Goal: Contribute content: Contribute content

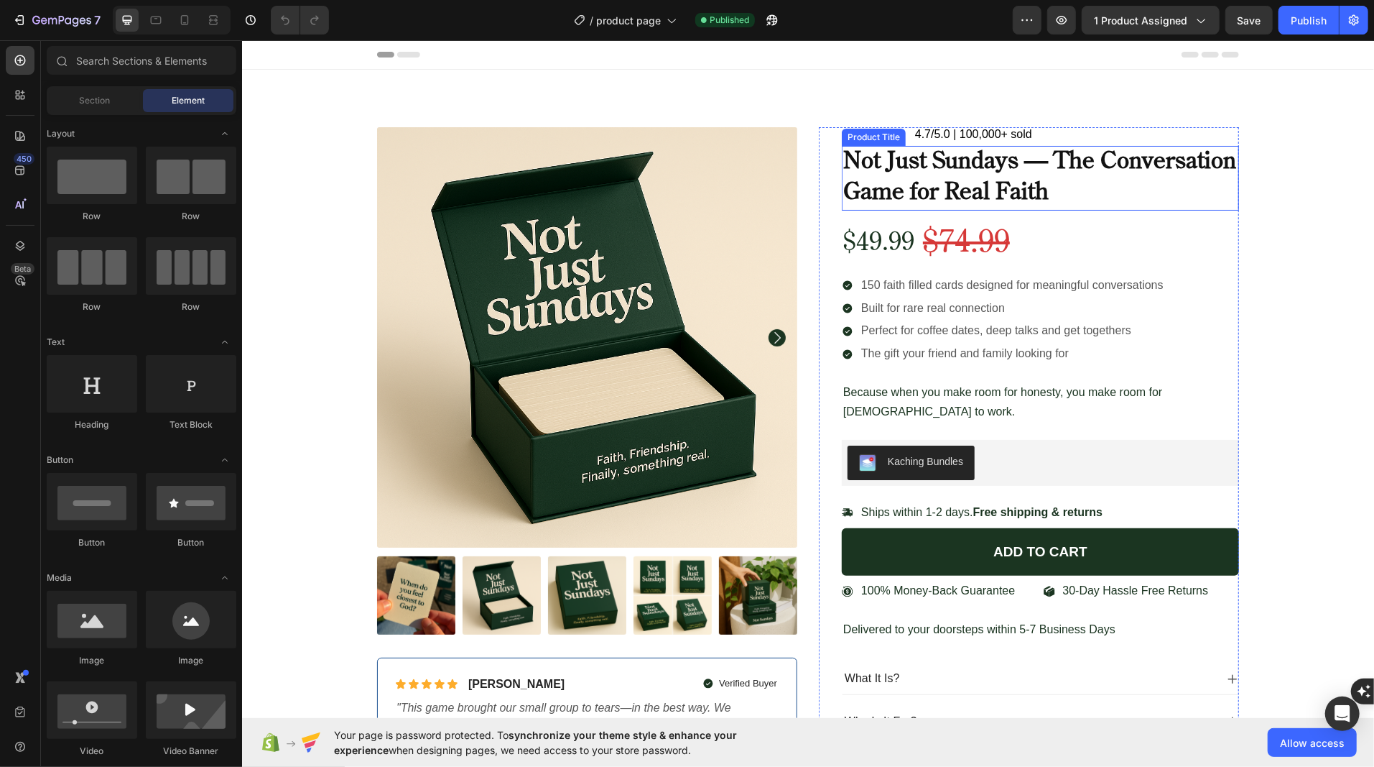
click at [905, 166] on h1 "Not Just Sundays — The Conversation Game for Real Faith" at bounding box center [1039, 177] width 397 height 65
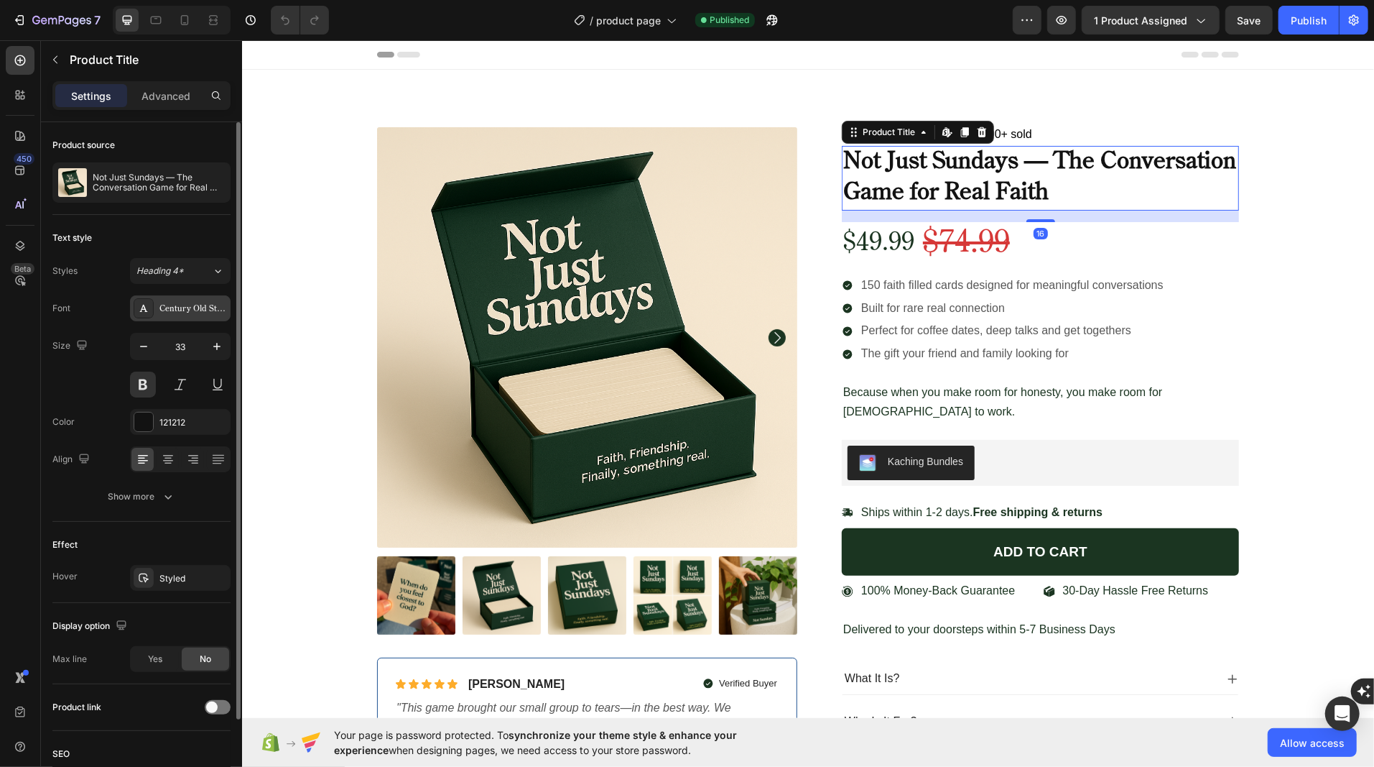
click at [177, 302] on div "Century Old Style Std Regular" at bounding box center [193, 308] width 68 height 13
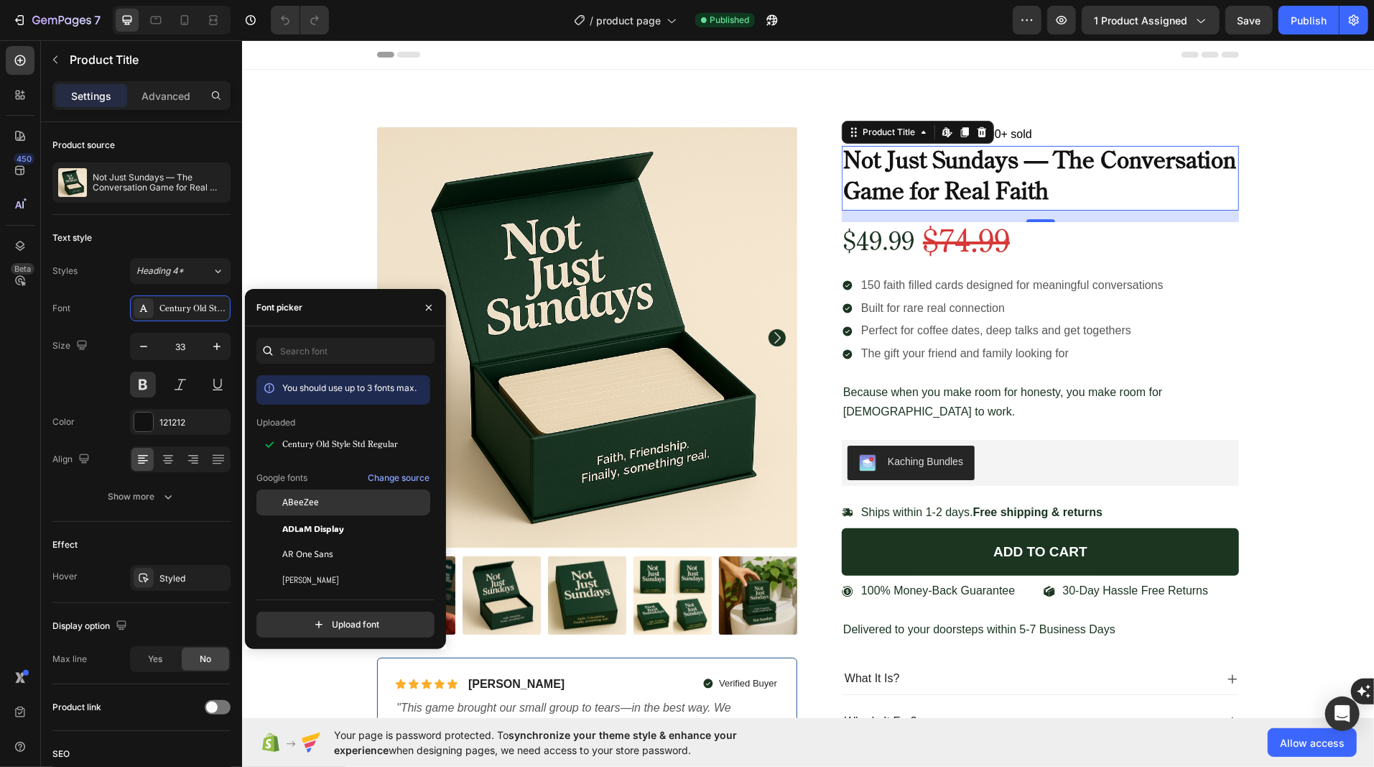
click at [285, 501] on span "ABeeZee" at bounding box center [300, 502] width 37 height 13
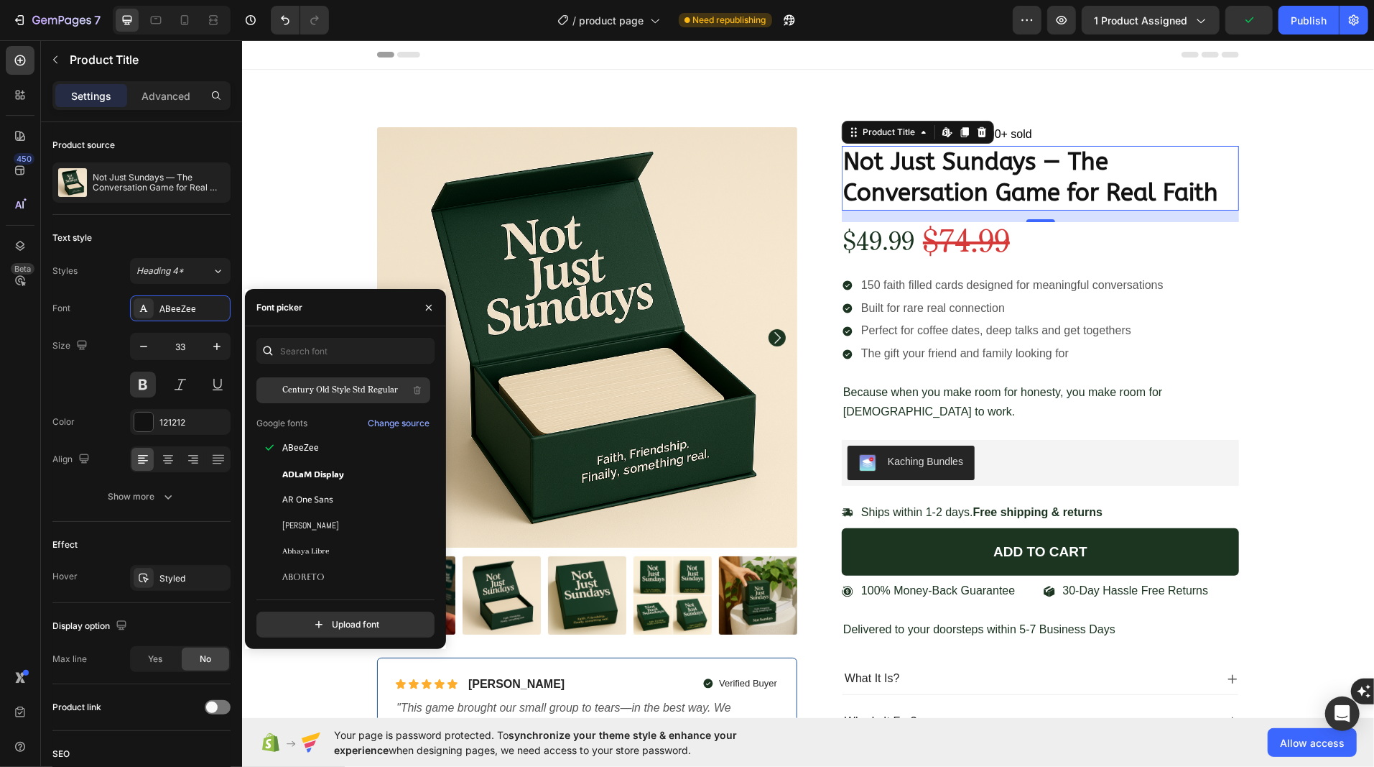
scroll to position [121, 0]
click at [287, 492] on span "AR One Sans" at bounding box center [307, 486] width 51 height 13
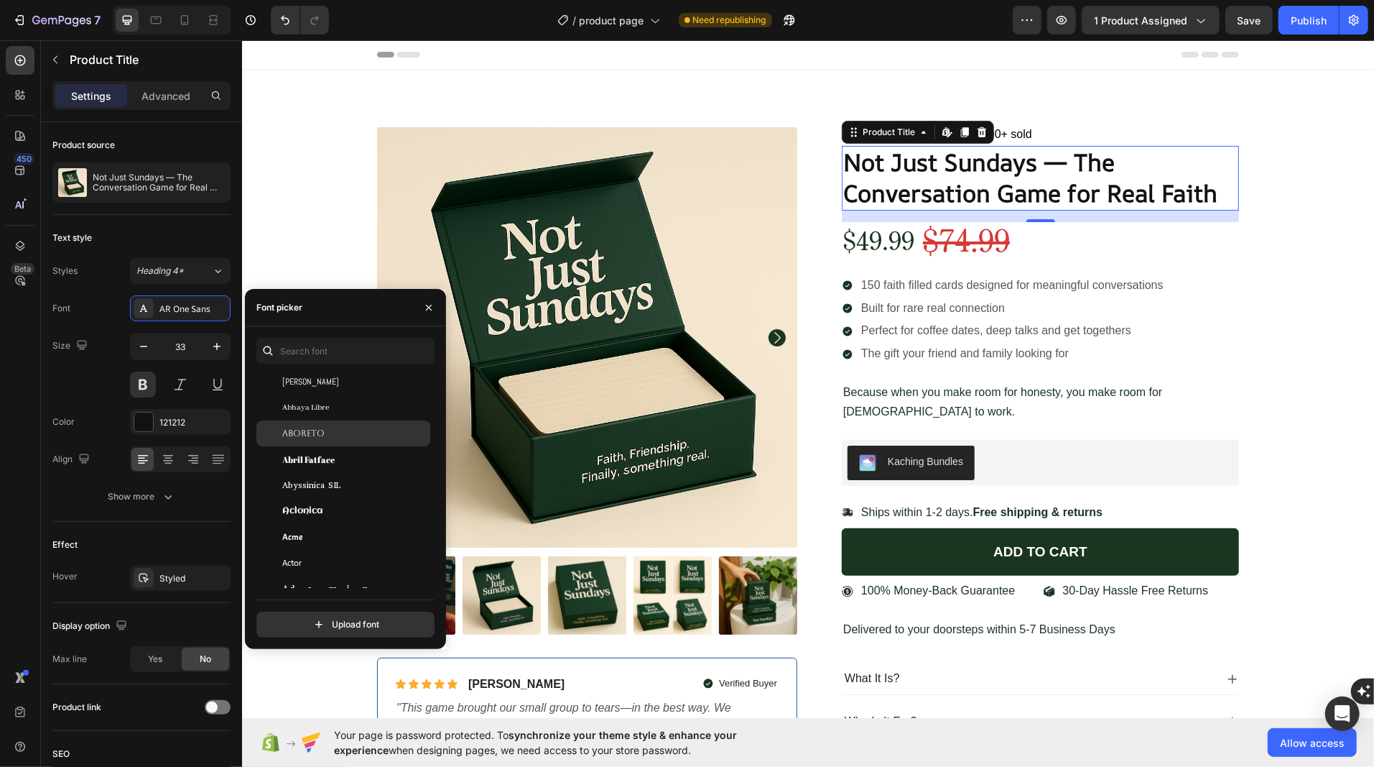
scroll to position [284, 0]
click at [284, 448] on span "Abril Fatface" at bounding box center [308, 450] width 52 height 13
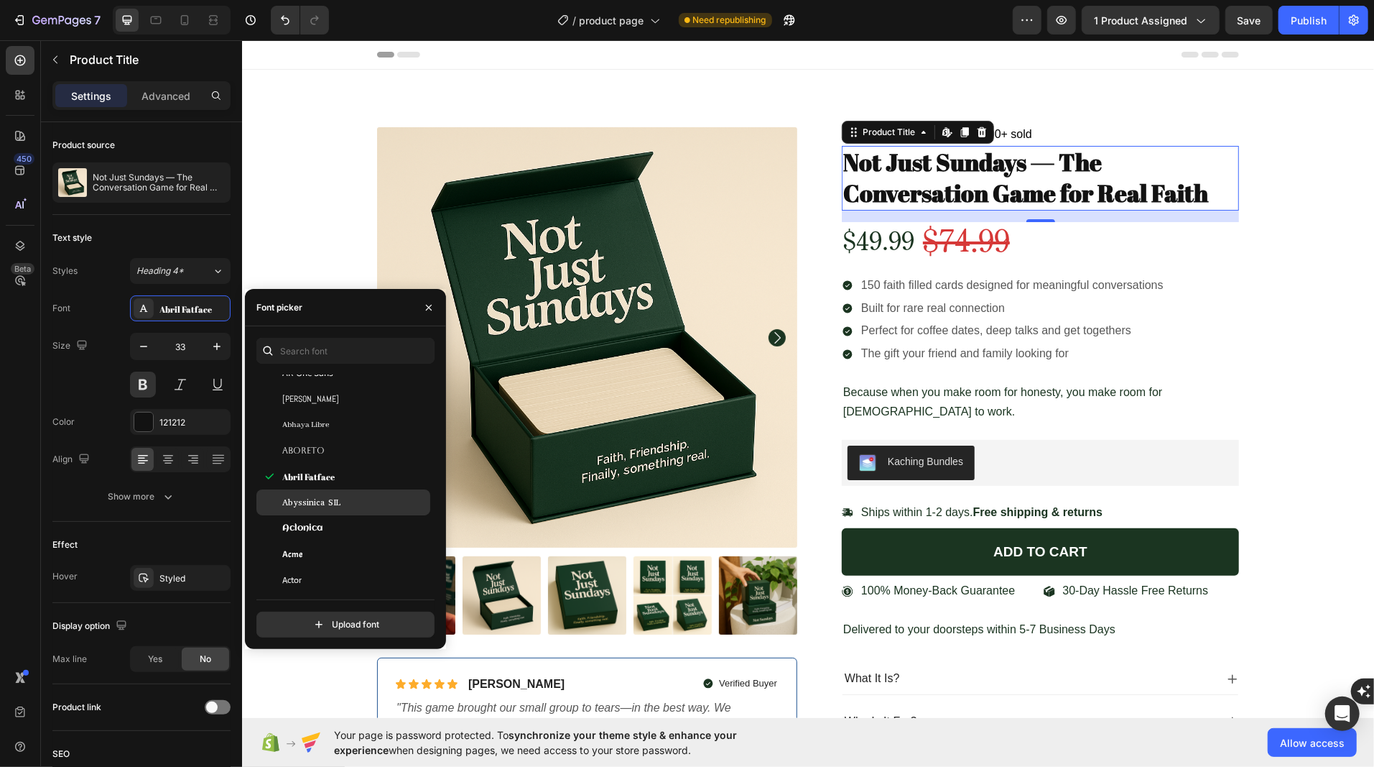
click at [291, 504] on span "Abyssinica SIL" at bounding box center [311, 502] width 58 height 13
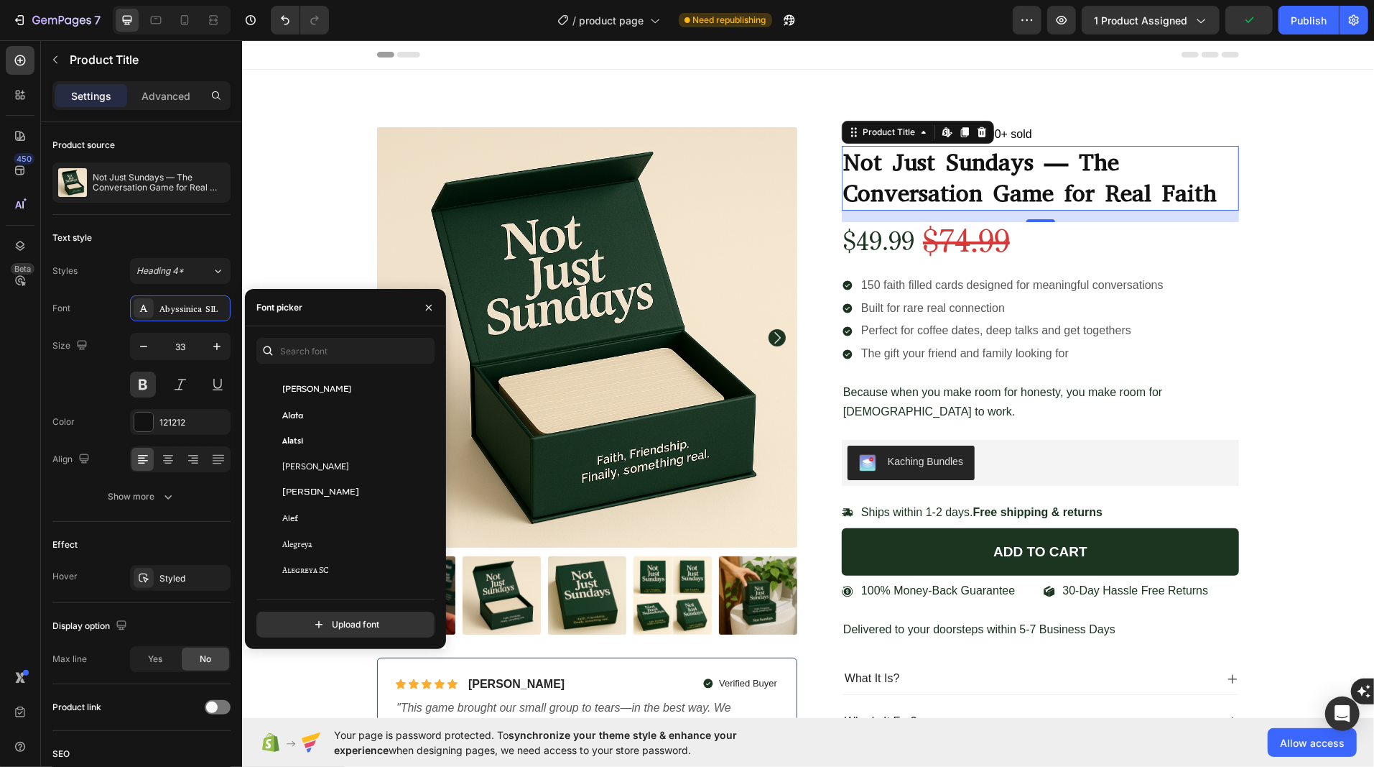
scroll to position [855, 0]
click at [333, 462] on div "[PERSON_NAME]" at bounding box center [354, 467] width 145 height 13
click at [328, 485] on div "[PERSON_NAME]" at bounding box center [343, 494] width 174 height 26
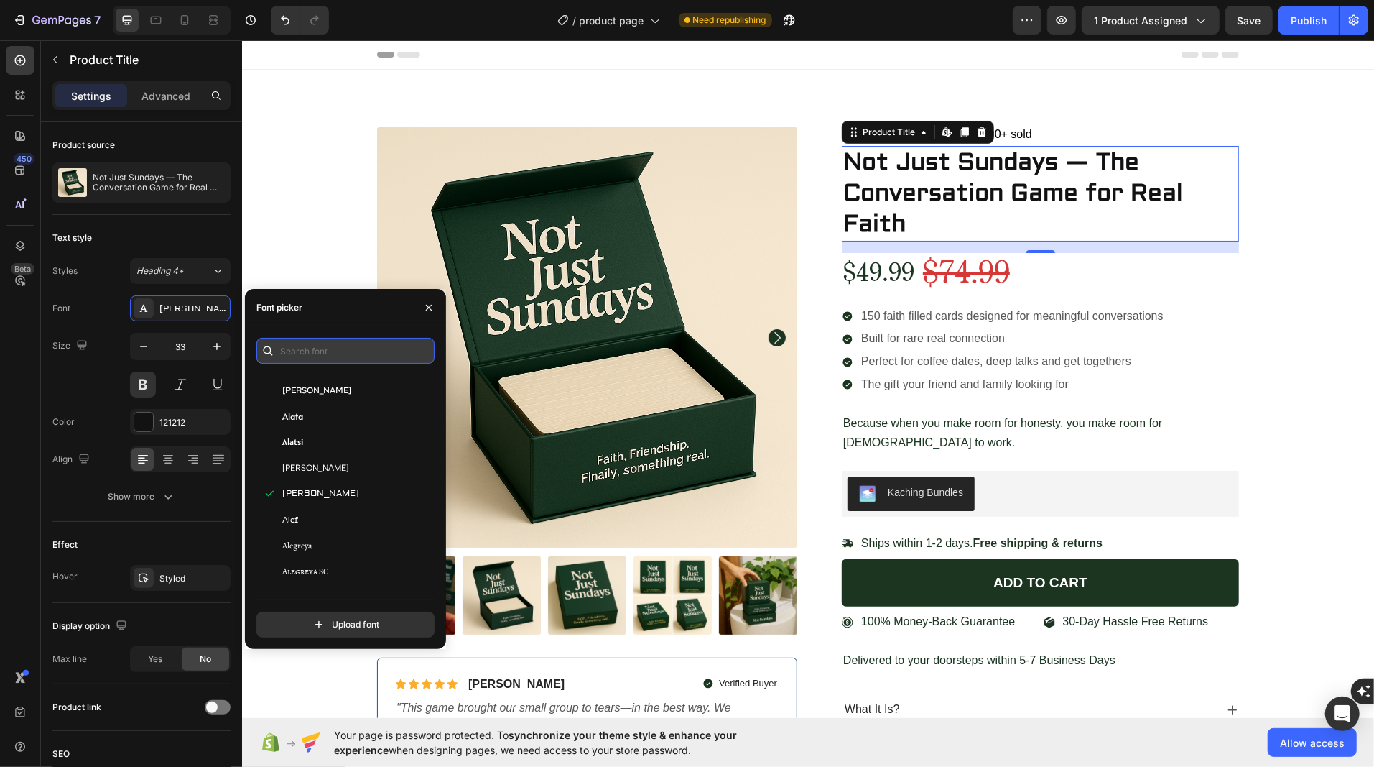
click at [310, 355] on input "text" at bounding box center [345, 351] width 178 height 26
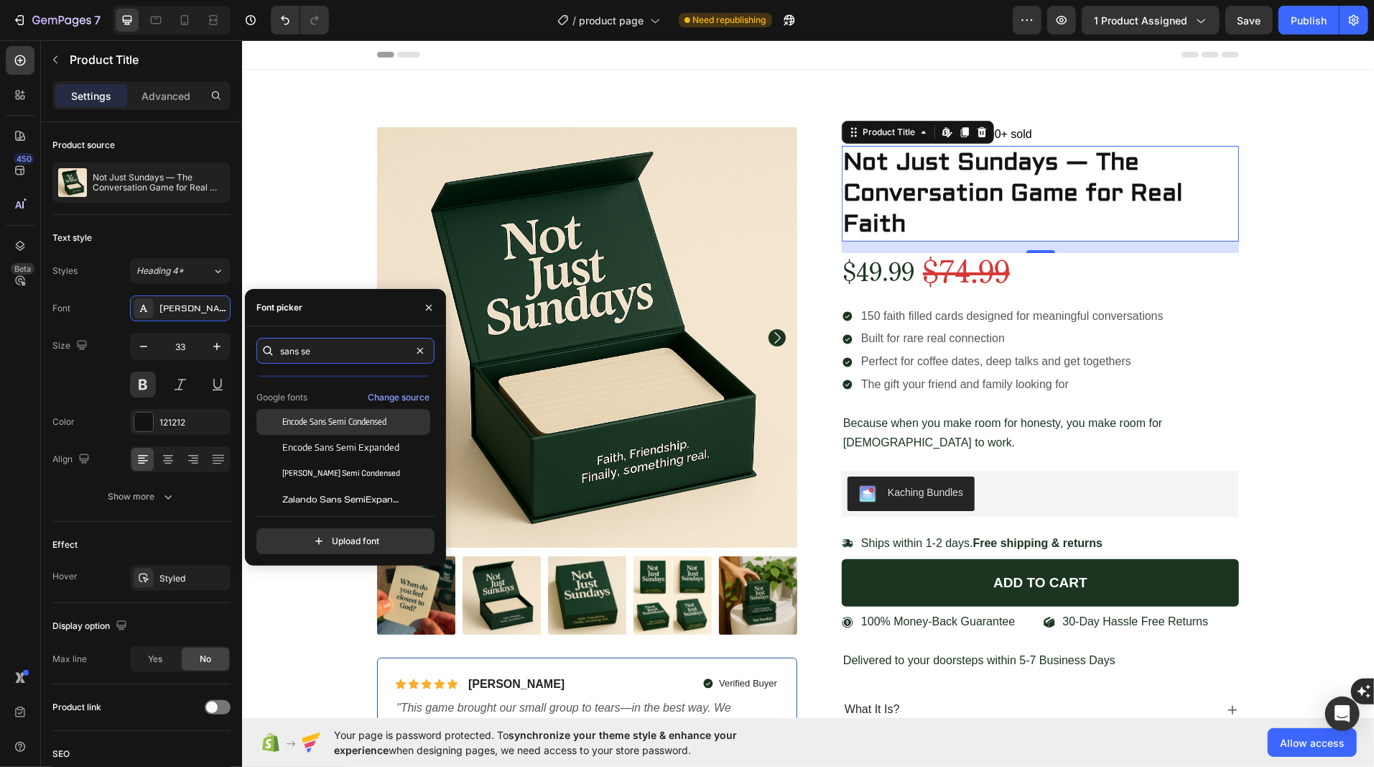
scroll to position [34, 0]
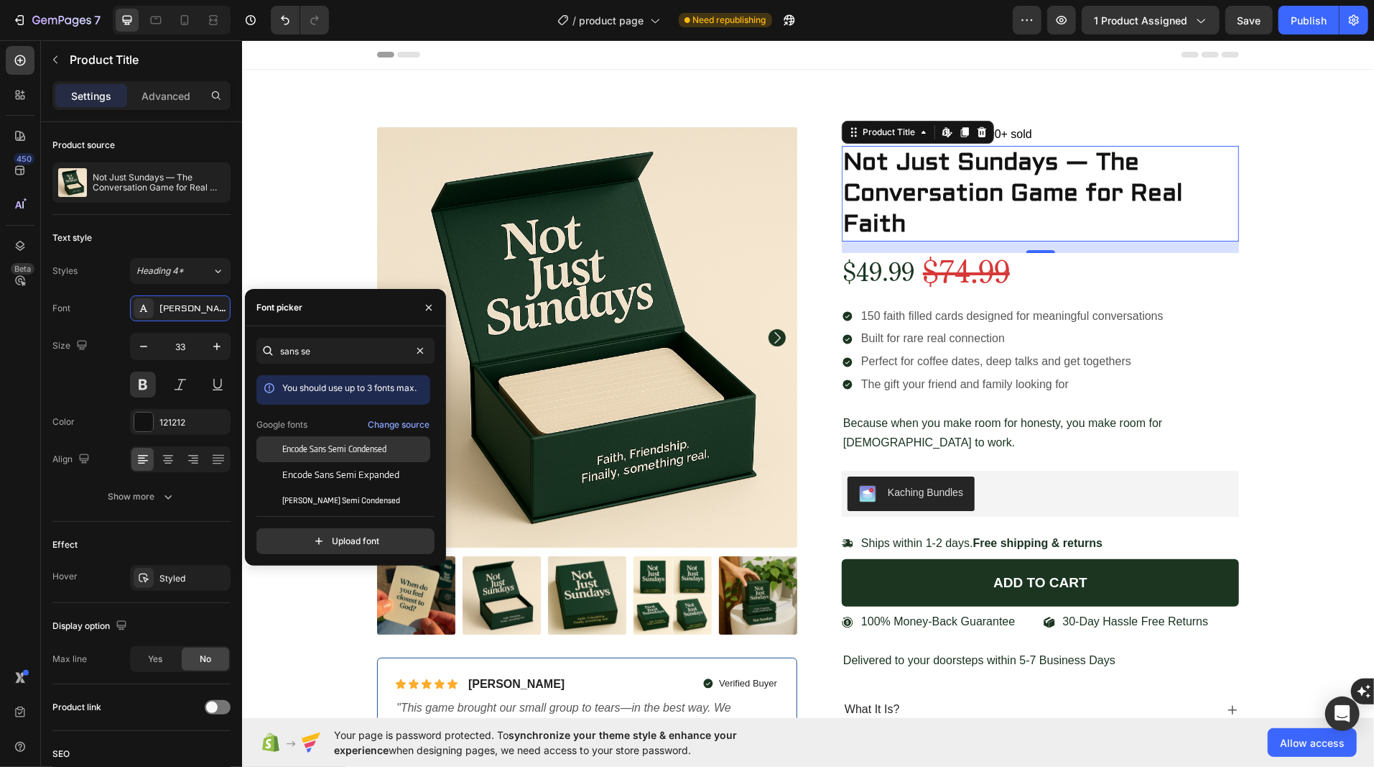
click at [343, 449] on span "Encode Sans Semi Condensed" at bounding box center [334, 449] width 104 height 13
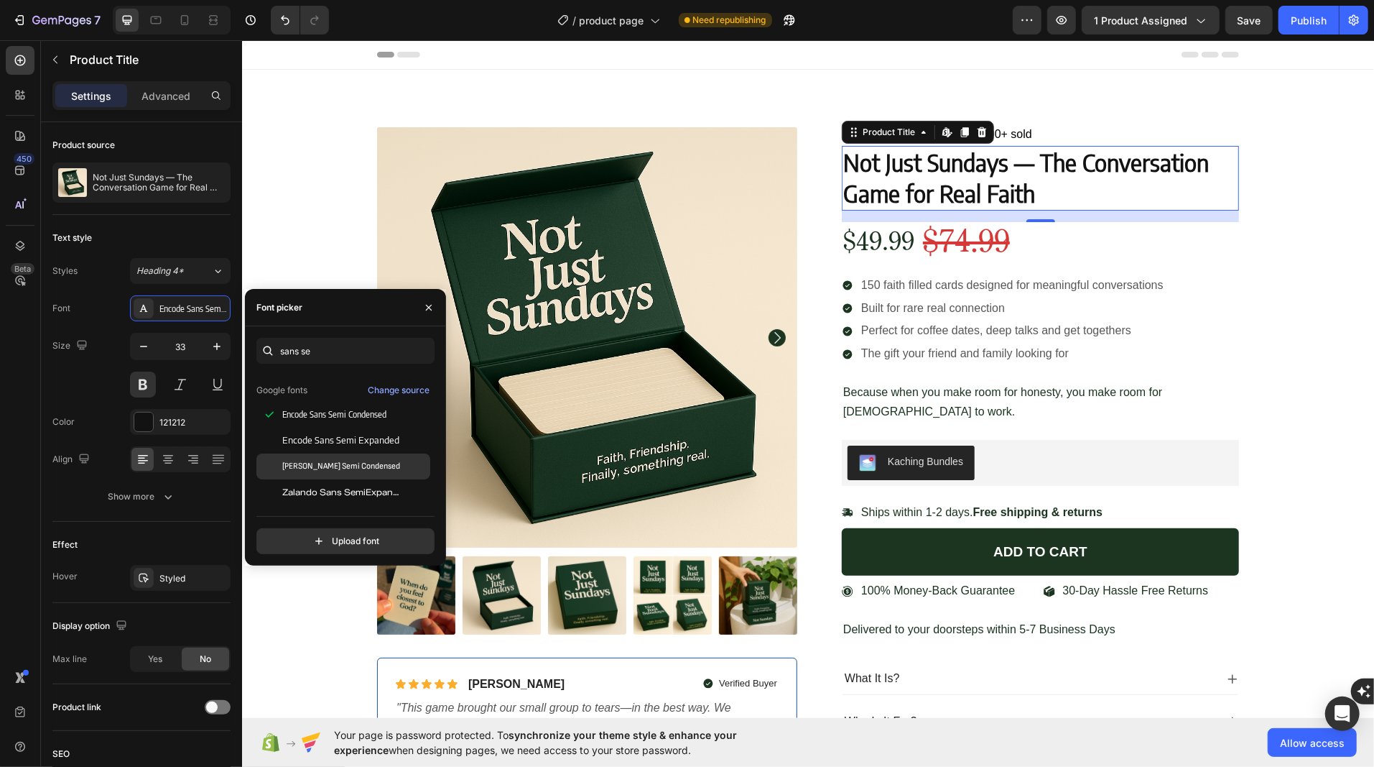
click at [318, 461] on span "[PERSON_NAME] Semi Condensed" at bounding box center [341, 466] width 118 height 13
click at [308, 491] on span "Zalando Sans SemiExpanded" at bounding box center [341, 492] width 119 height 13
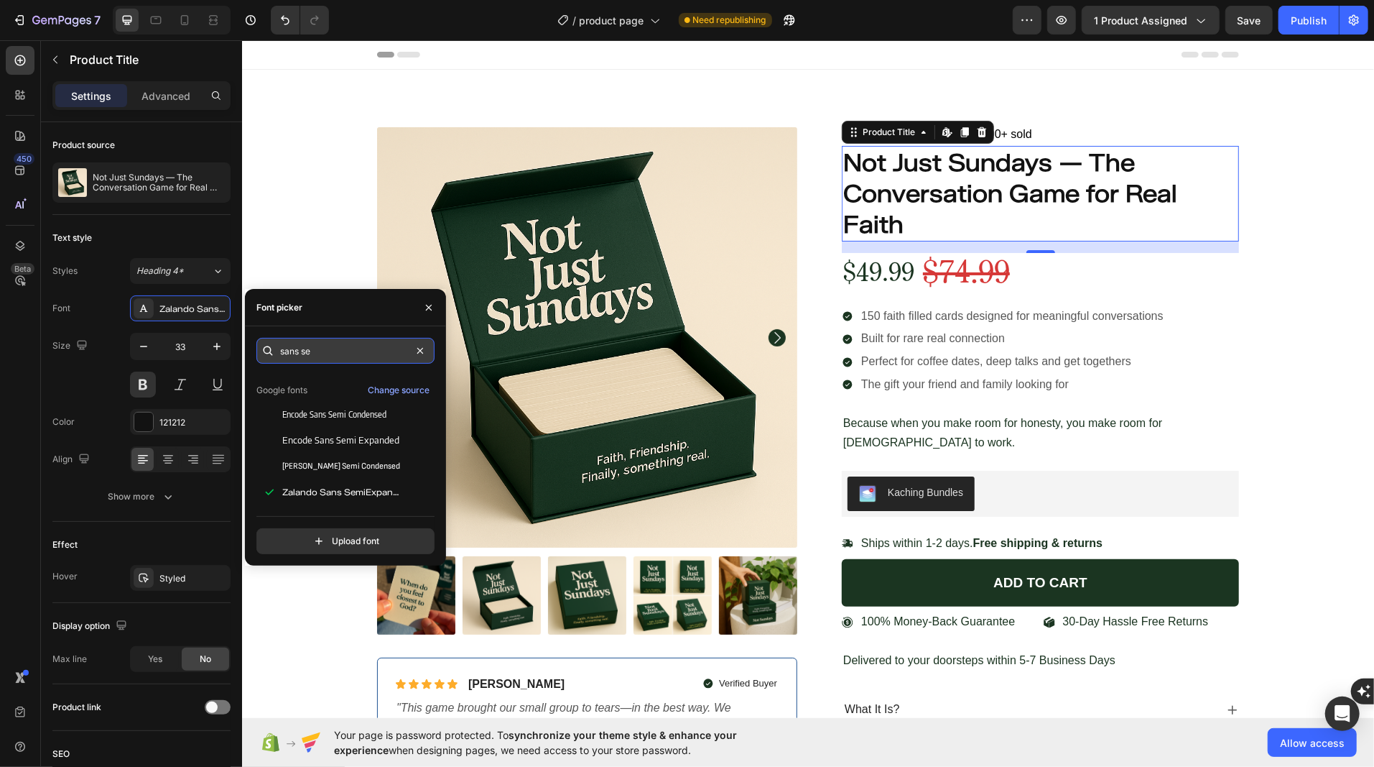
click at [294, 344] on input "sans se" at bounding box center [345, 351] width 178 height 26
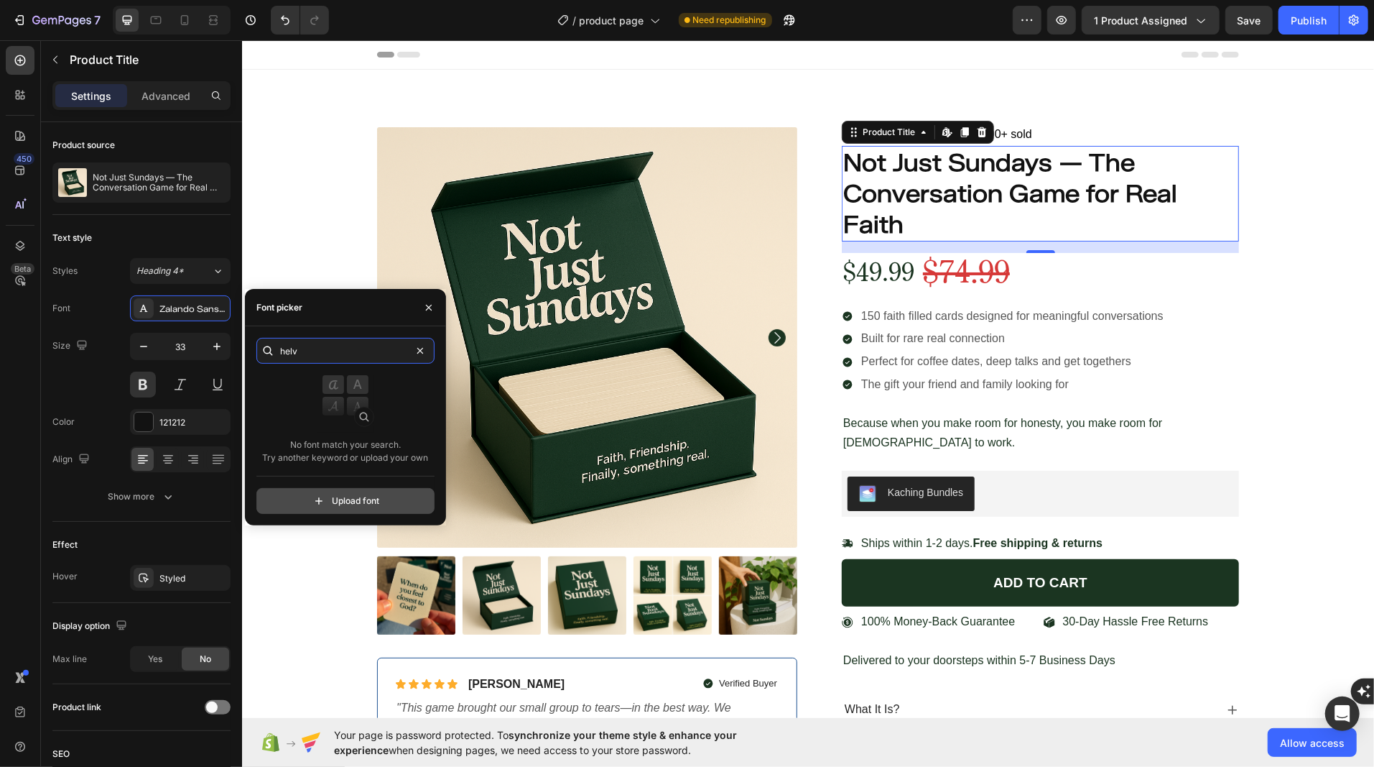
type input "helv"
click at [304, 492] on input "file" at bounding box center [376, 501] width 359 height 24
click at [313, 506] on input "file" at bounding box center [376, 501] width 359 height 24
type input "C:\fakepath\Helvetica.ttf"
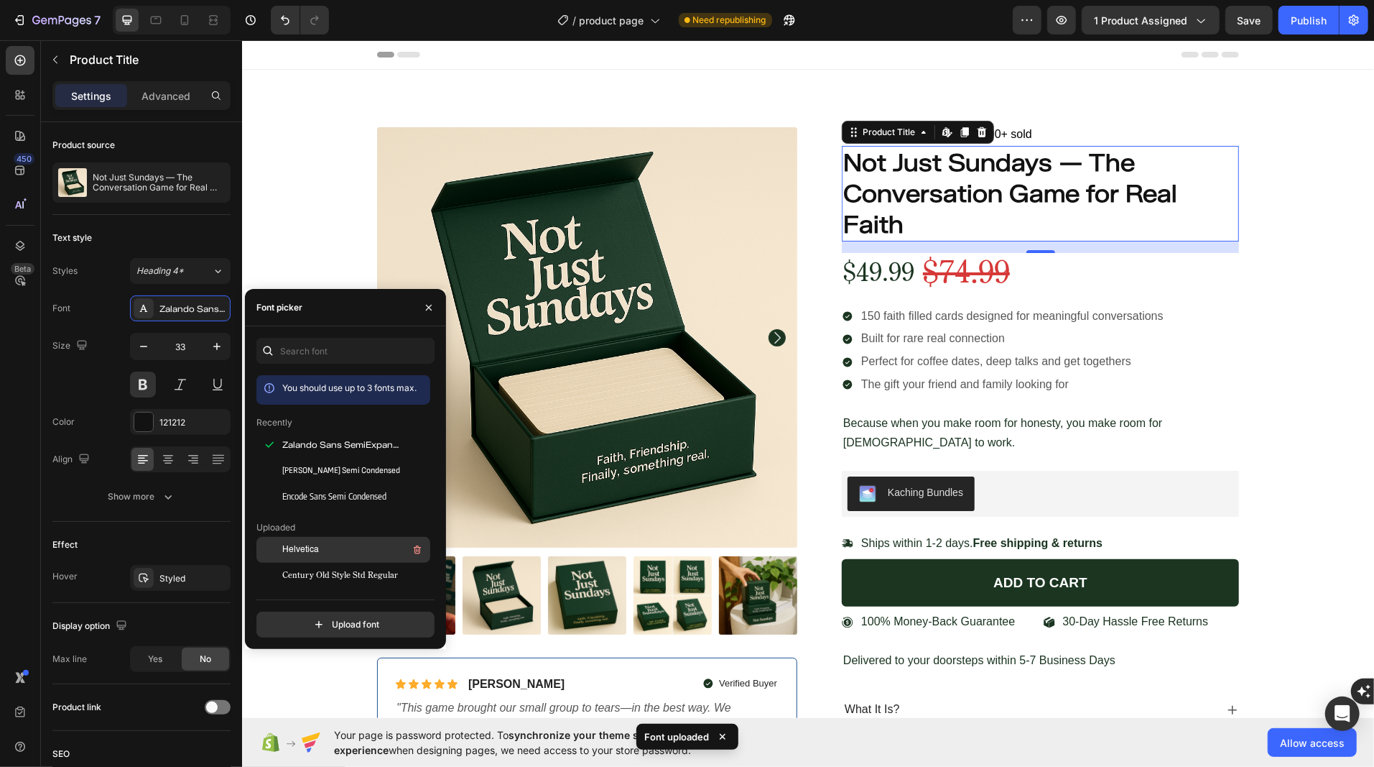
click at [325, 550] on div "Helvetica" at bounding box center [354, 549] width 145 height 17
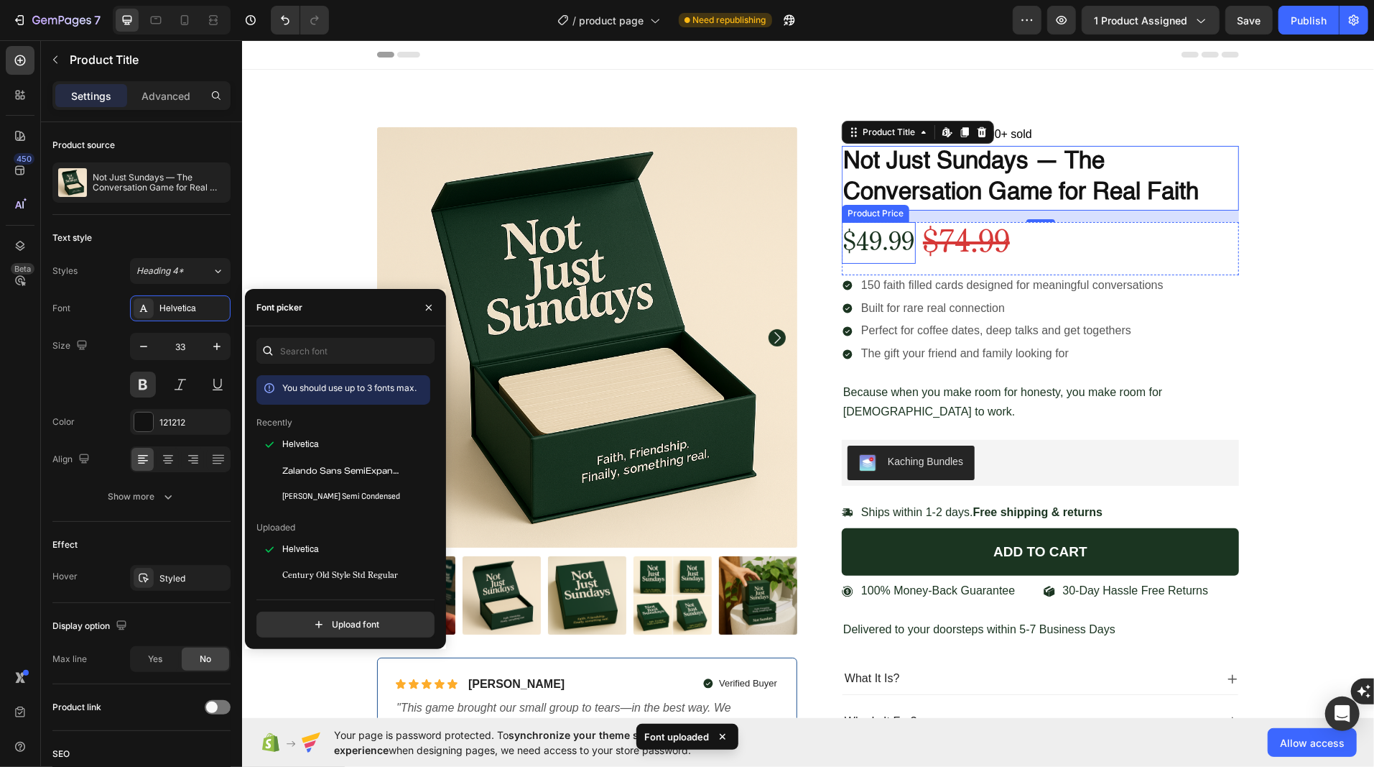
click at [881, 249] on div "$49.99" at bounding box center [878, 242] width 74 height 42
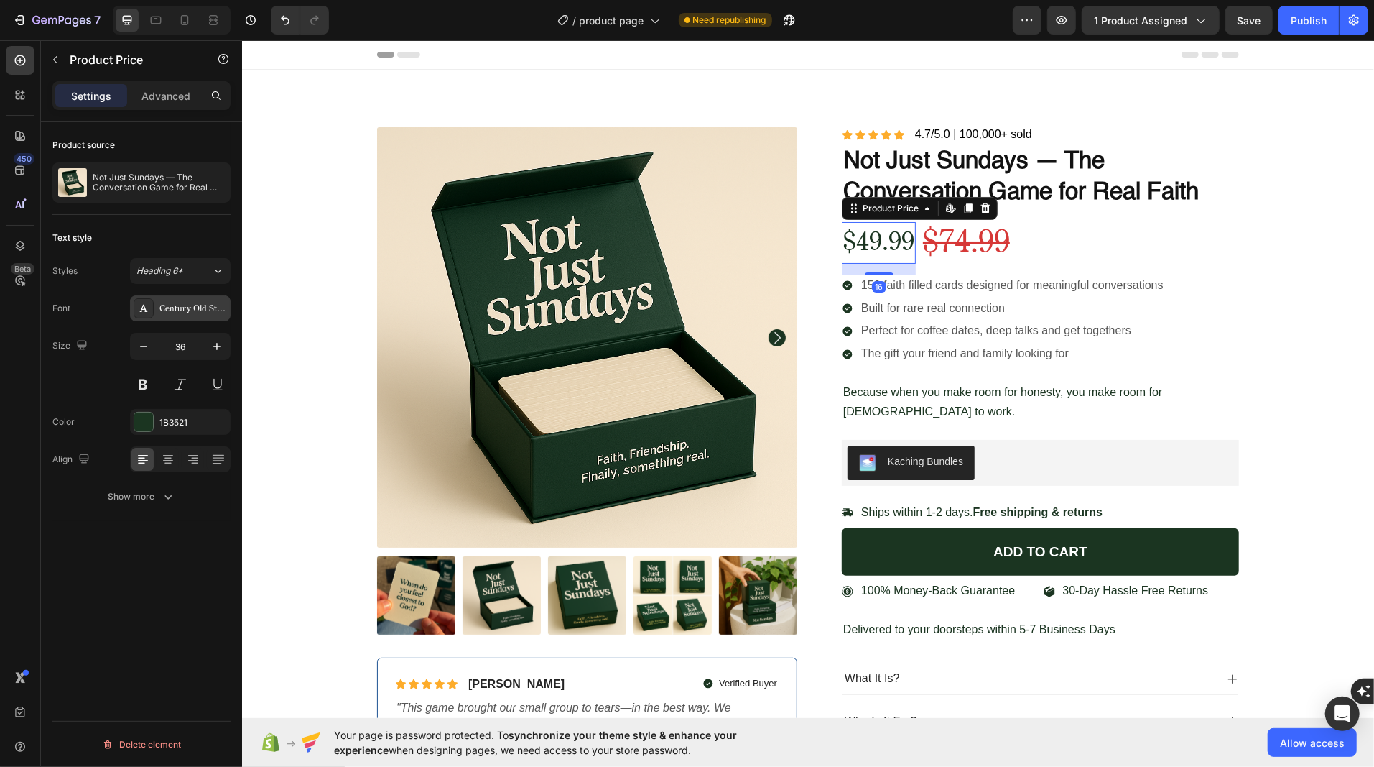
click at [171, 310] on div "Century Old Style Std Regular" at bounding box center [193, 308] width 68 height 13
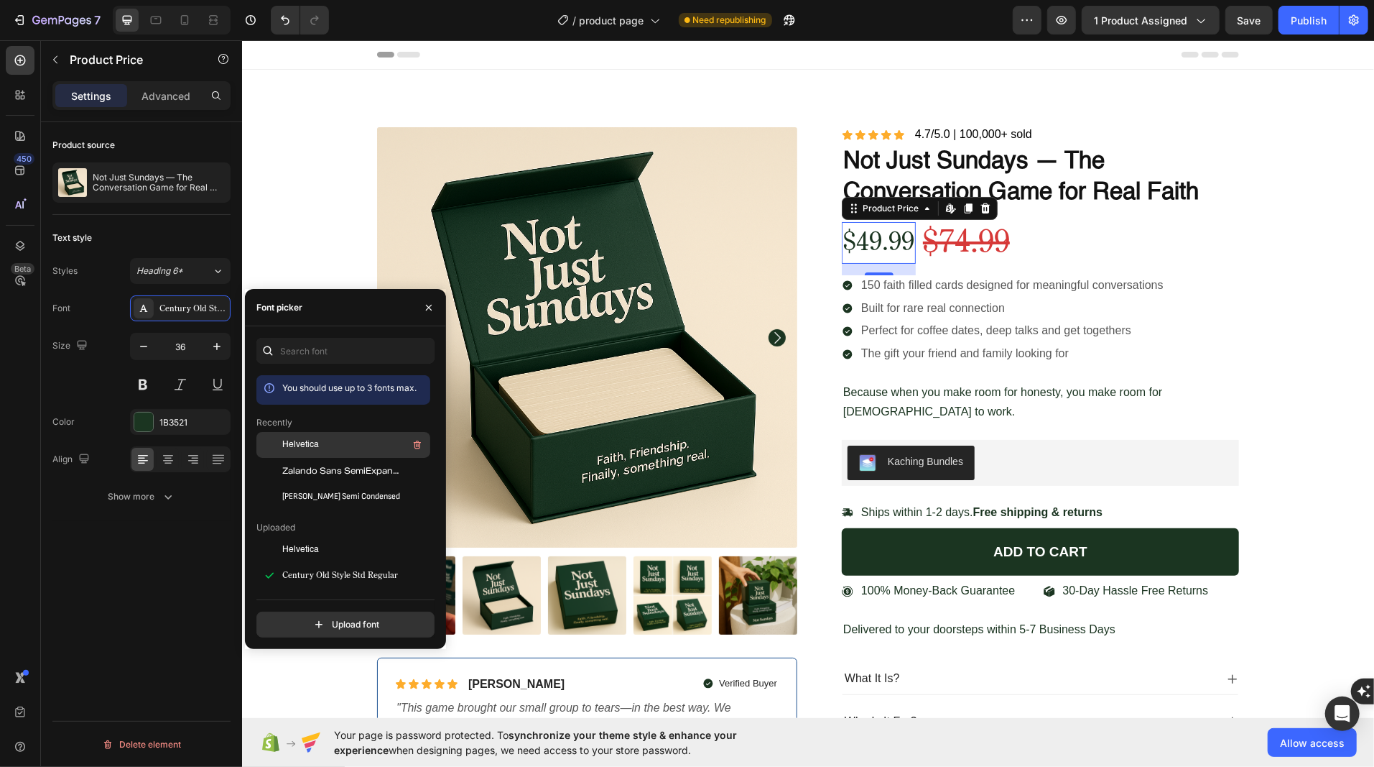
click at [282, 449] on div at bounding box center [269, 445] width 26 height 26
click at [959, 238] on div "$74.99" at bounding box center [974, 242] width 90 height 42
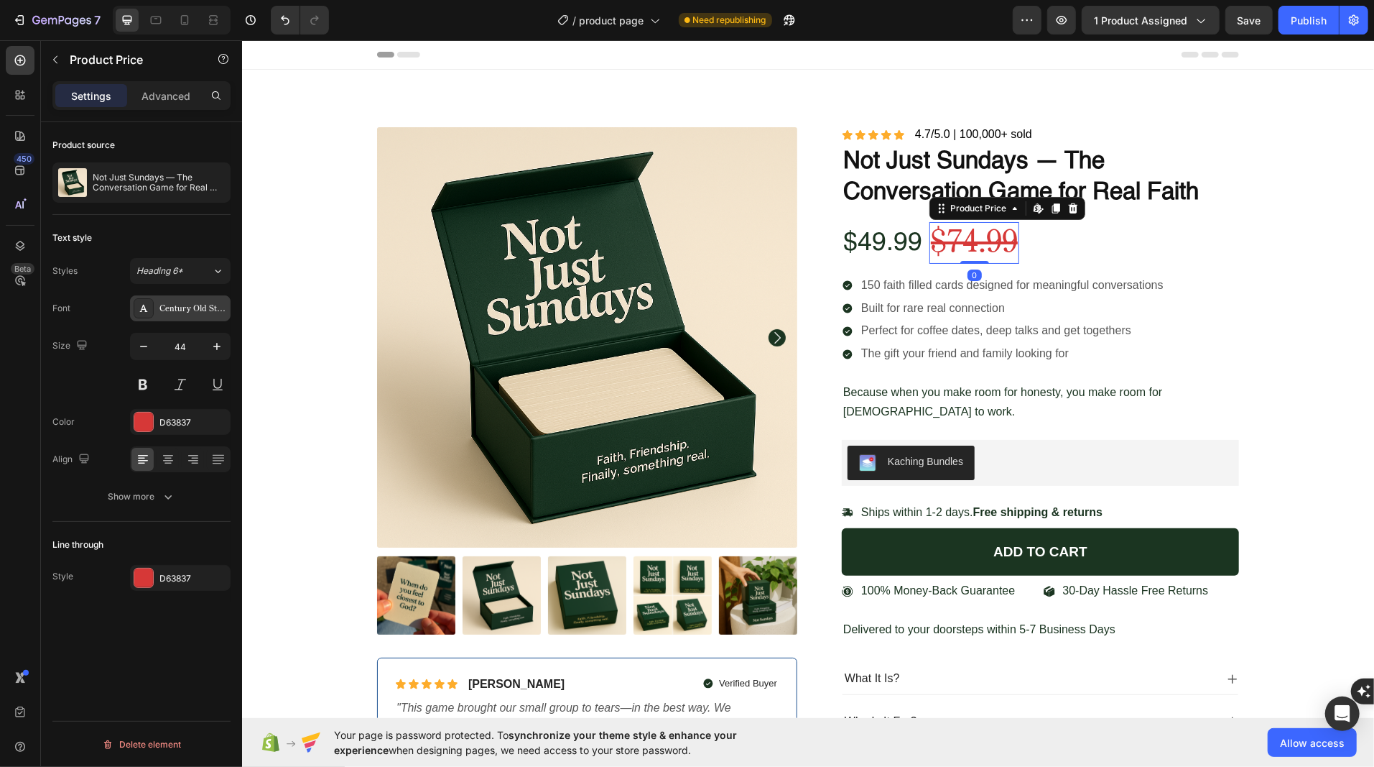
click at [167, 304] on div "Century Old Style Std Regular" at bounding box center [193, 308] width 68 height 13
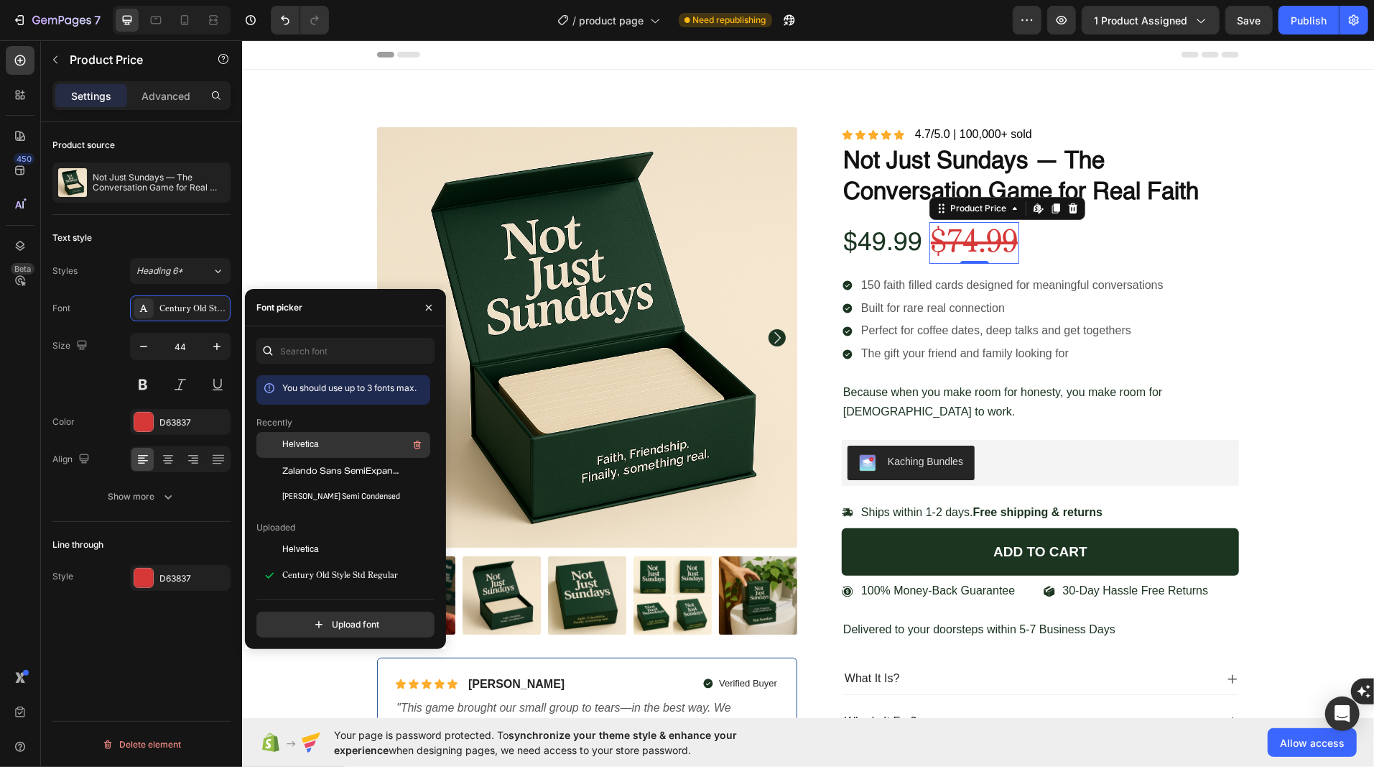
click at [299, 442] on span "Helvetica" at bounding box center [300, 444] width 37 height 13
click at [894, 286] on p "150 faith filled cards designed for meaningful conversations" at bounding box center [1012, 284] width 302 height 15
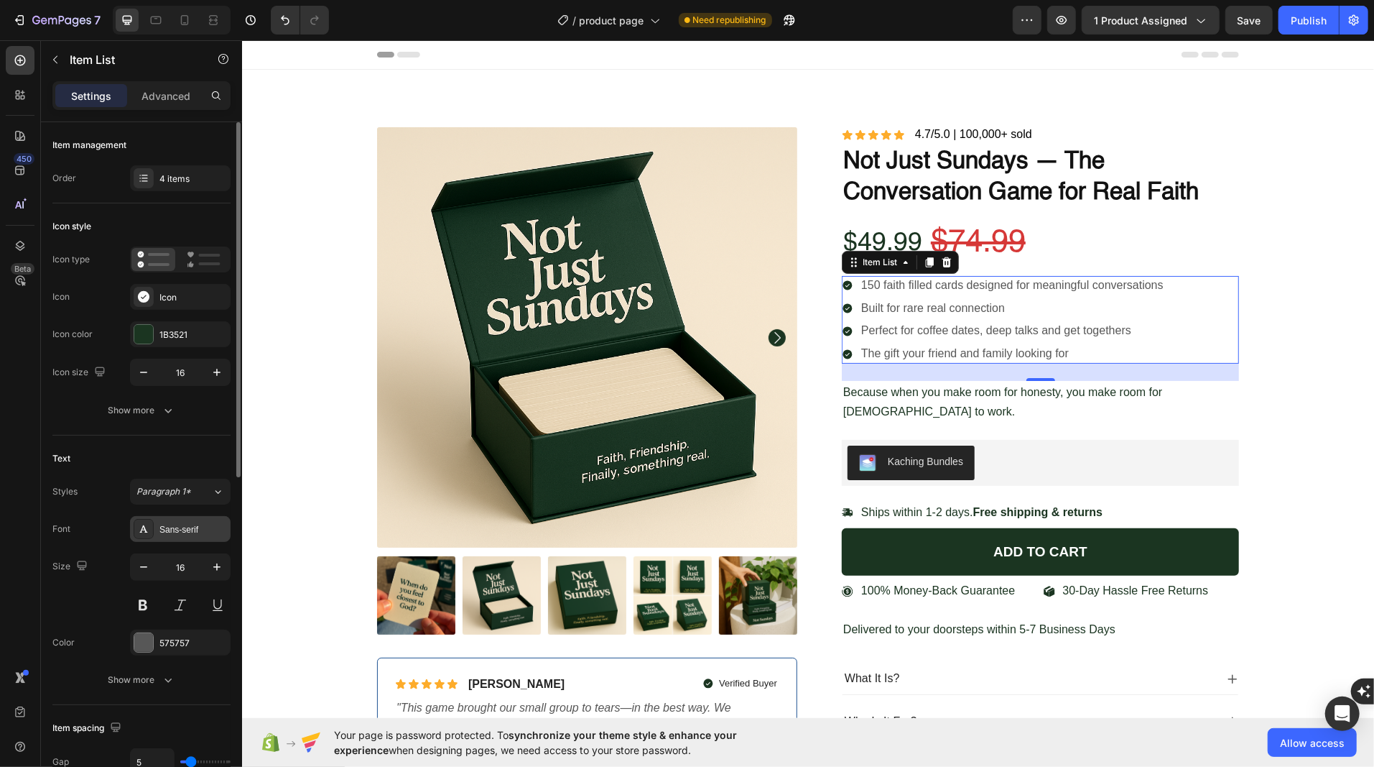
click at [167, 523] on div "Sans-serif" at bounding box center [193, 529] width 68 height 13
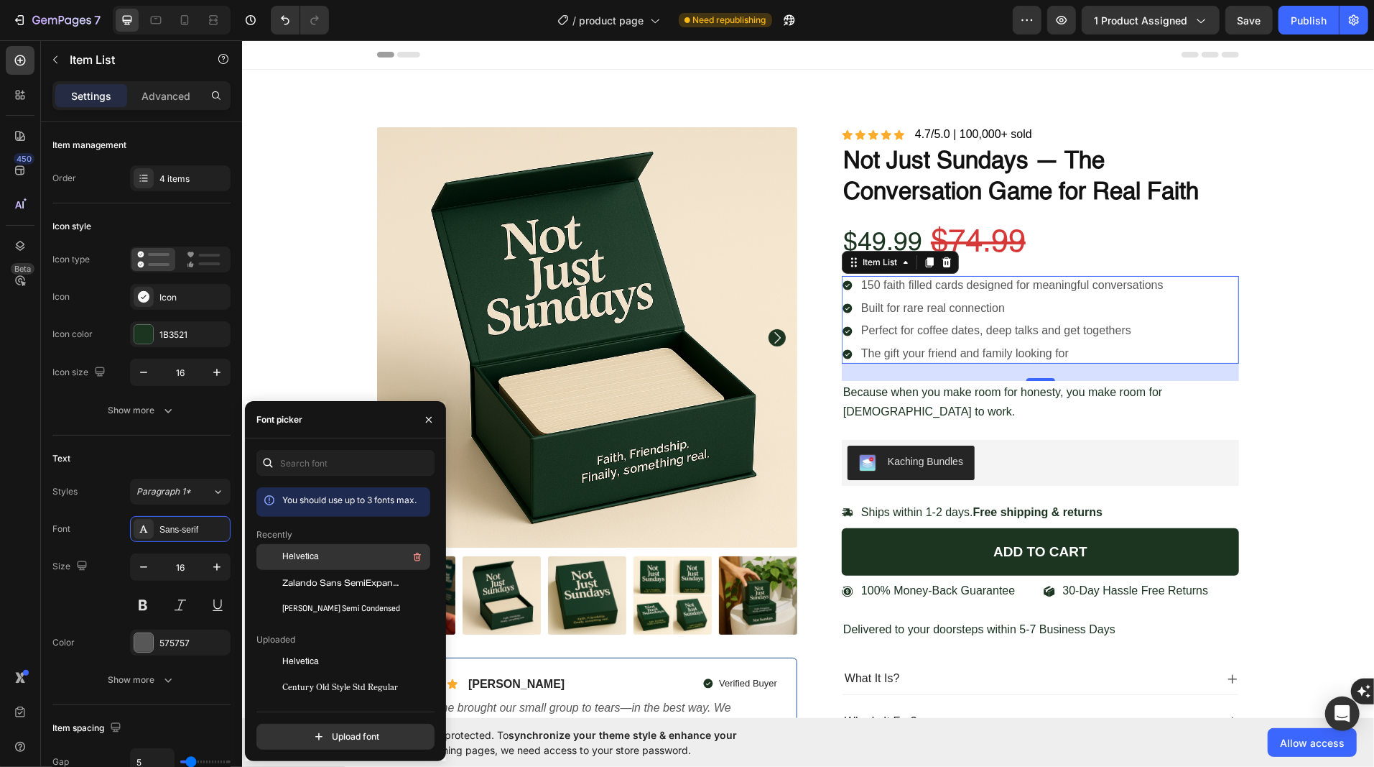
click at [280, 551] on div at bounding box center [269, 557] width 26 height 26
click at [897, 307] on p "Built for rare real connection" at bounding box center [1012, 307] width 302 height 15
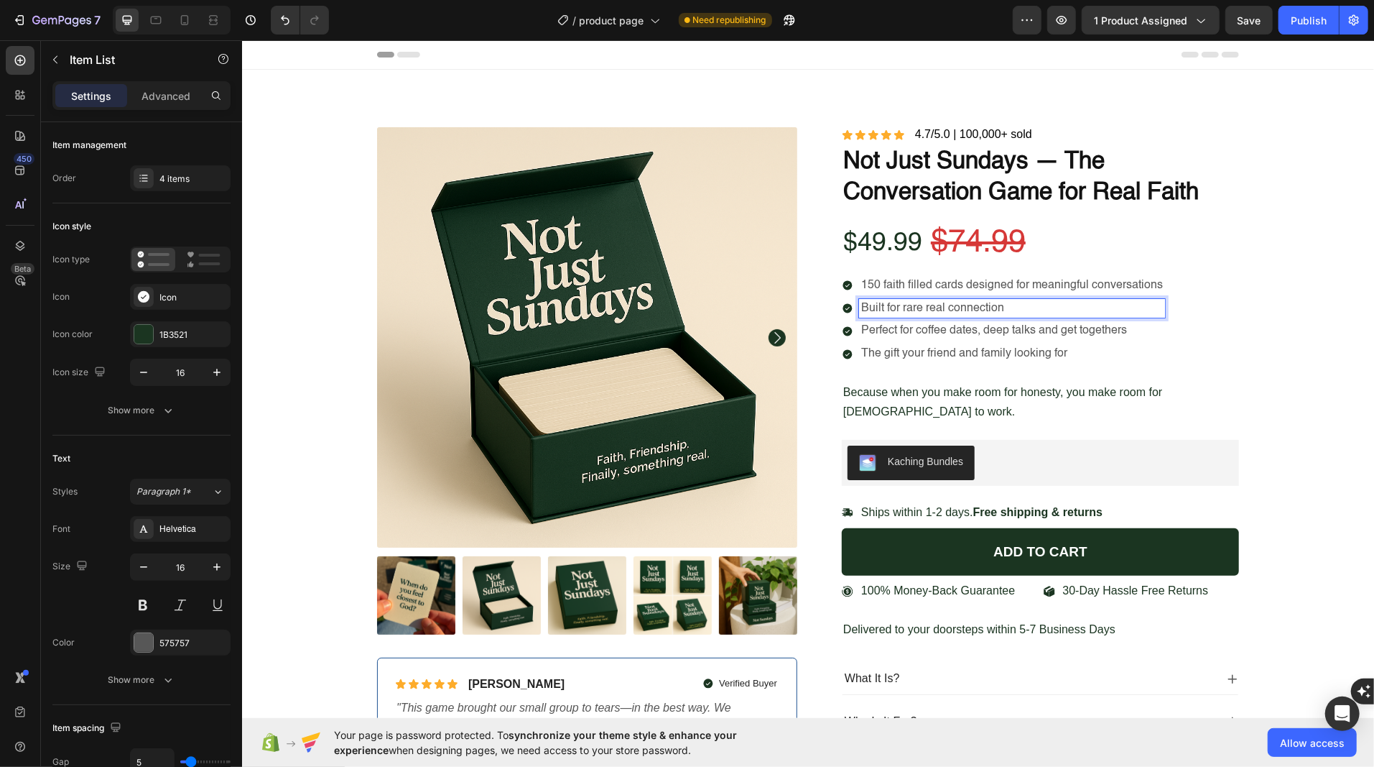
click at [939, 306] on p "Built for rare real connection" at bounding box center [1012, 307] width 302 height 15
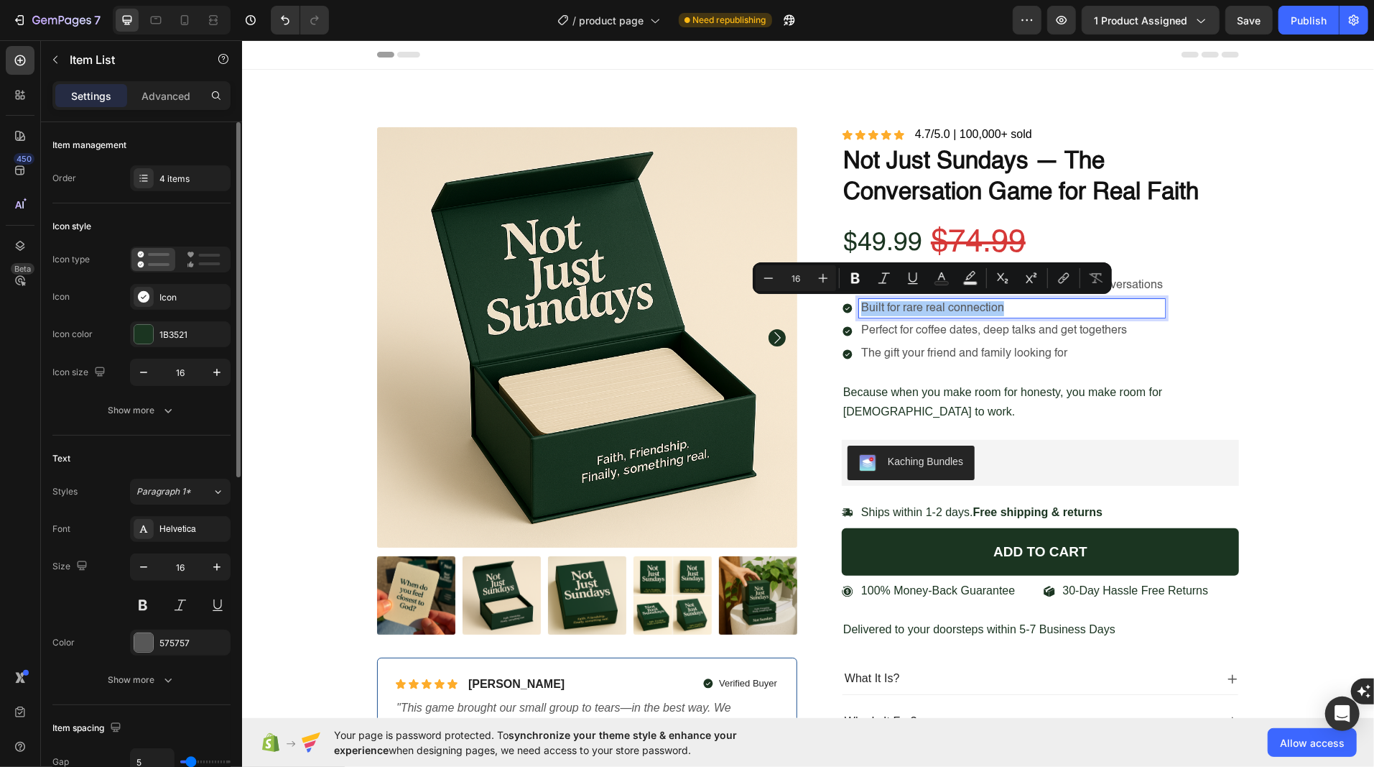
click at [133, 440] on div "Text Styles Paragraph 1* Font Helvetica Size 16 Color 575757 Show more" at bounding box center [141, 569] width 178 height 269
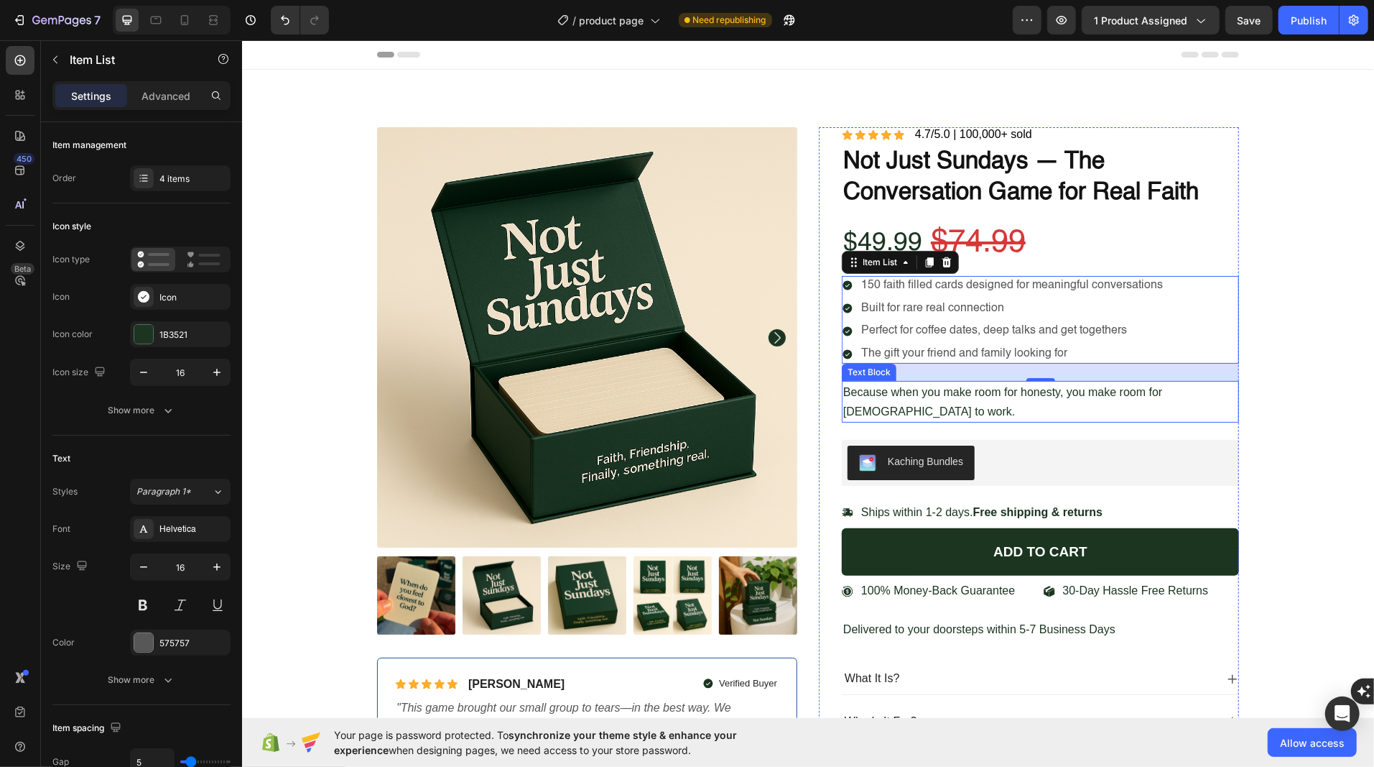
click at [923, 390] on span "Because when you make room for honesty, you make room for [DEMOGRAPHIC_DATA] to…" at bounding box center [1002, 401] width 319 height 32
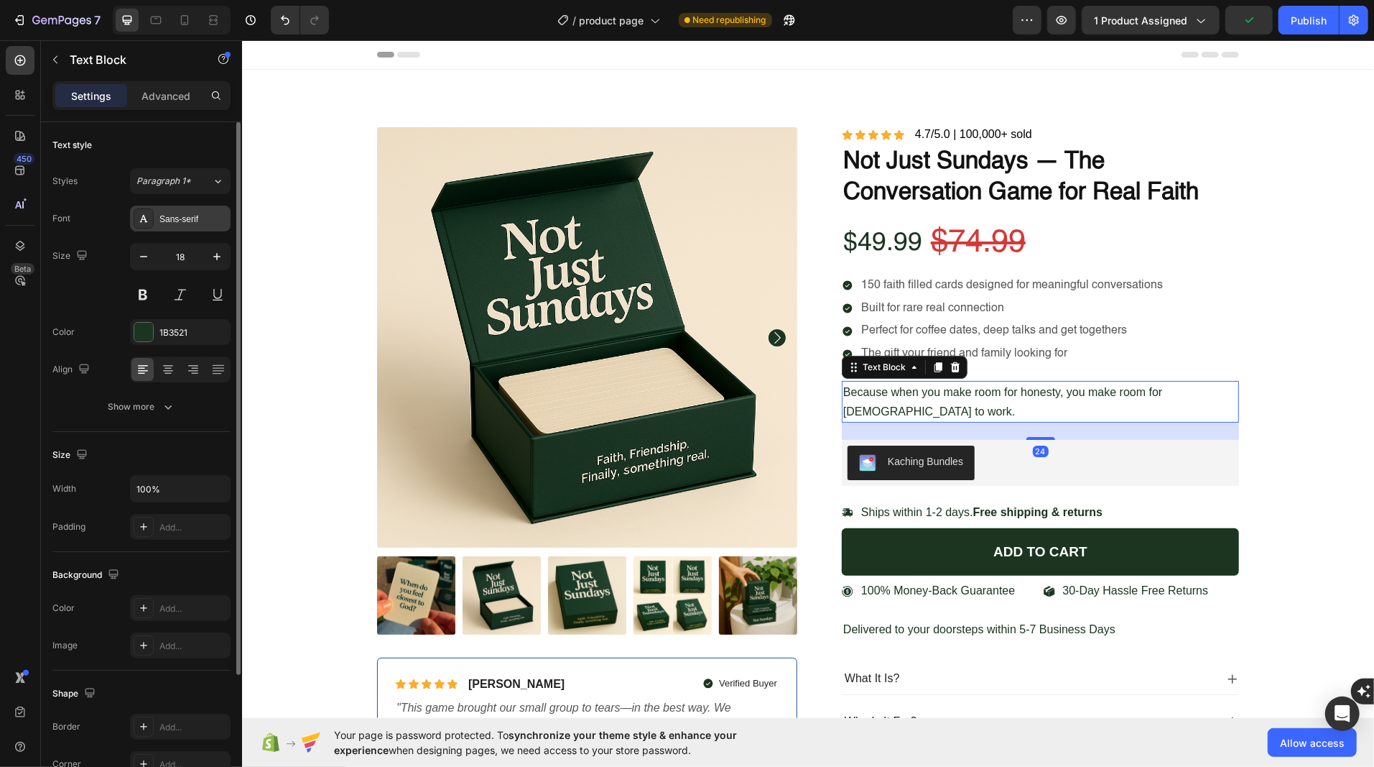
click at [187, 218] on div "Sans-serif" at bounding box center [193, 219] width 68 height 13
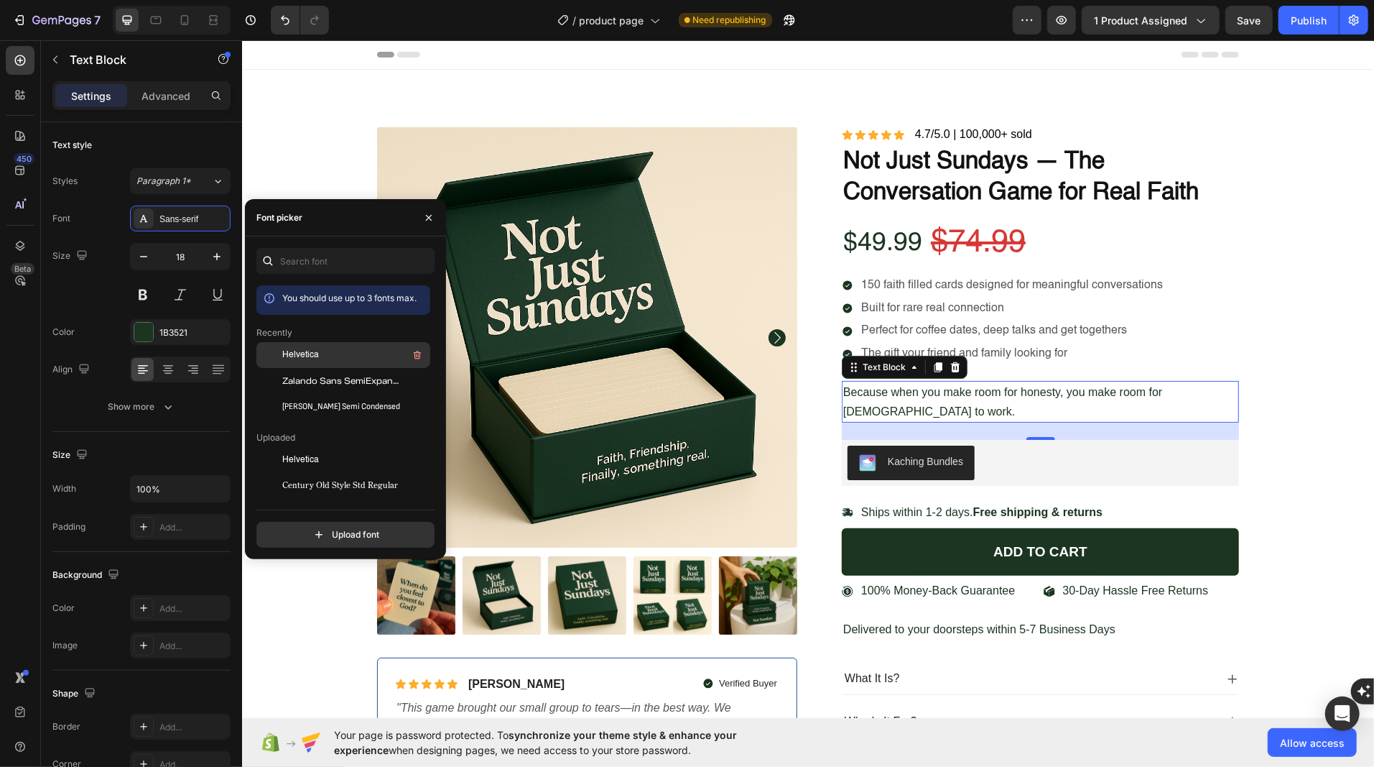
click at [290, 350] on span "Helvetica" at bounding box center [300, 354] width 37 height 13
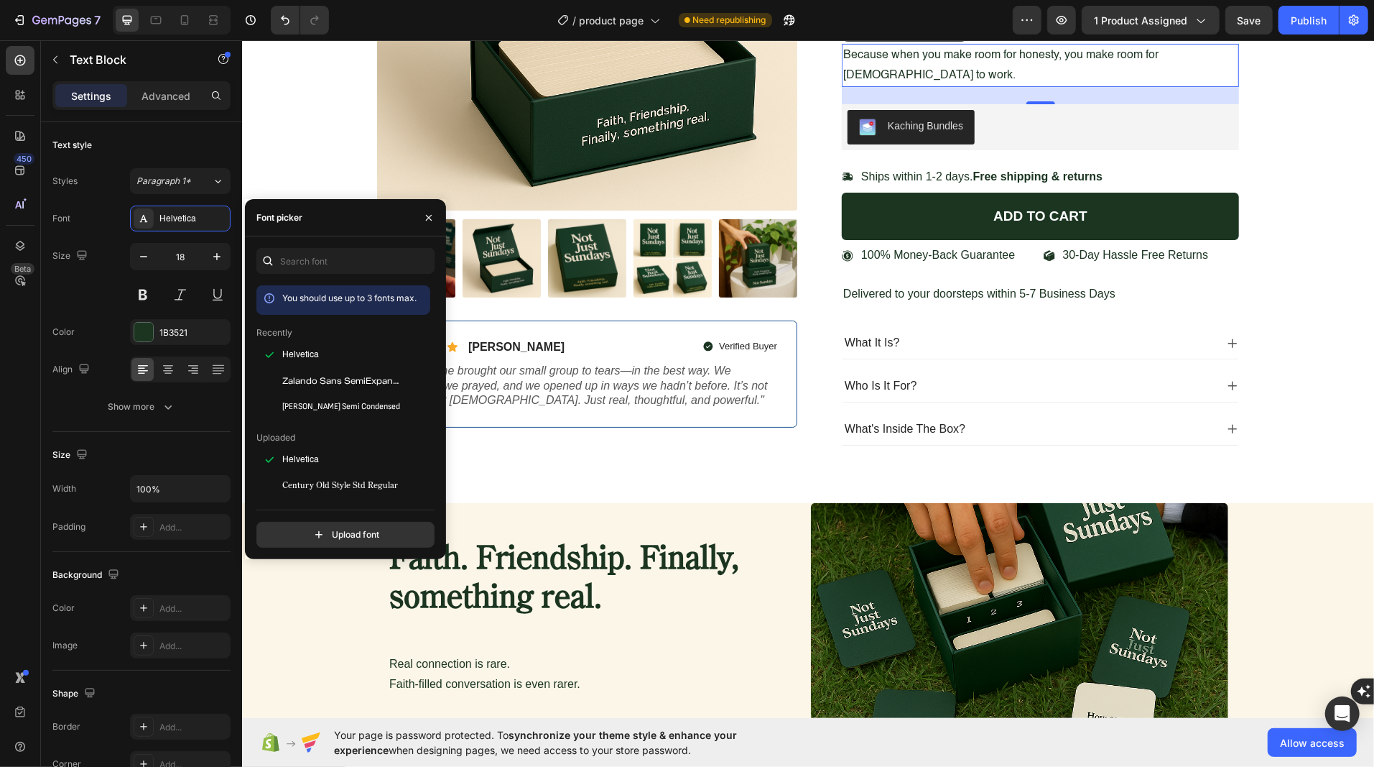
scroll to position [338, 0]
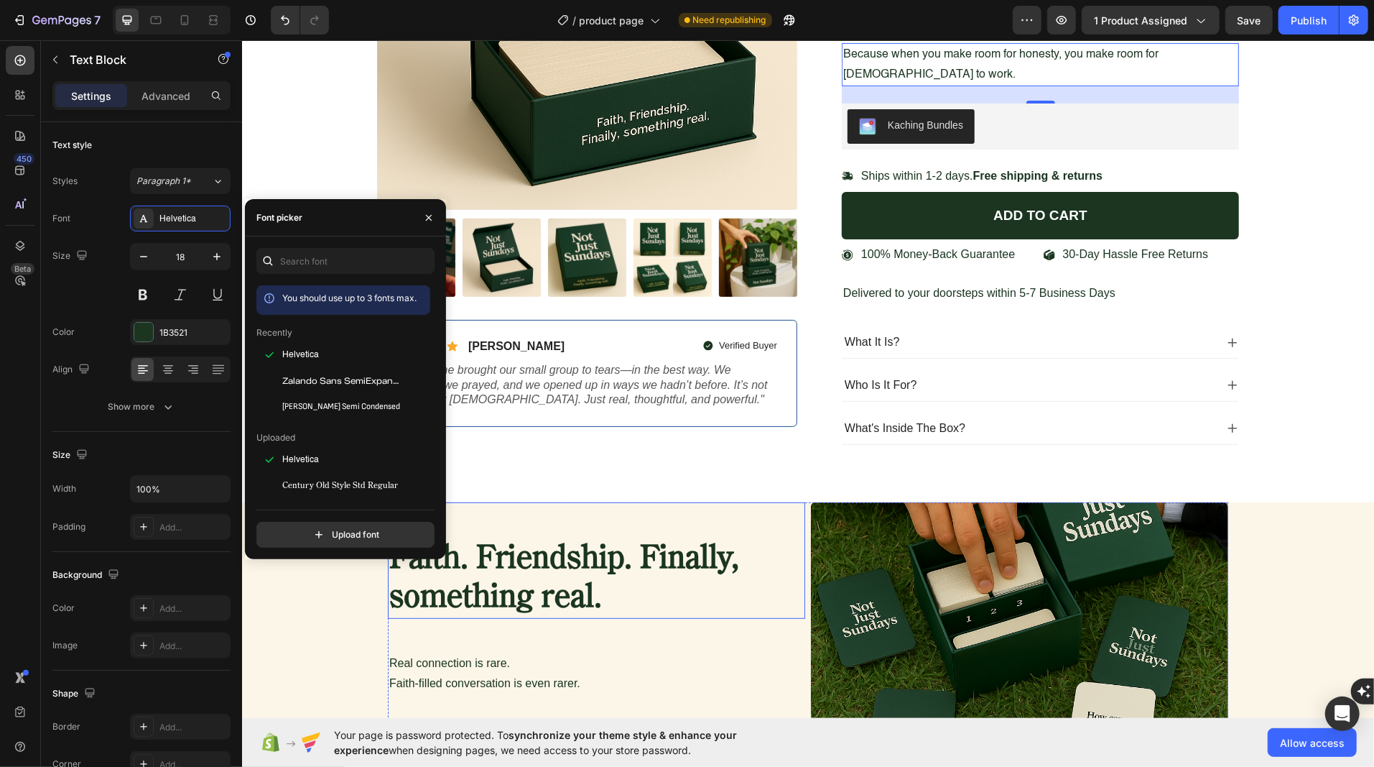
click at [598, 546] on strong "Faith. Friendship. Finally, something real." at bounding box center [564, 577] width 350 height 70
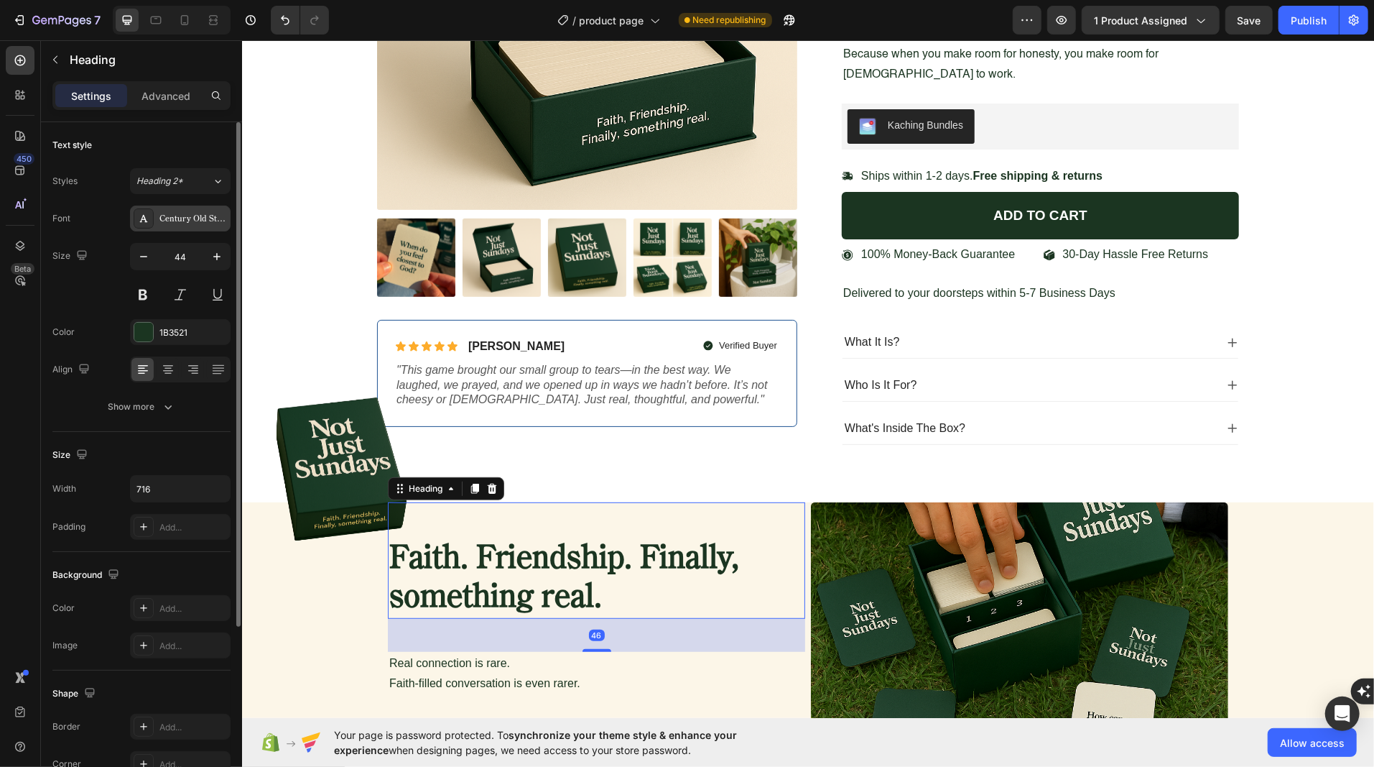
click at [172, 215] on div "Century Old Style Std Regular" at bounding box center [193, 219] width 68 height 13
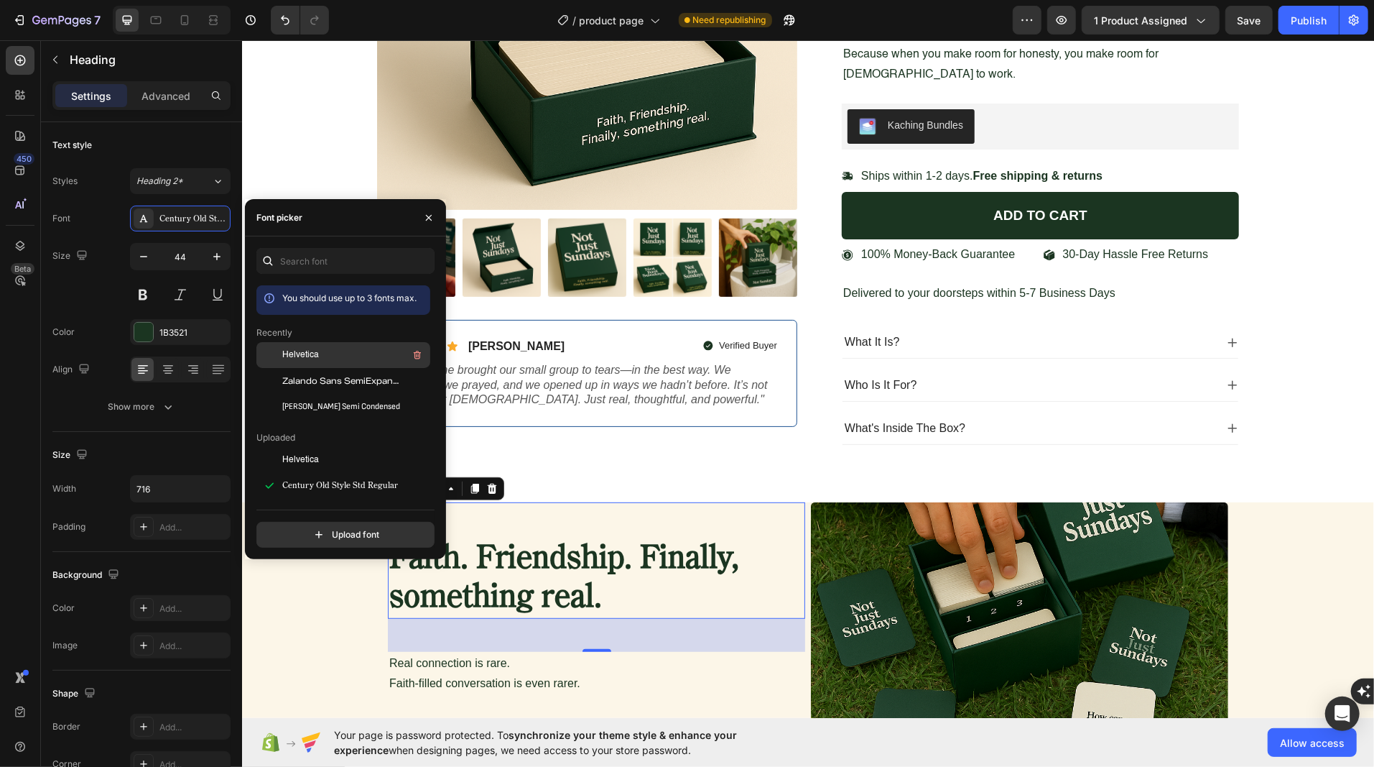
click at [290, 358] on span "Helvetica" at bounding box center [300, 354] width 37 height 13
click at [541, 386] on p ""This game brought our small group to tears—in the best way. We laughed, we pra…" at bounding box center [586, 384] width 381 height 45
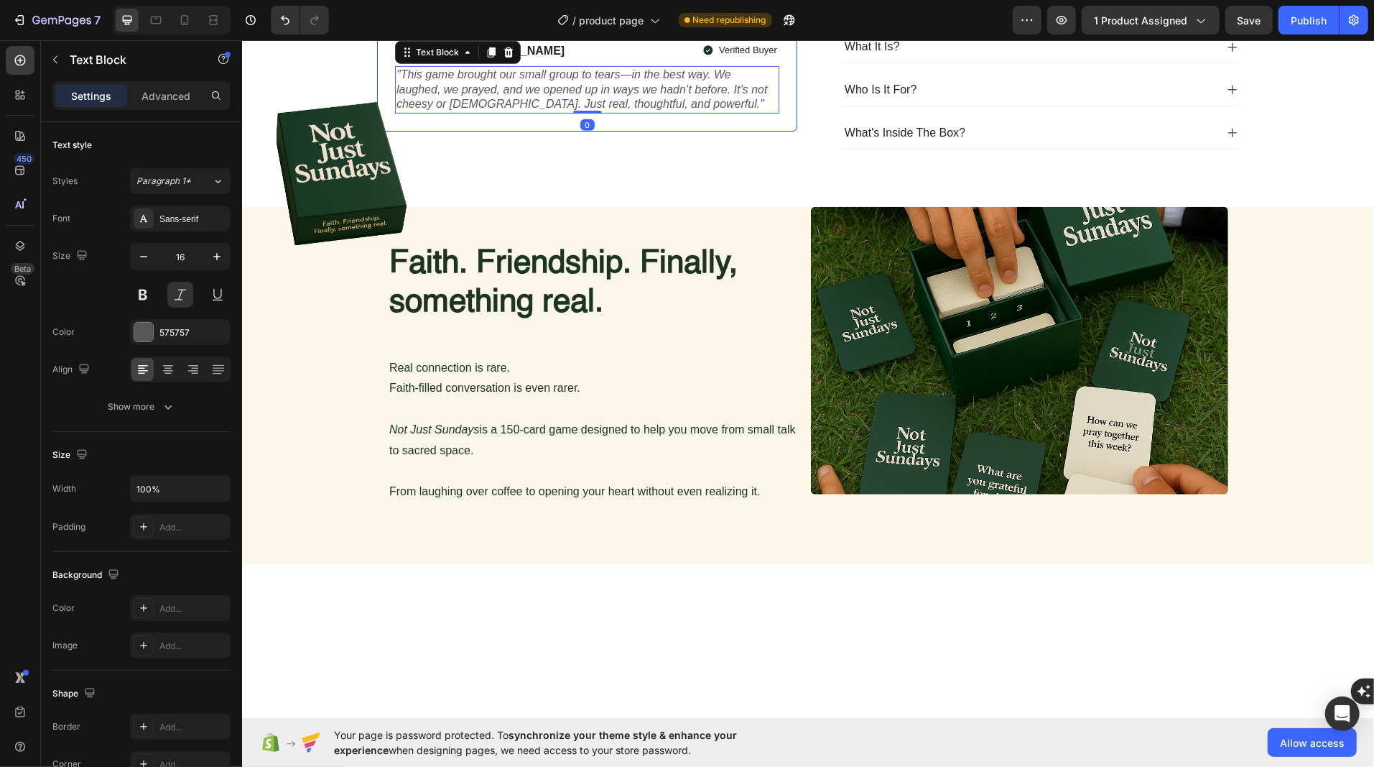
scroll to position [745, 0]
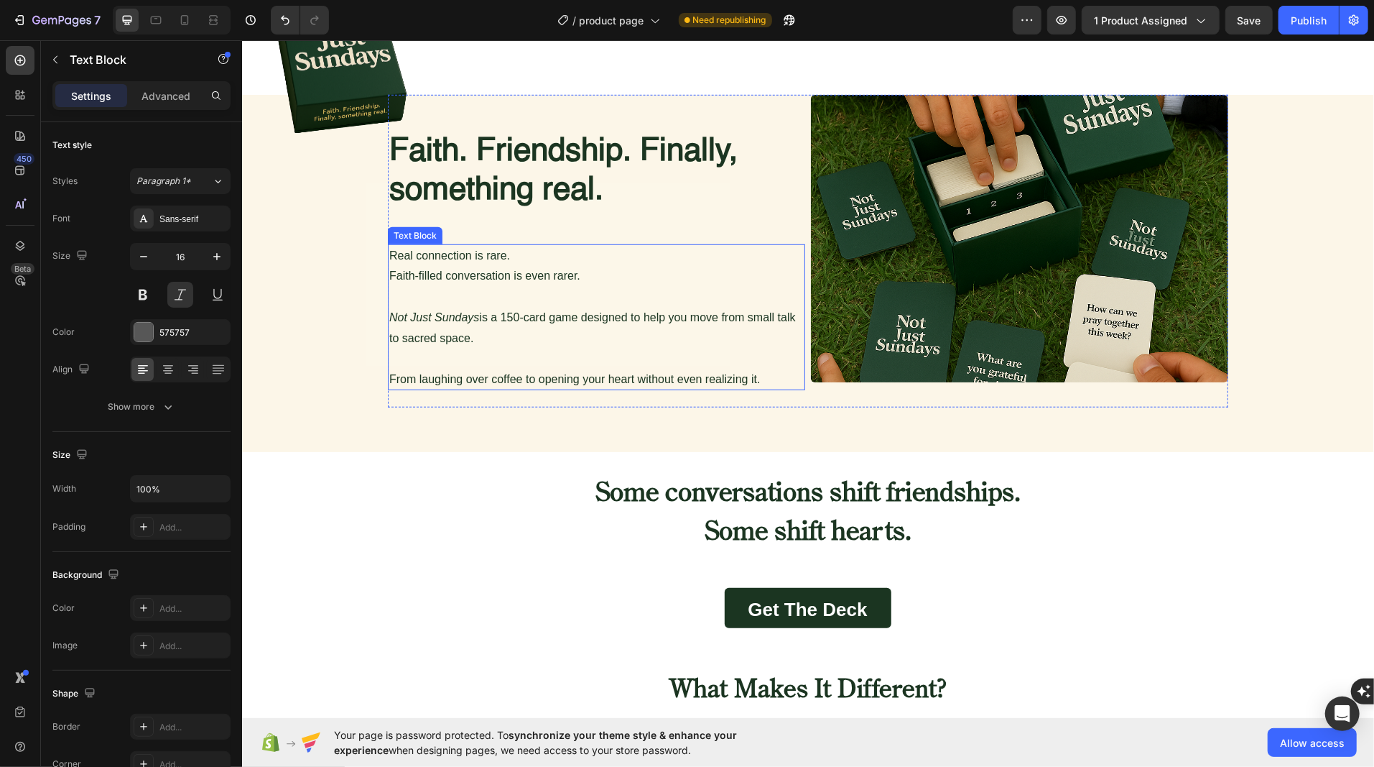
click at [478, 307] on p "Not Just Sundays is a 150-card game designed to help you move from small talk t…" at bounding box center [596, 328] width 415 height 42
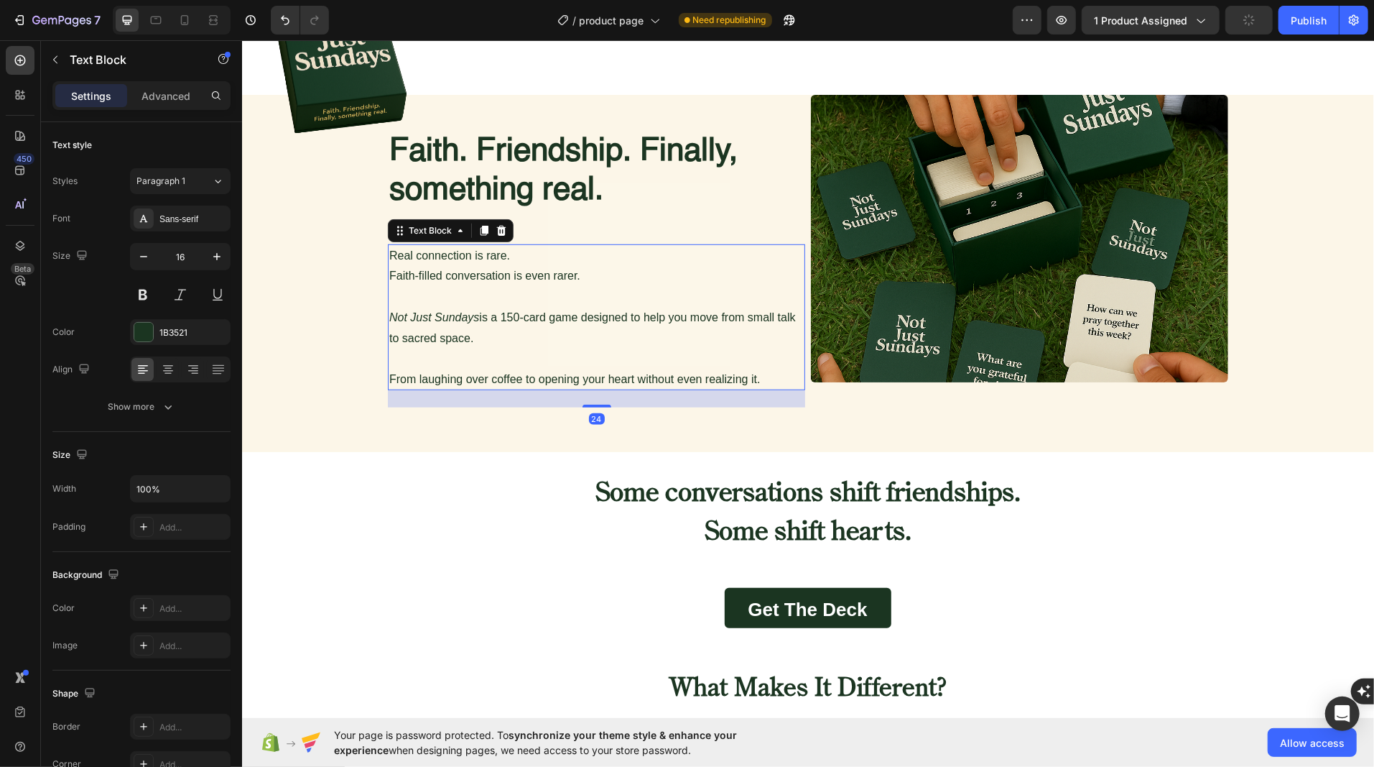
click at [680, 348] on p at bounding box center [596, 358] width 415 height 21
drag, startPoint x: 764, startPoint y: 357, endPoint x: 742, endPoint y: 355, distance: 22.4
click at [742, 355] on div "Real connection is rare. Faith-filled conversation is even rarer. Not Just Sund…" at bounding box center [595, 317] width 417 height 147
click at [742, 369] on p "From laughing over coffee to opening your heart without even realizing it." at bounding box center [596, 379] width 415 height 21
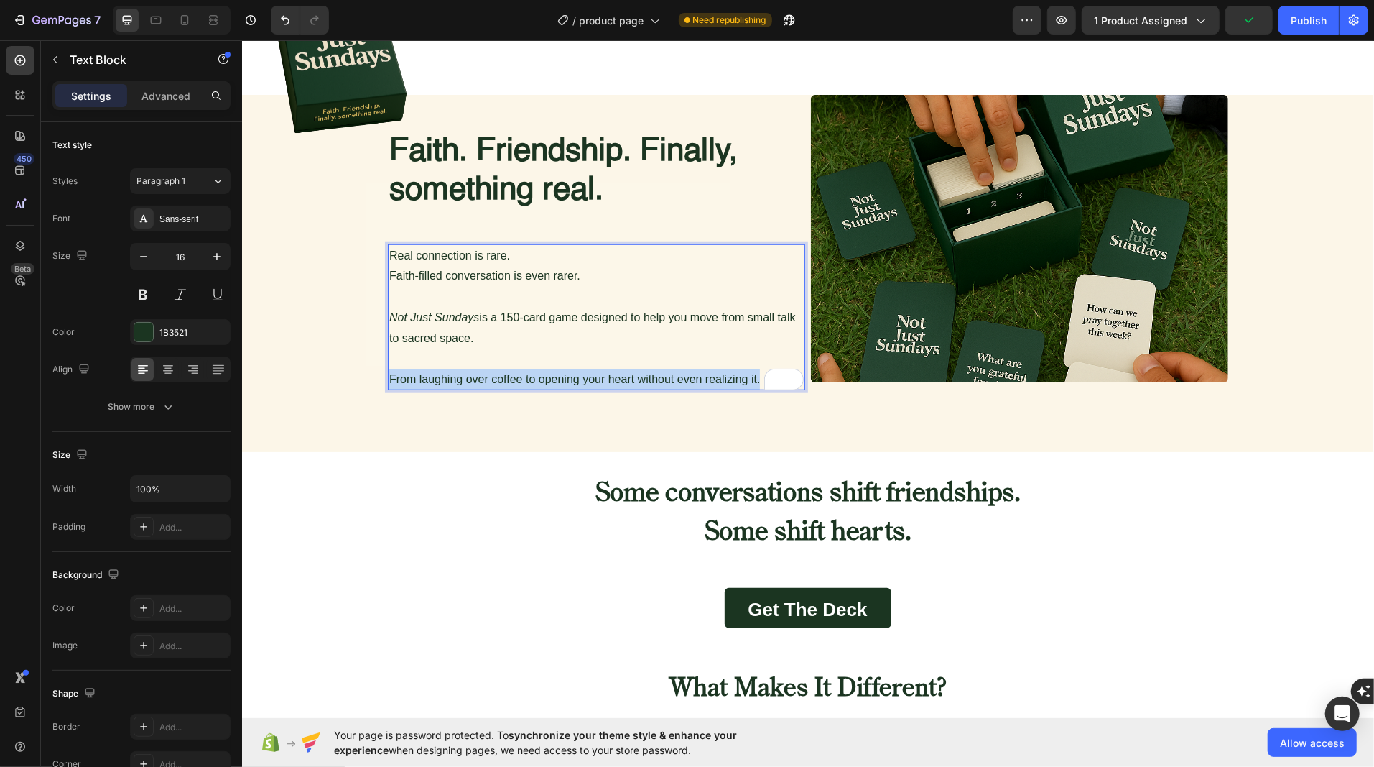
click at [742, 369] on p "From laughing over coffee to opening your heart without even realizing it." at bounding box center [596, 379] width 415 height 21
click at [389, 245] on p "Real connection is rare." at bounding box center [596, 255] width 415 height 21
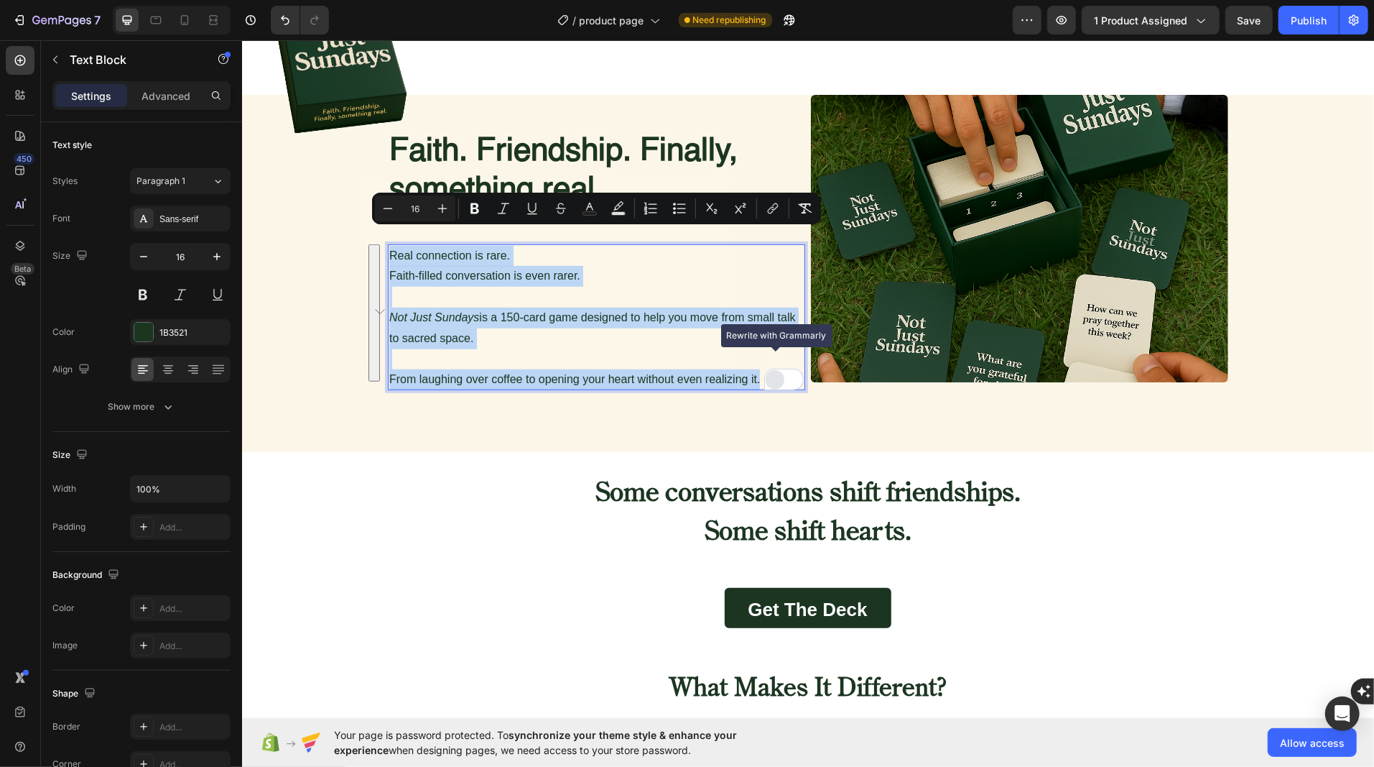
drag, startPoint x: 389, startPoint y: 231, endPoint x: 777, endPoint y: 363, distance: 409.6
click at [777, 363] on div "Real connection is rare. Faith-filled conversation is even rarer. Not Just Sund…" at bounding box center [595, 317] width 417 height 147
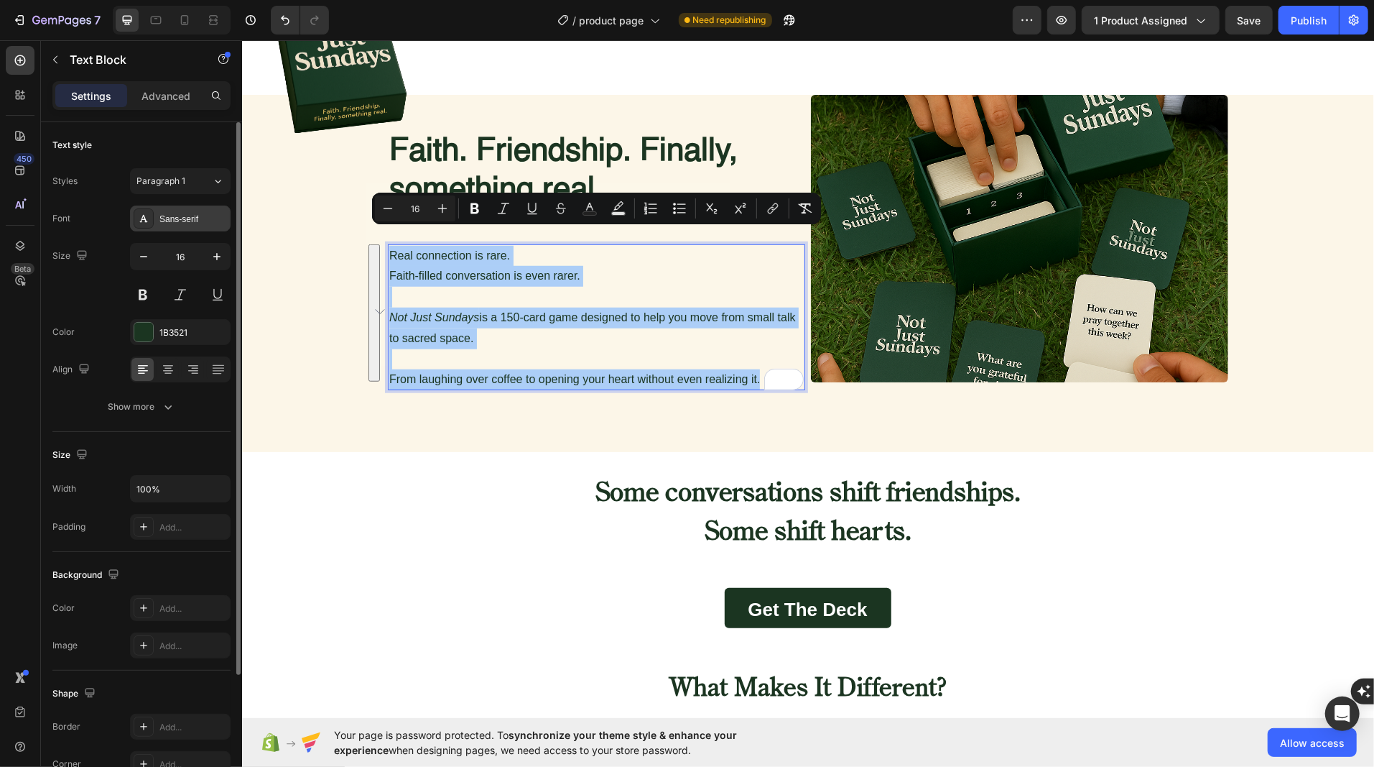
click at [186, 222] on div "Sans-serif" at bounding box center [193, 219] width 68 height 13
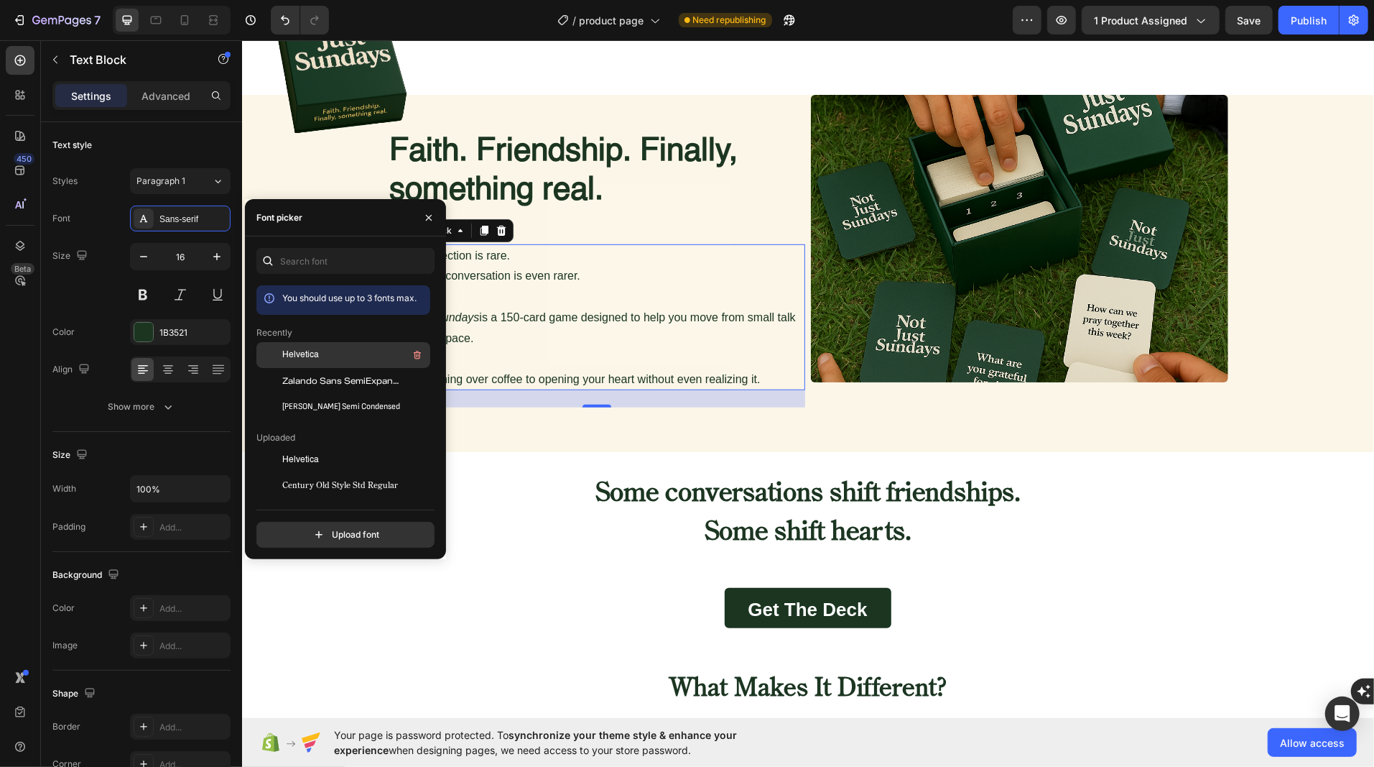
click at [301, 353] on span "Helvetica" at bounding box center [300, 354] width 37 height 13
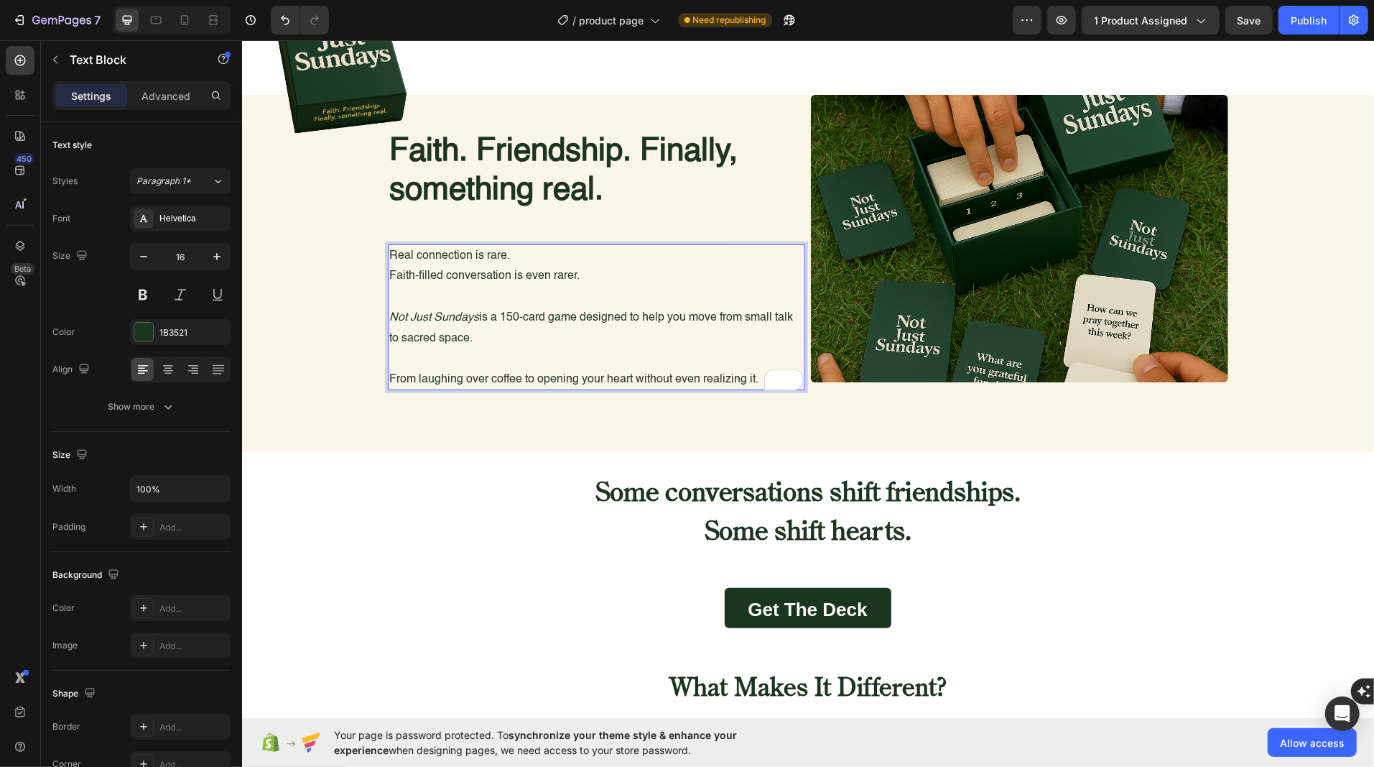
click at [389, 245] on p "Real connection is rare." at bounding box center [596, 255] width 415 height 21
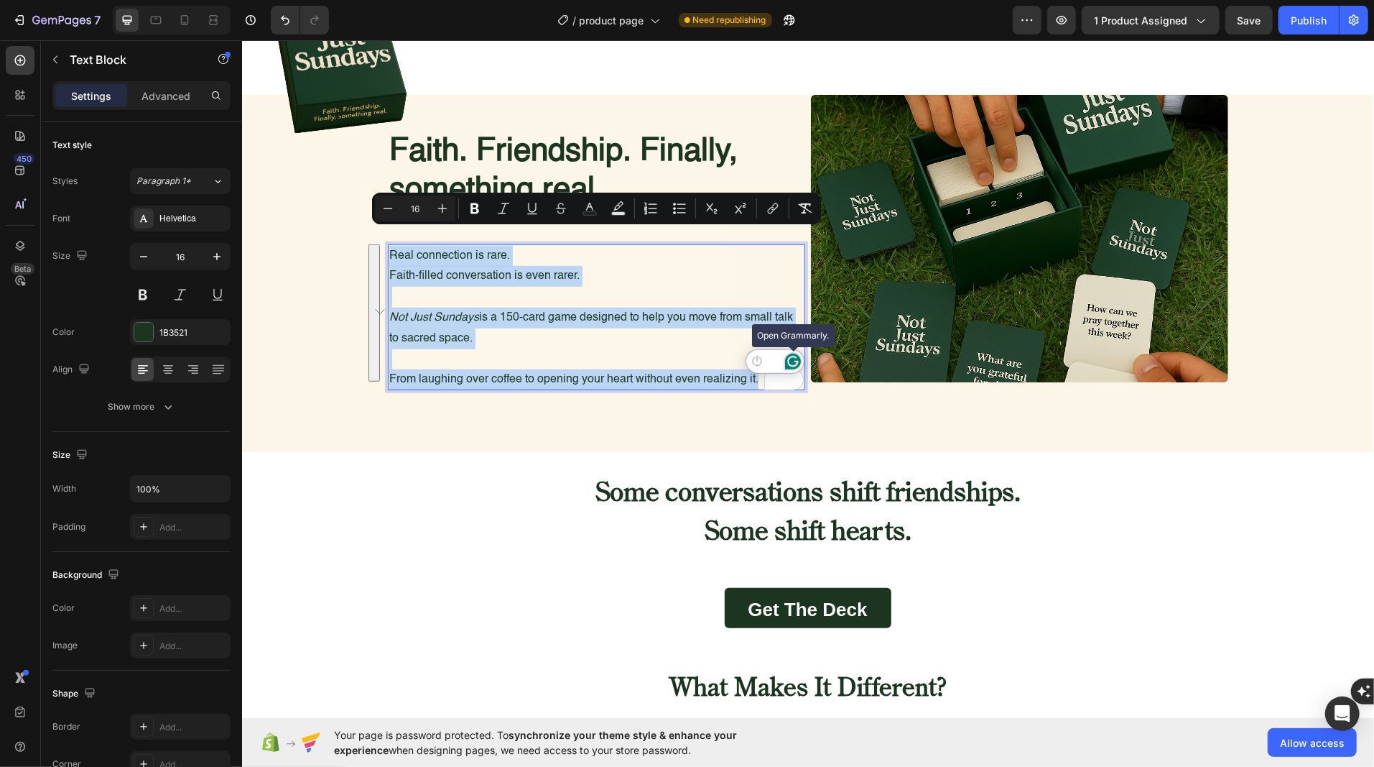
drag, startPoint x: 388, startPoint y: 234, endPoint x: 796, endPoint y: 366, distance: 428.9
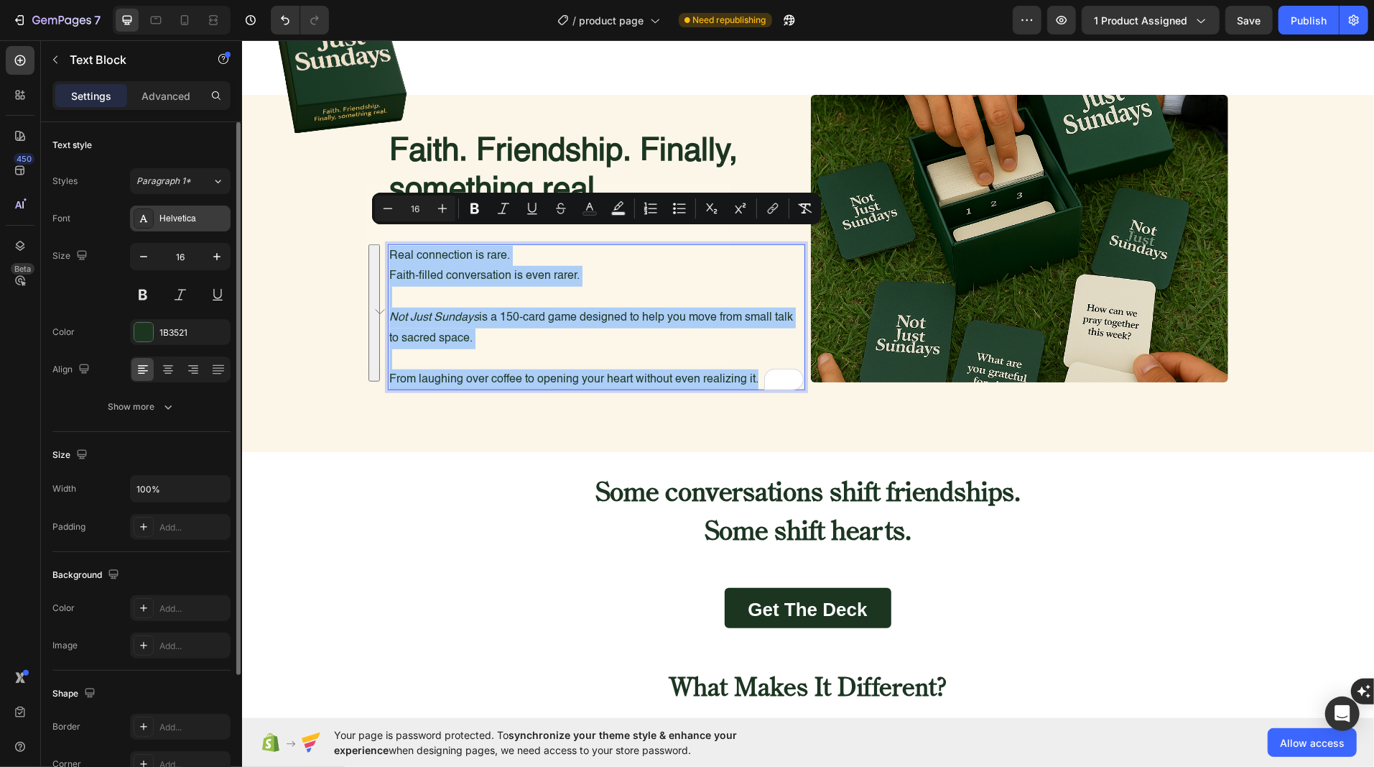
click at [185, 222] on div "Helvetica" at bounding box center [193, 219] width 68 height 13
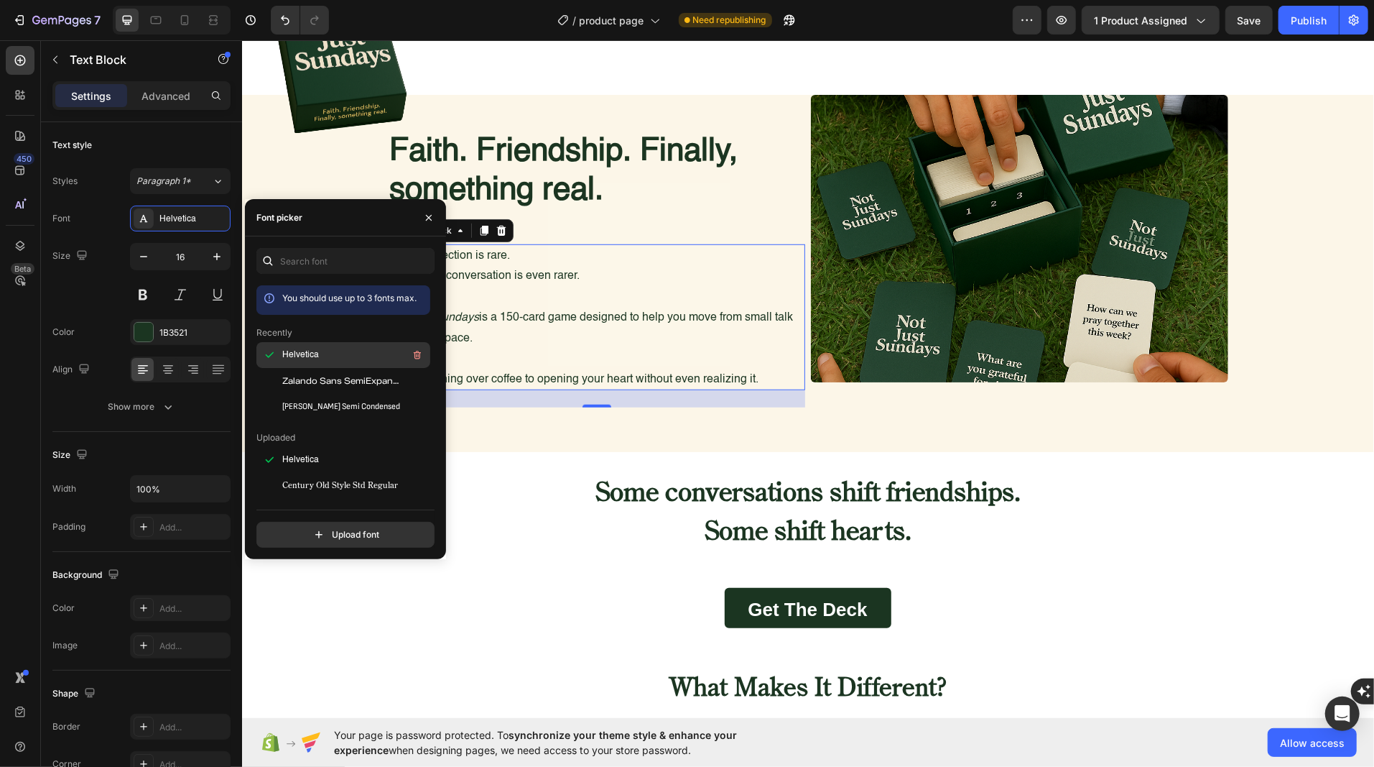
click at [295, 349] on span "Helvetica" at bounding box center [300, 354] width 37 height 13
click at [688, 509] on h2 "Some conversations shift friendships. Some shift hearts." at bounding box center [807, 513] width 514 height 80
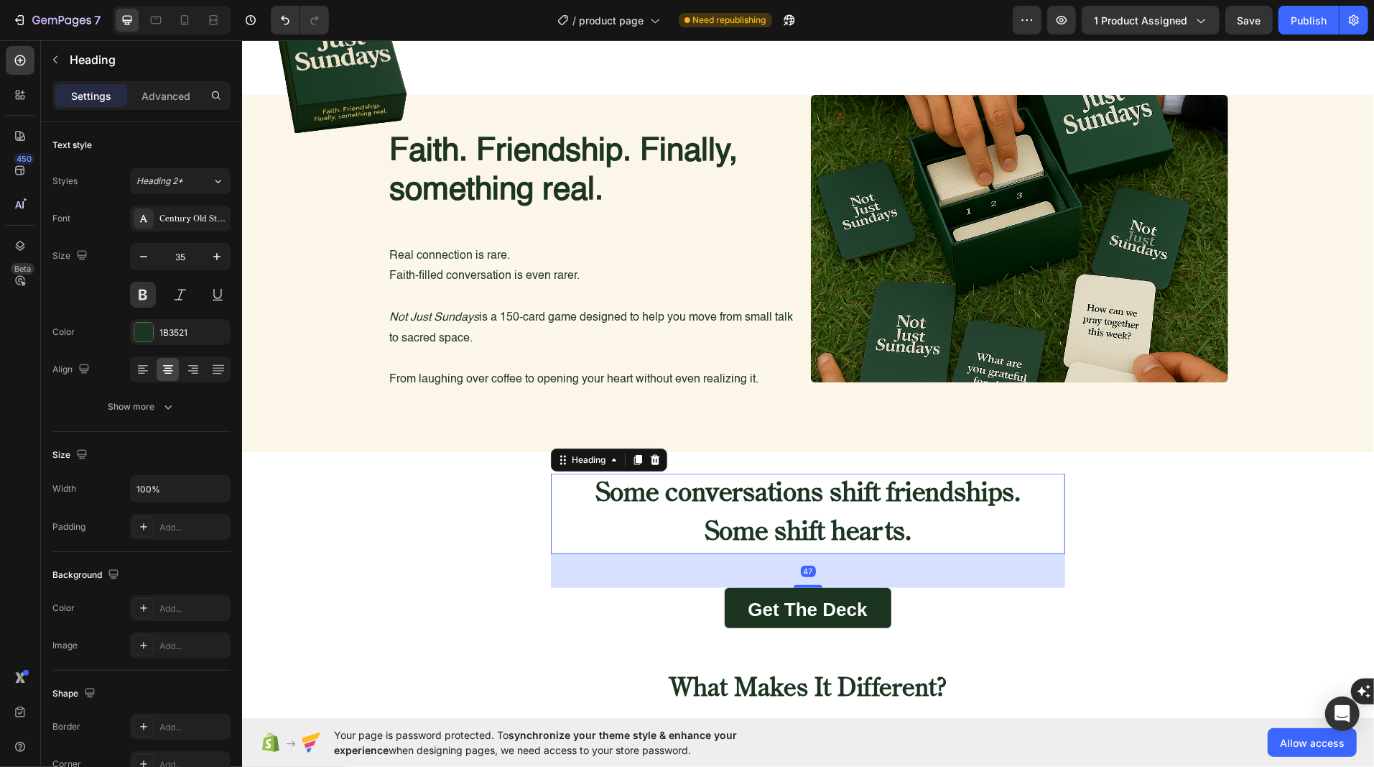
click at [719, 499] on h2 "Some conversations shift friendships. Some shift hearts." at bounding box center [807, 513] width 514 height 80
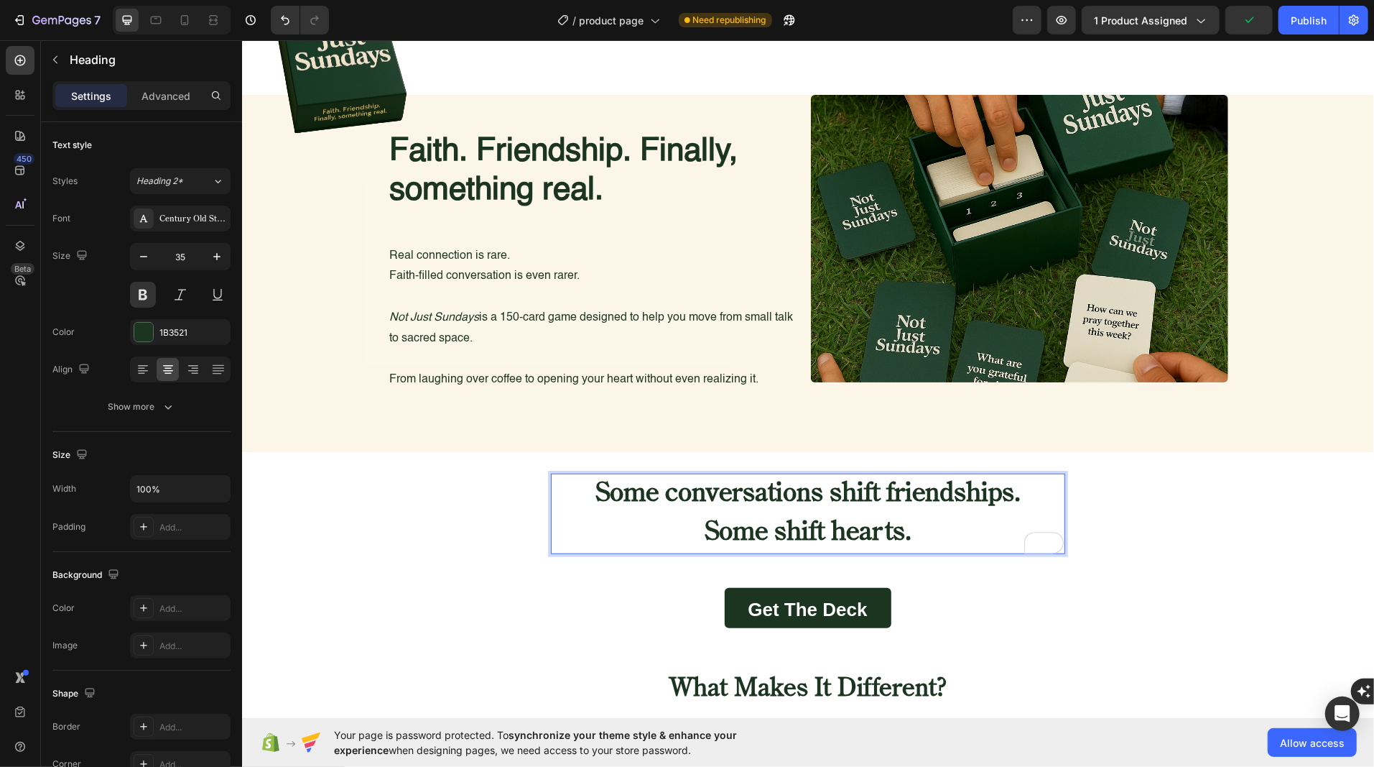
click at [719, 499] on p "Some conversations shift friendships. Some shift hearts." at bounding box center [807, 513] width 511 height 78
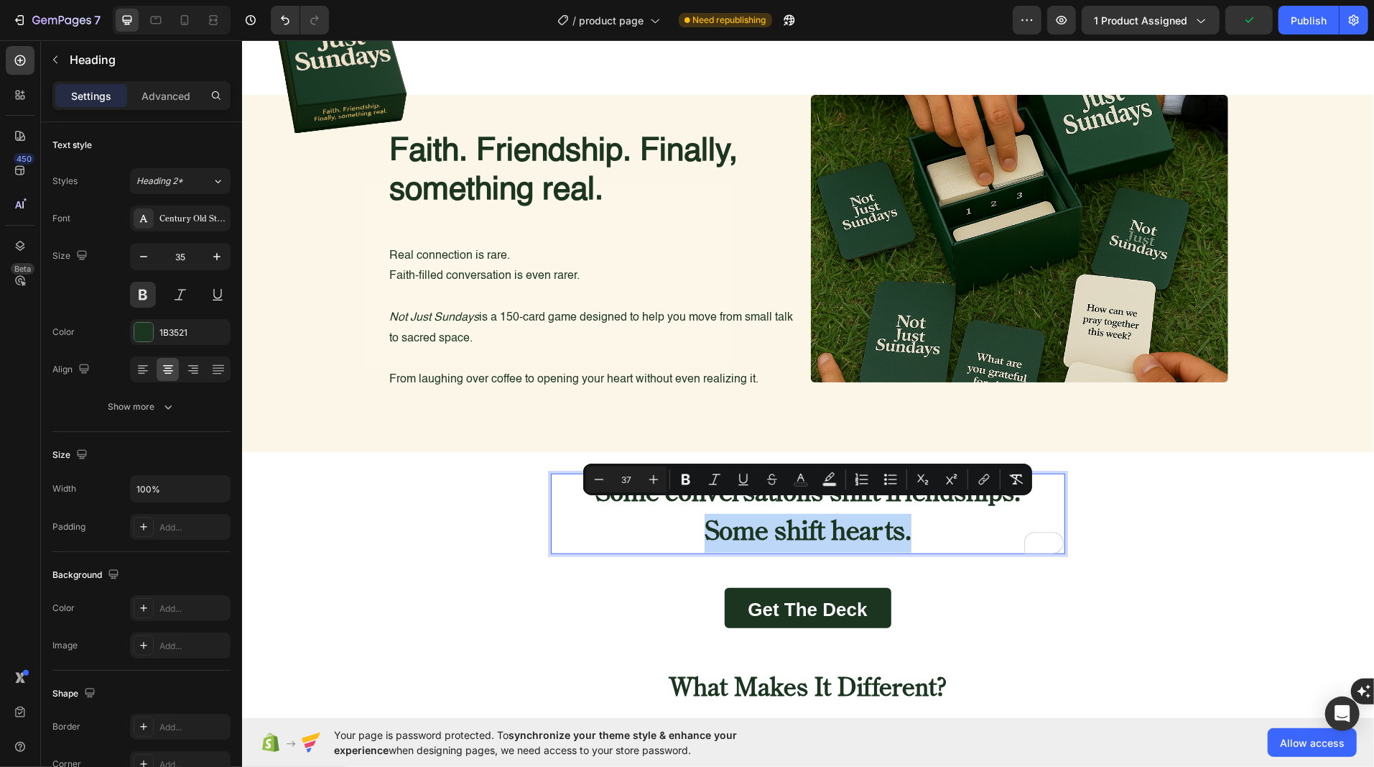
click at [719, 499] on p "Some conversations shift friendships. Some shift hearts." at bounding box center [807, 513] width 511 height 78
click at [884, 519] on span "Some shift hearts." at bounding box center [807, 532] width 207 height 27
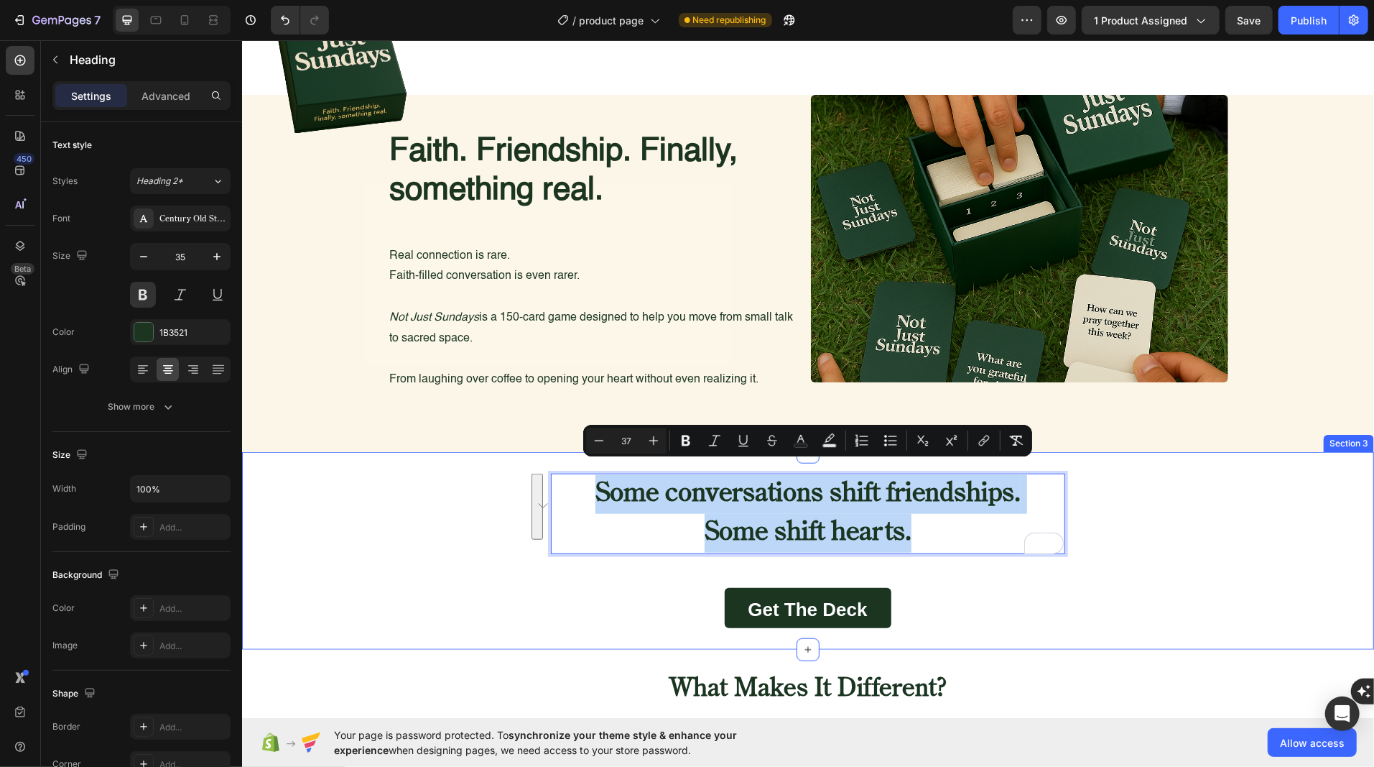
drag, startPoint x: 915, startPoint y: 511, endPoint x: 542, endPoint y: 473, distance: 375.5
click at [542, 473] on div "Some conversations shift friendships. Some shift hearts. Heading 47 Image Get t…" at bounding box center [807, 550] width 1132 height 154
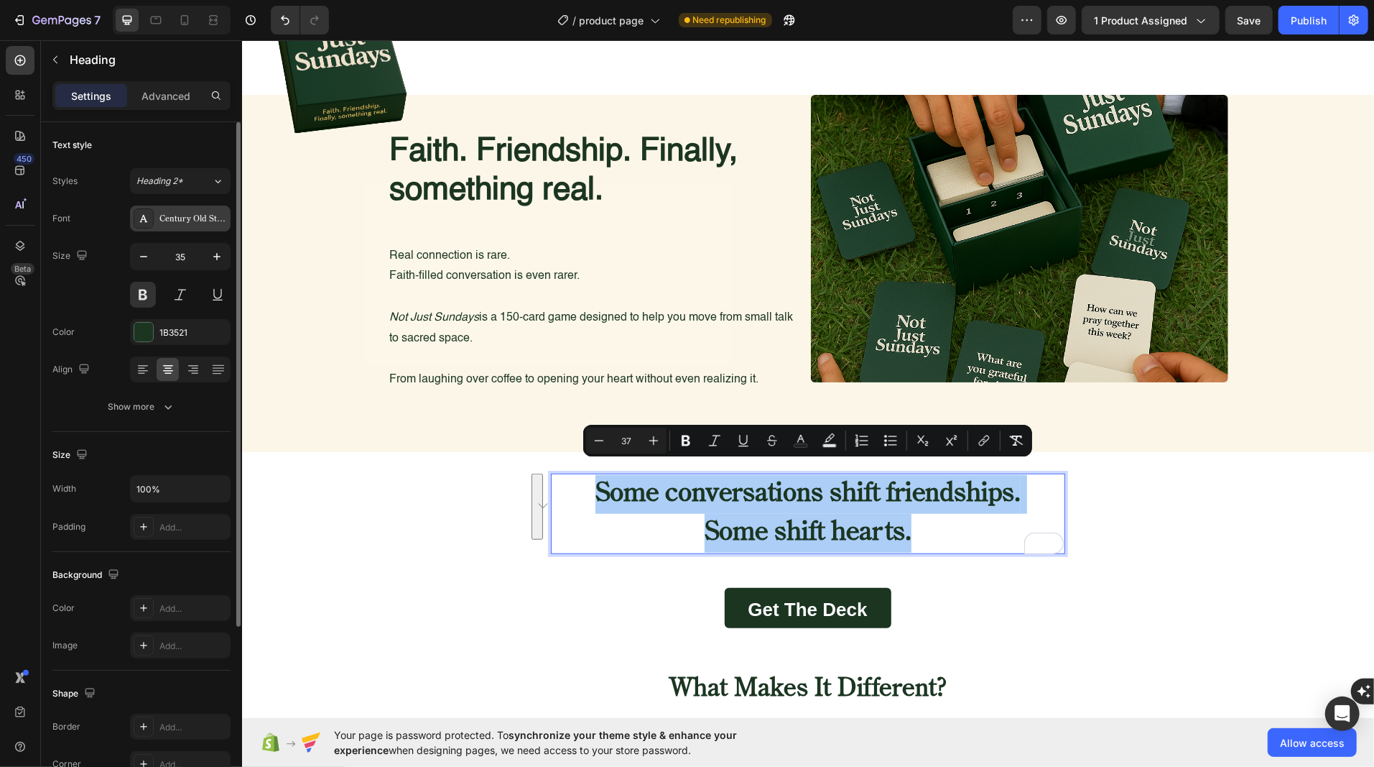
click at [195, 221] on div "Century Old Style Std Regular" at bounding box center [193, 219] width 68 height 13
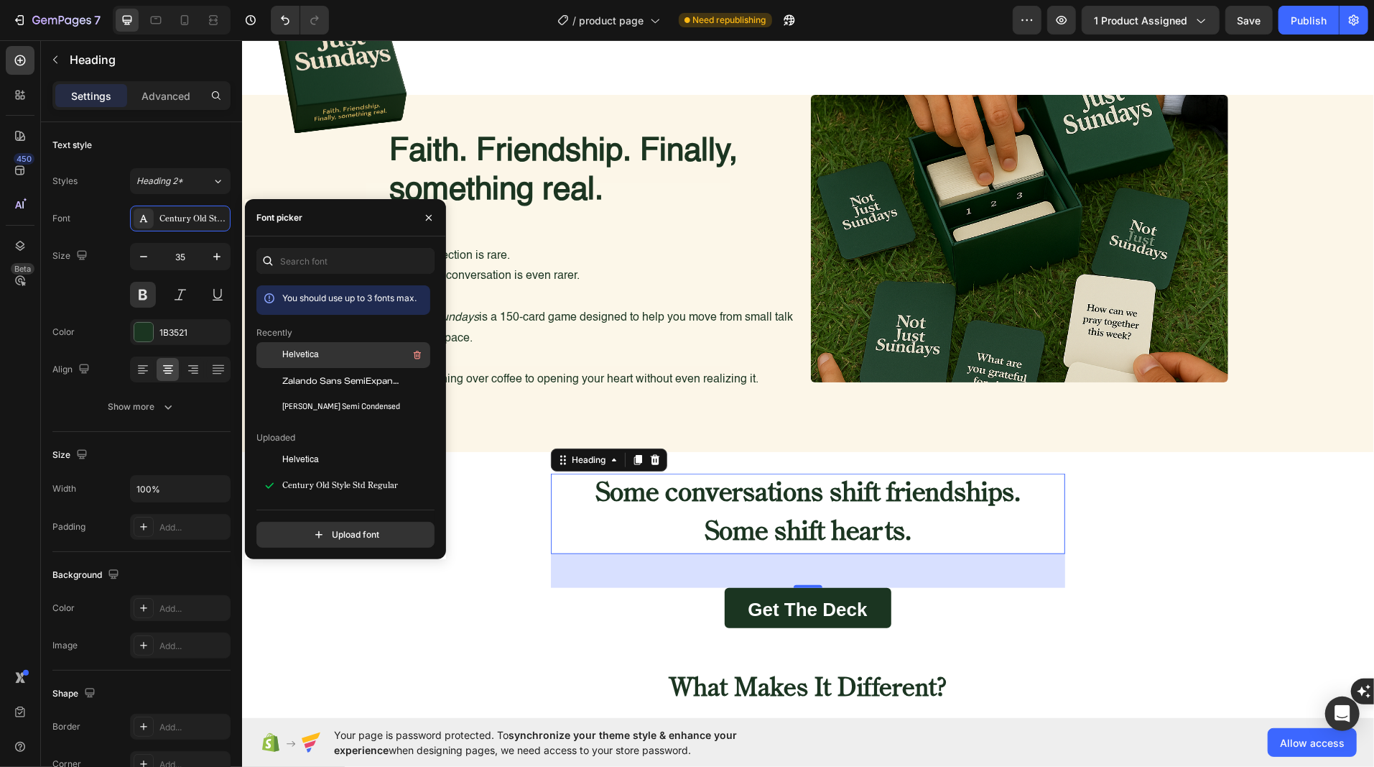
click at [280, 361] on div at bounding box center [269, 355] width 26 height 26
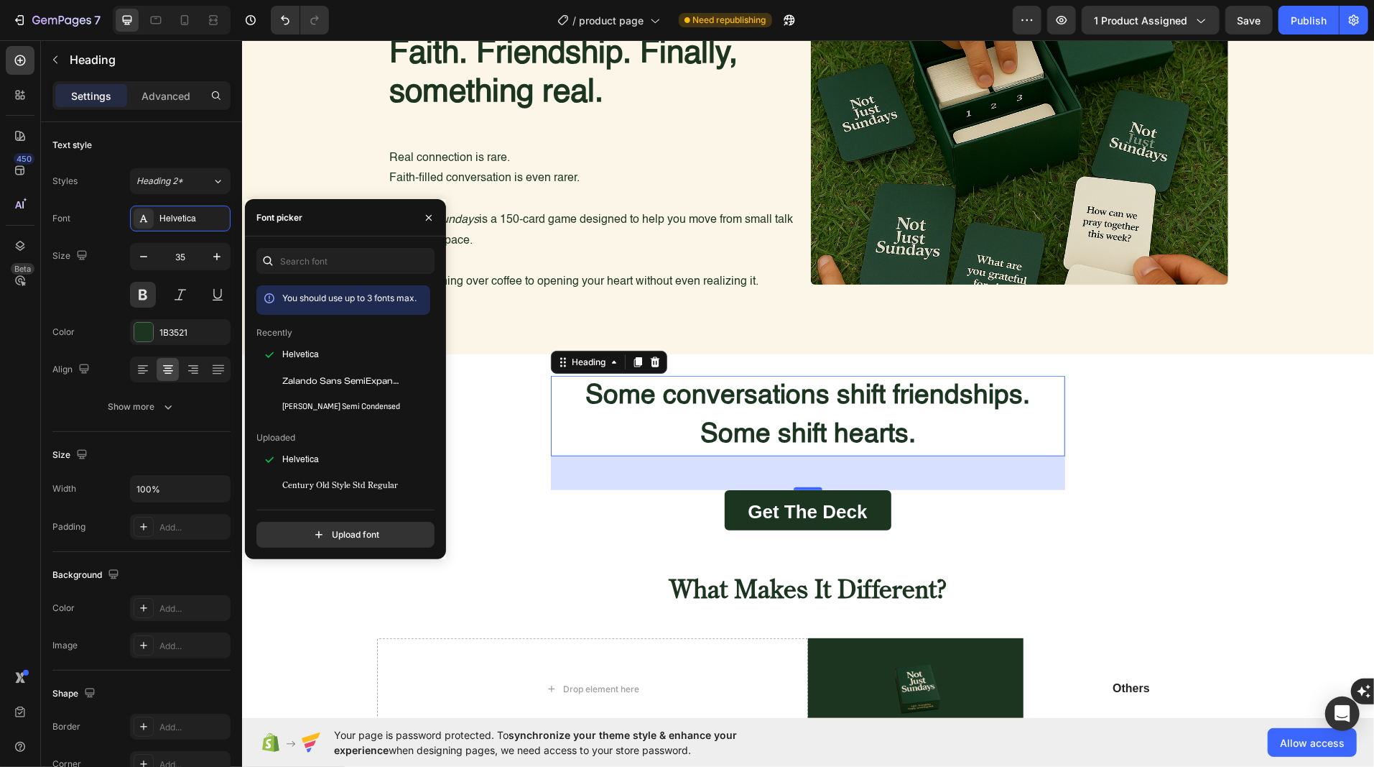
scroll to position [958, 0]
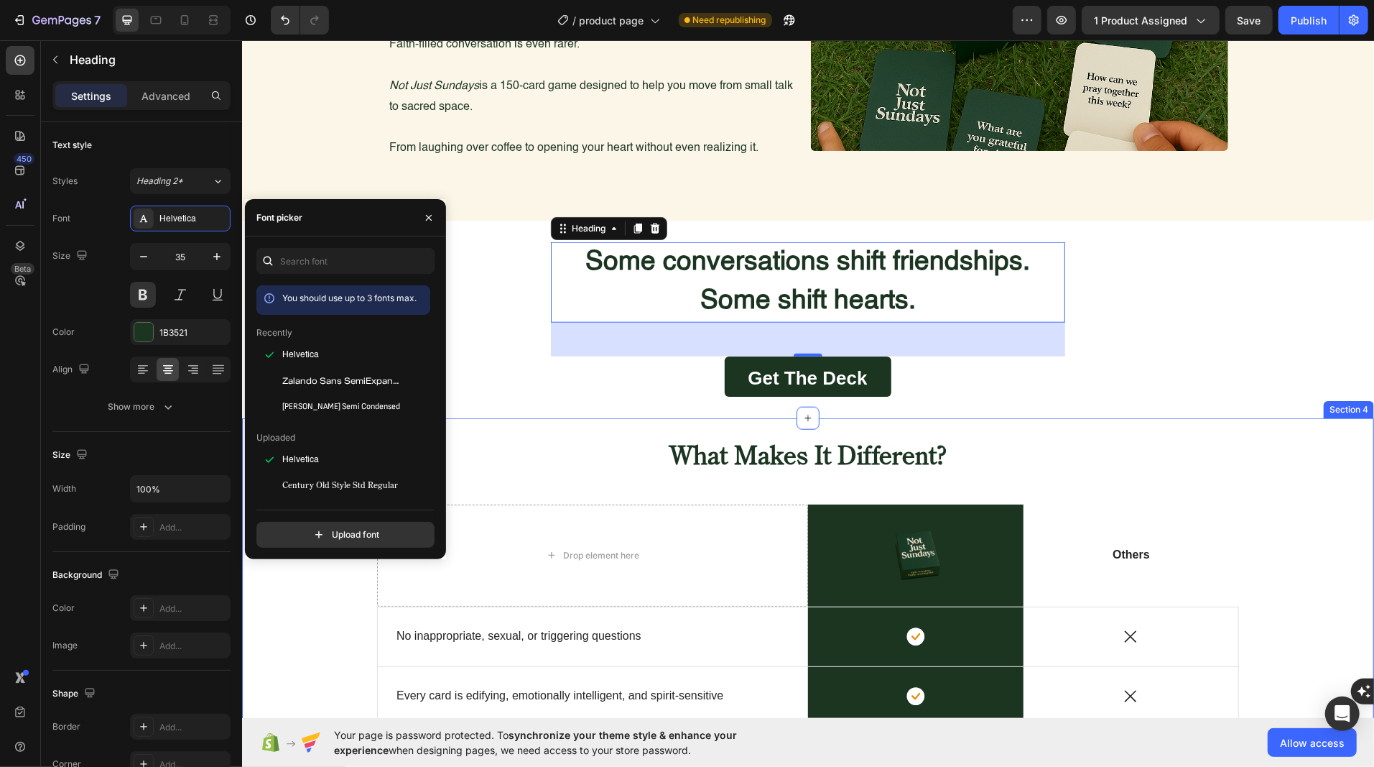
click at [733, 473] on h2 "What Makes It Different?" at bounding box center [807, 457] width 862 height 36
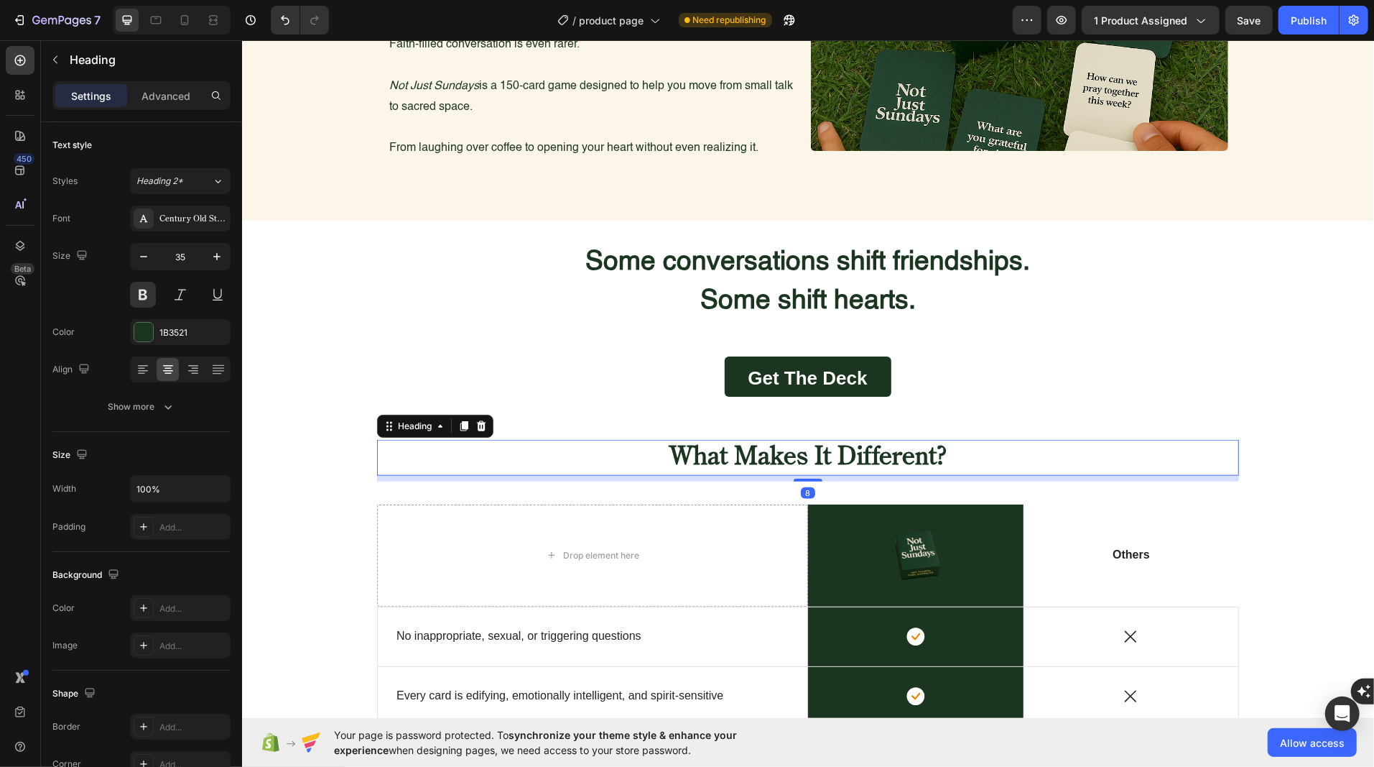
click at [703, 442] on h2 "What Makes It Different?" at bounding box center [807, 457] width 862 height 36
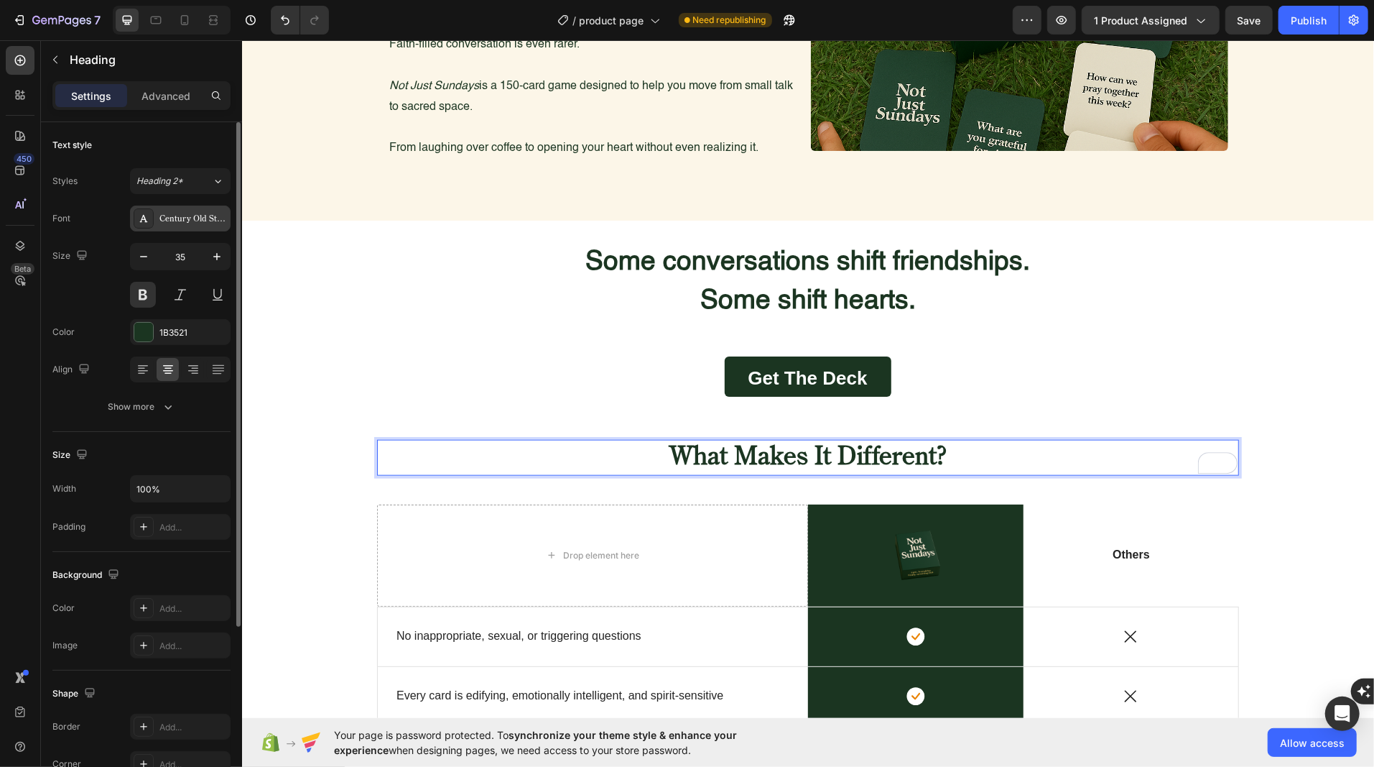
click at [179, 218] on div "Century Old Style Std Regular" at bounding box center [193, 219] width 68 height 13
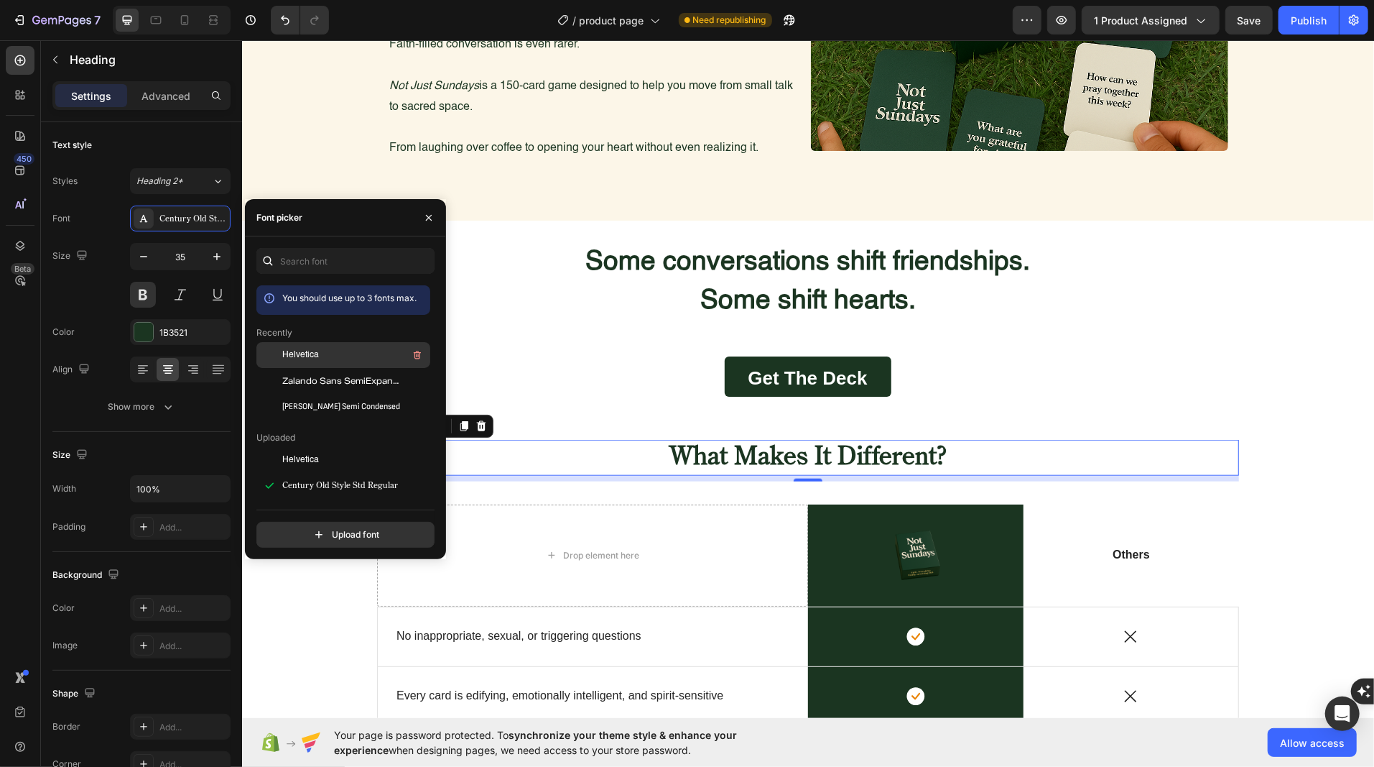
click at [313, 358] on span "Helvetica" at bounding box center [300, 354] width 37 height 13
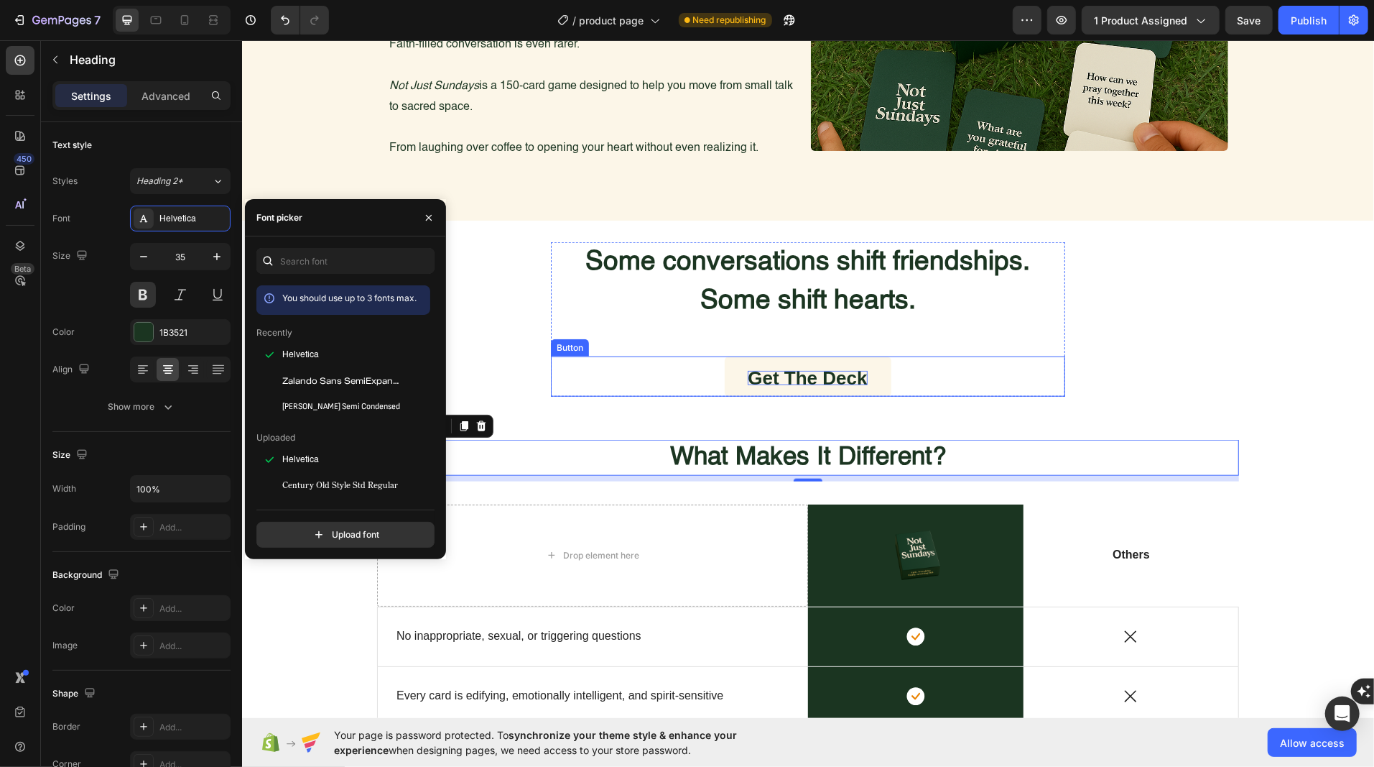
click at [755, 378] on strong "Get the Deck" at bounding box center [806, 377] width 119 height 22
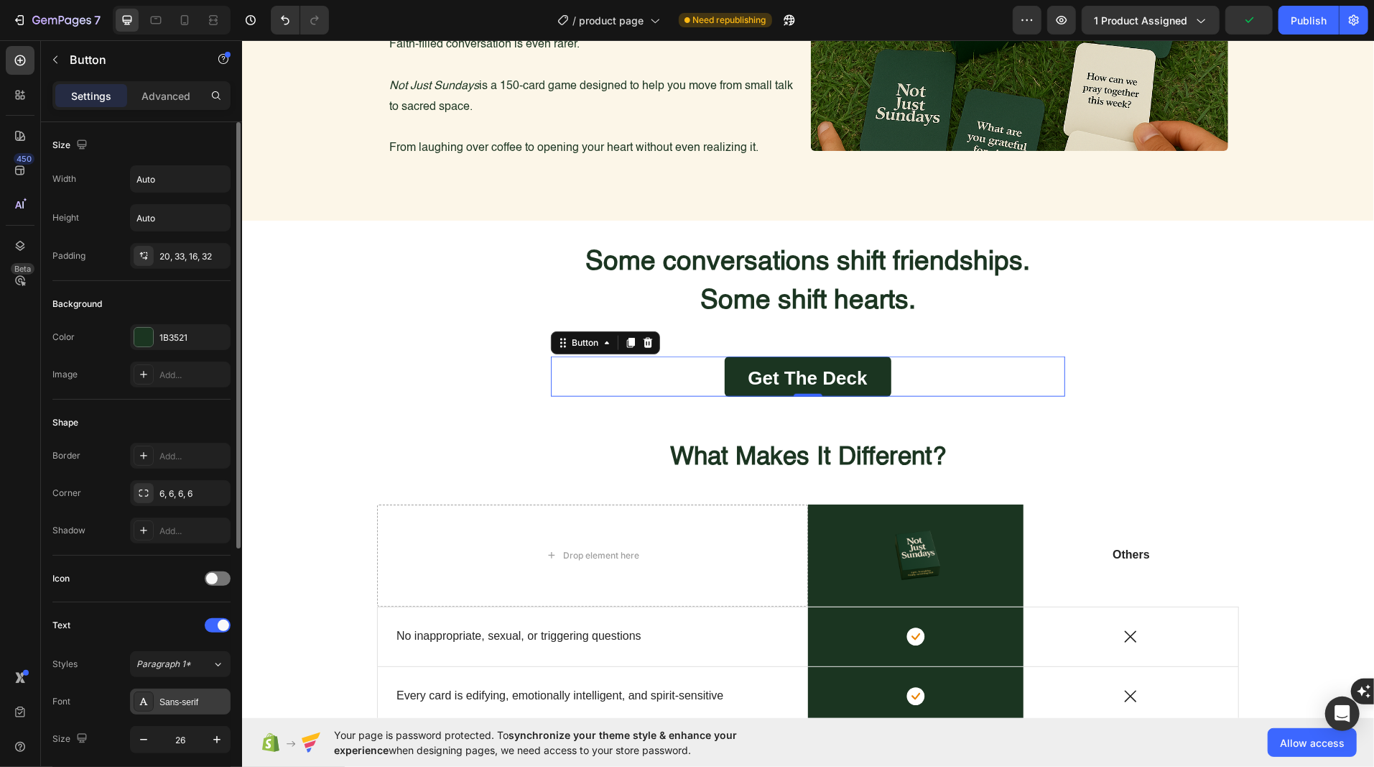
click at [165, 698] on div "Sans-serif" at bounding box center [193, 701] width 68 height 13
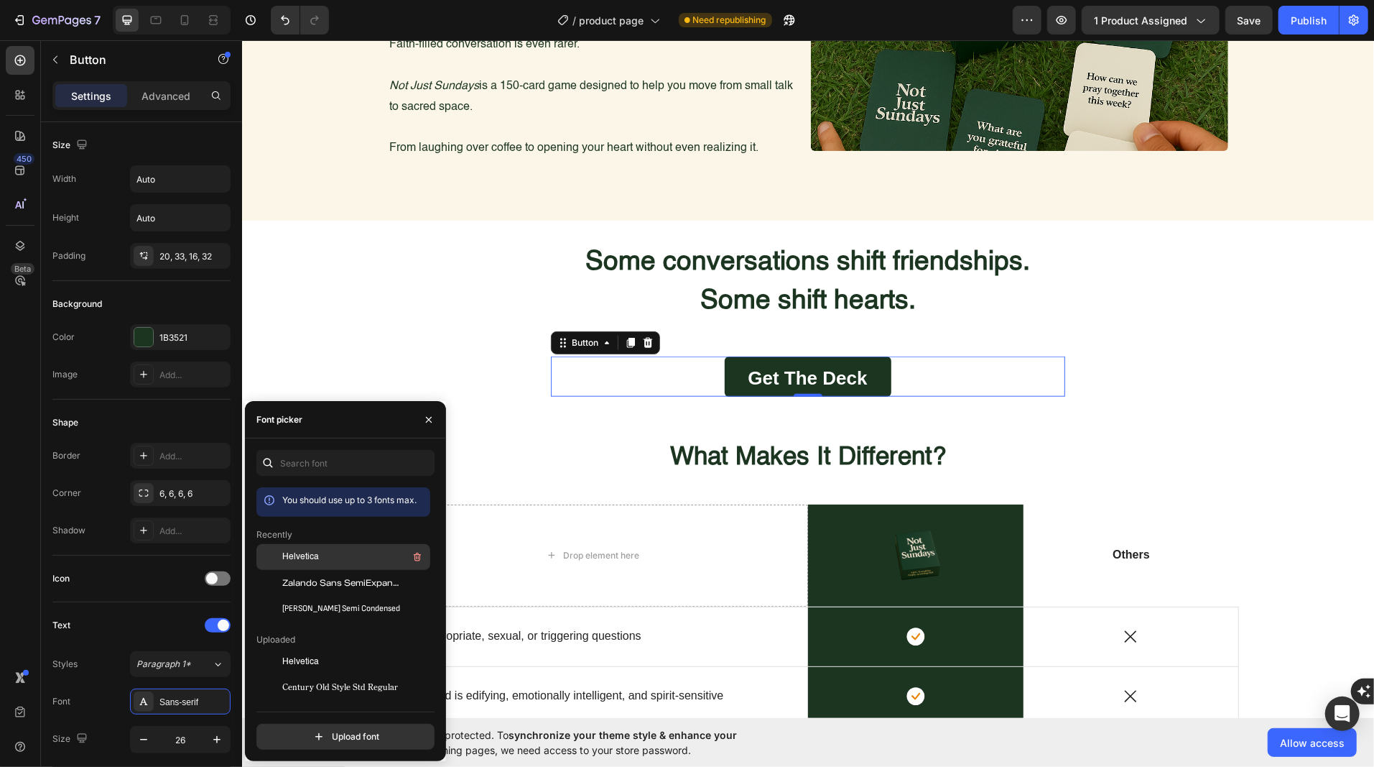
click at [294, 554] on span "Helvetica" at bounding box center [300, 556] width 37 height 13
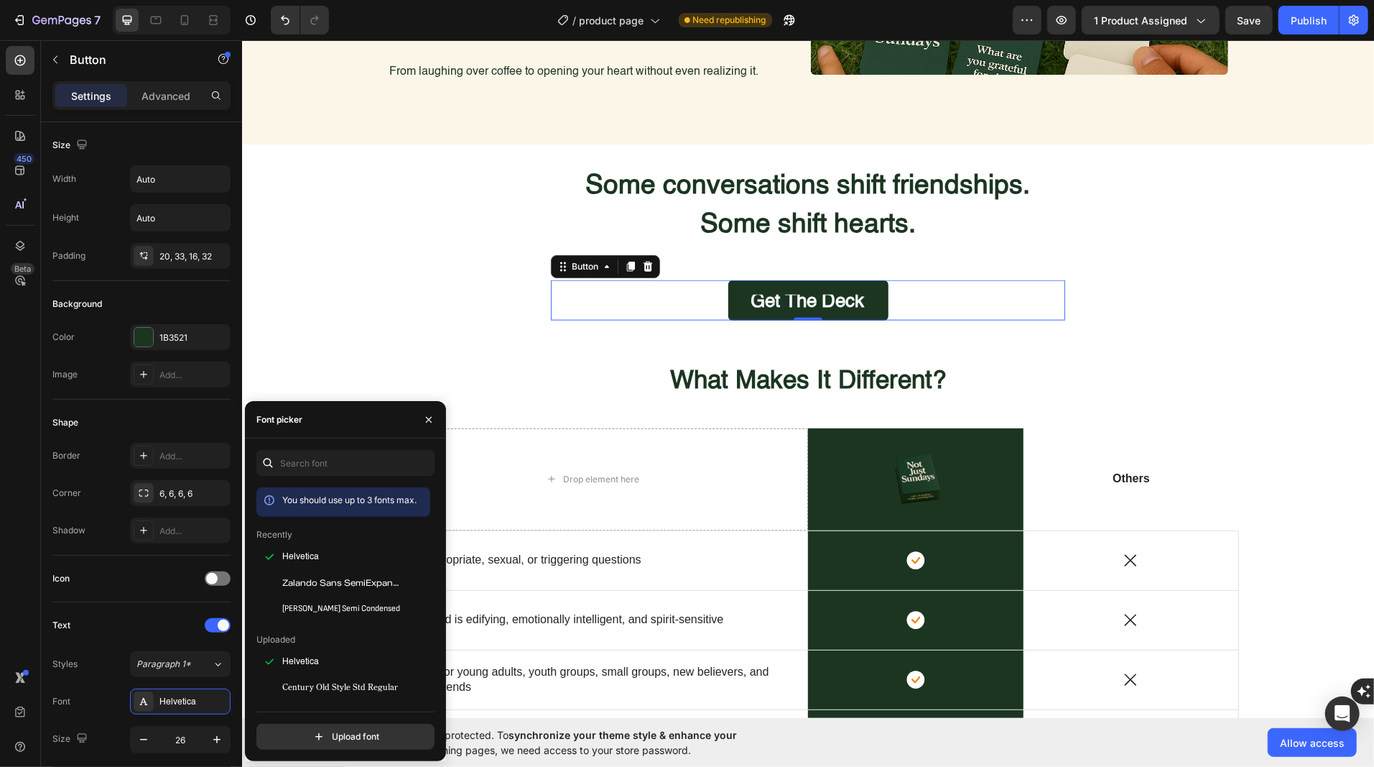
scroll to position [1318, 0]
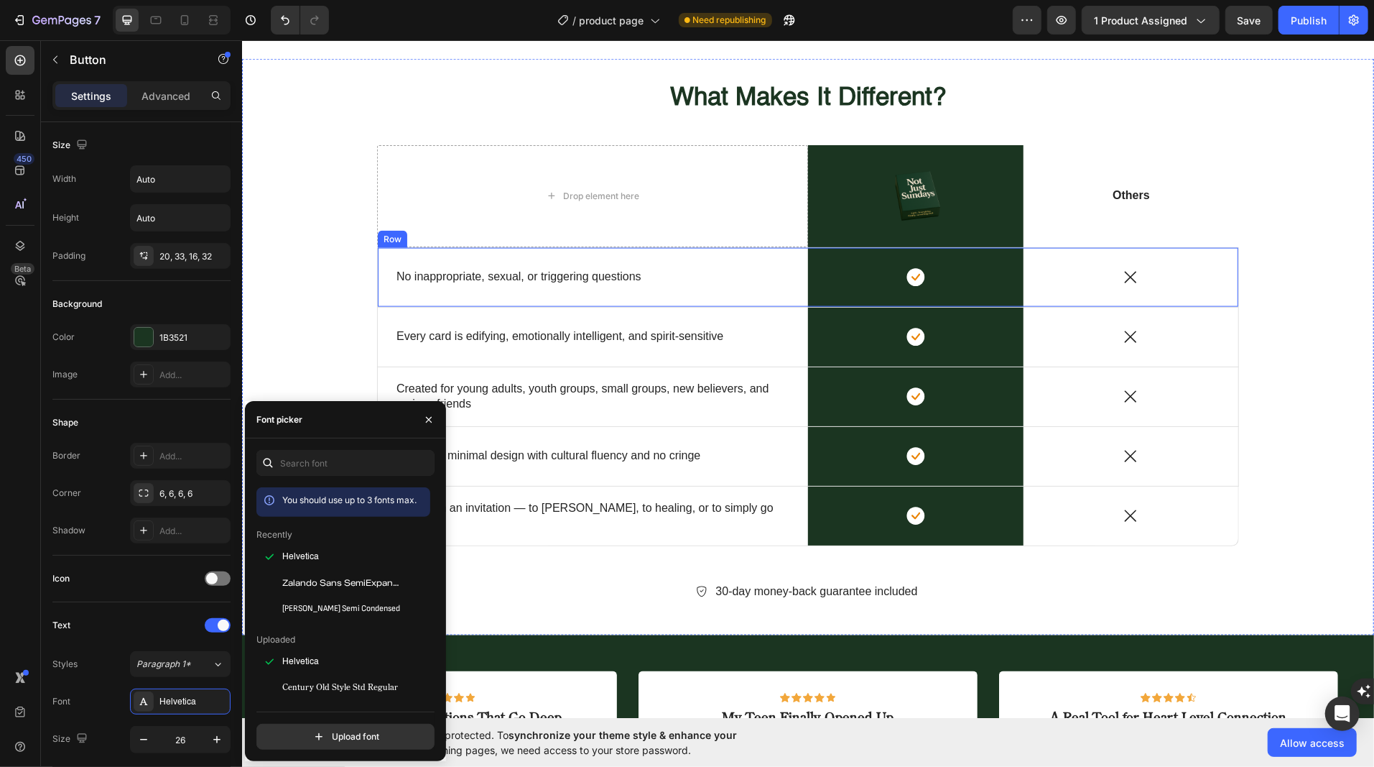
click at [543, 277] on p "No inappropriate, sexual, or triggering questions" at bounding box center [518, 276] width 245 height 15
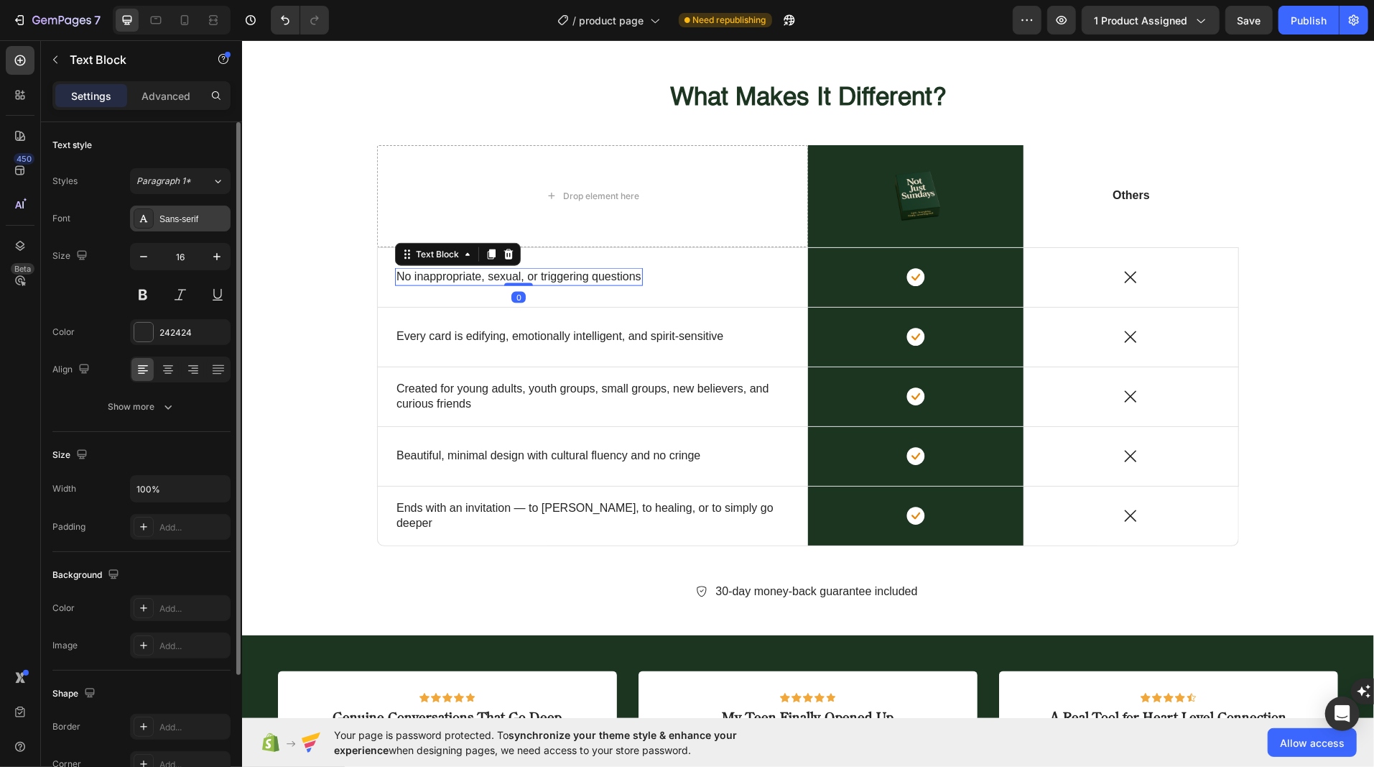
click at [183, 223] on div "Sans-serif" at bounding box center [193, 219] width 68 height 13
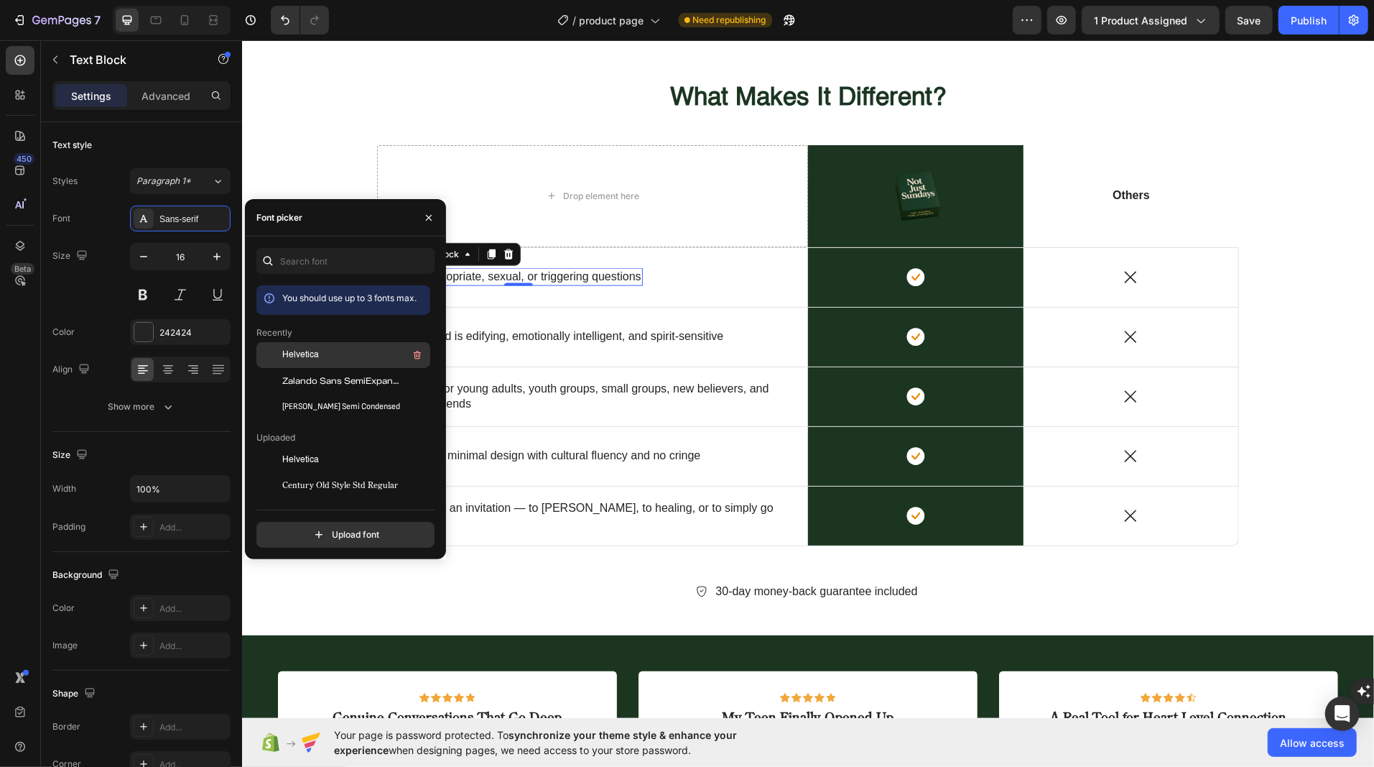
click at [279, 351] on div at bounding box center [269, 355] width 26 height 26
click at [536, 336] on p "Every card is edifying, emotionally intelligent, and spirit-sensitive" at bounding box center [559, 335] width 327 height 15
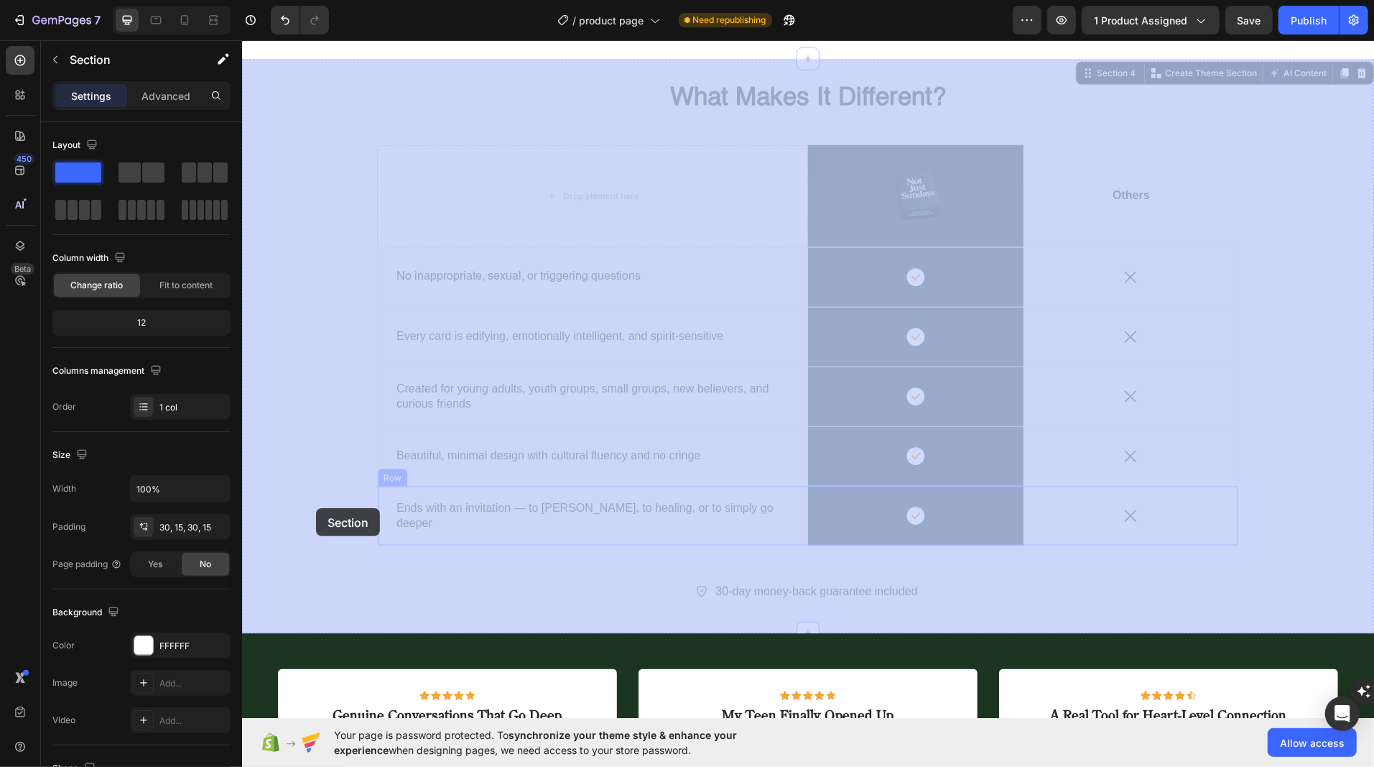
drag, startPoint x: 341, startPoint y: 530, endPoint x: 315, endPoint y: 507, distance: 34.1
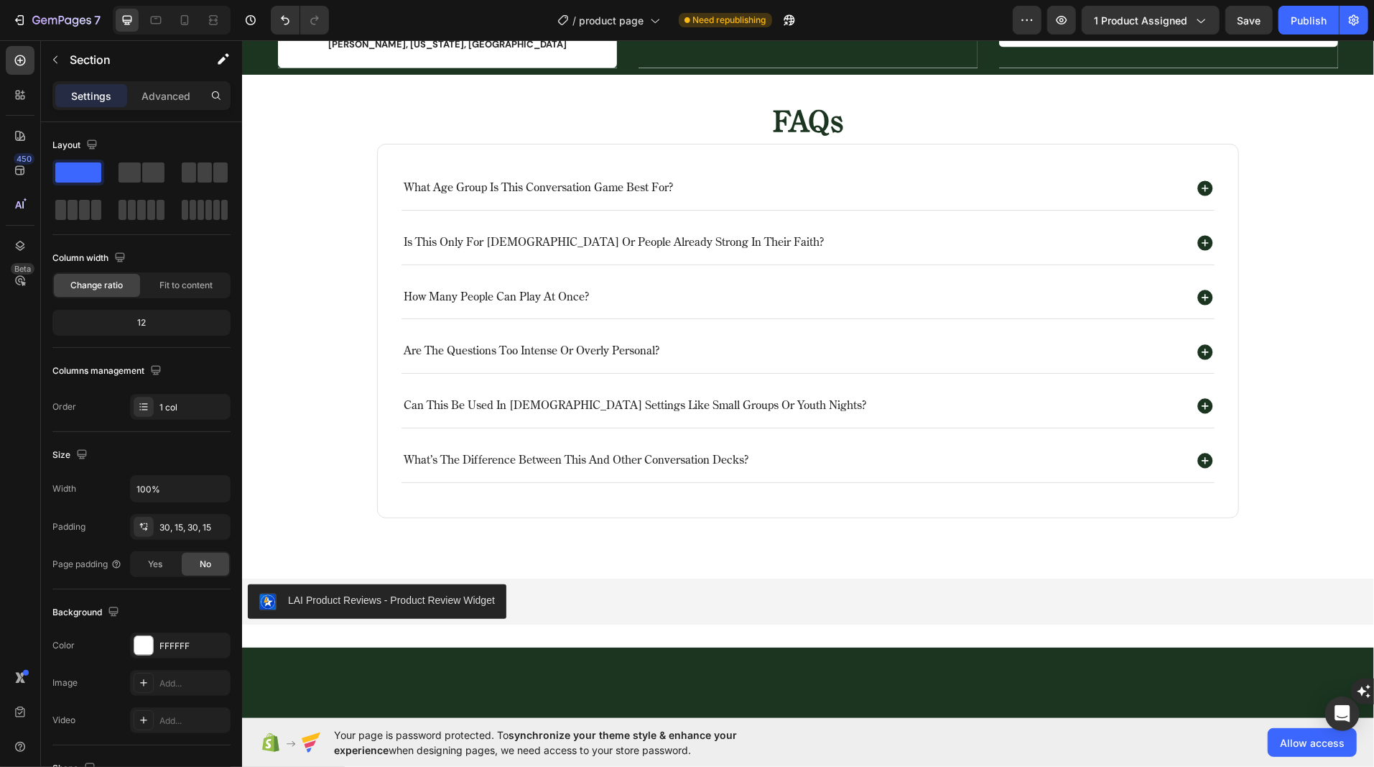
scroll to position [2081, 0]
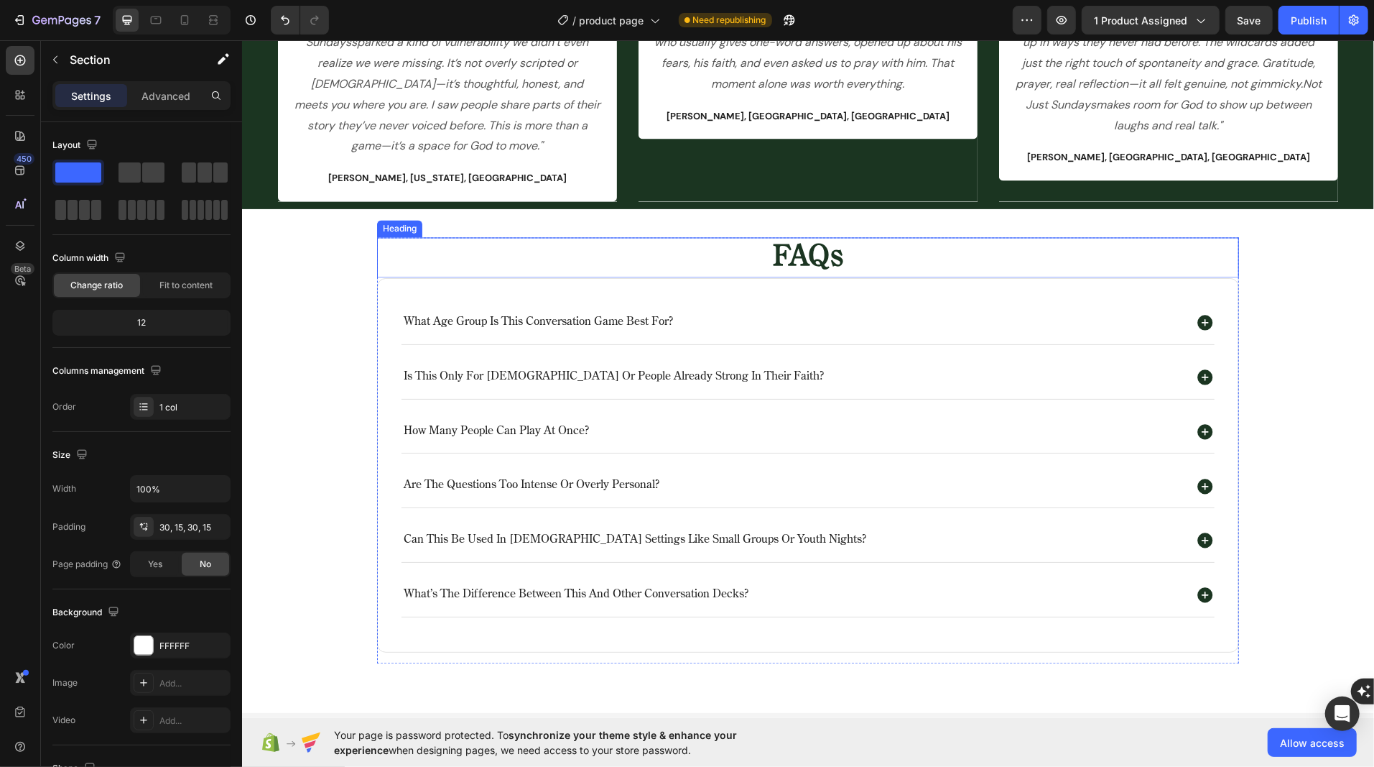
click at [805, 256] on h2 "FAQs" at bounding box center [807, 257] width 862 height 40
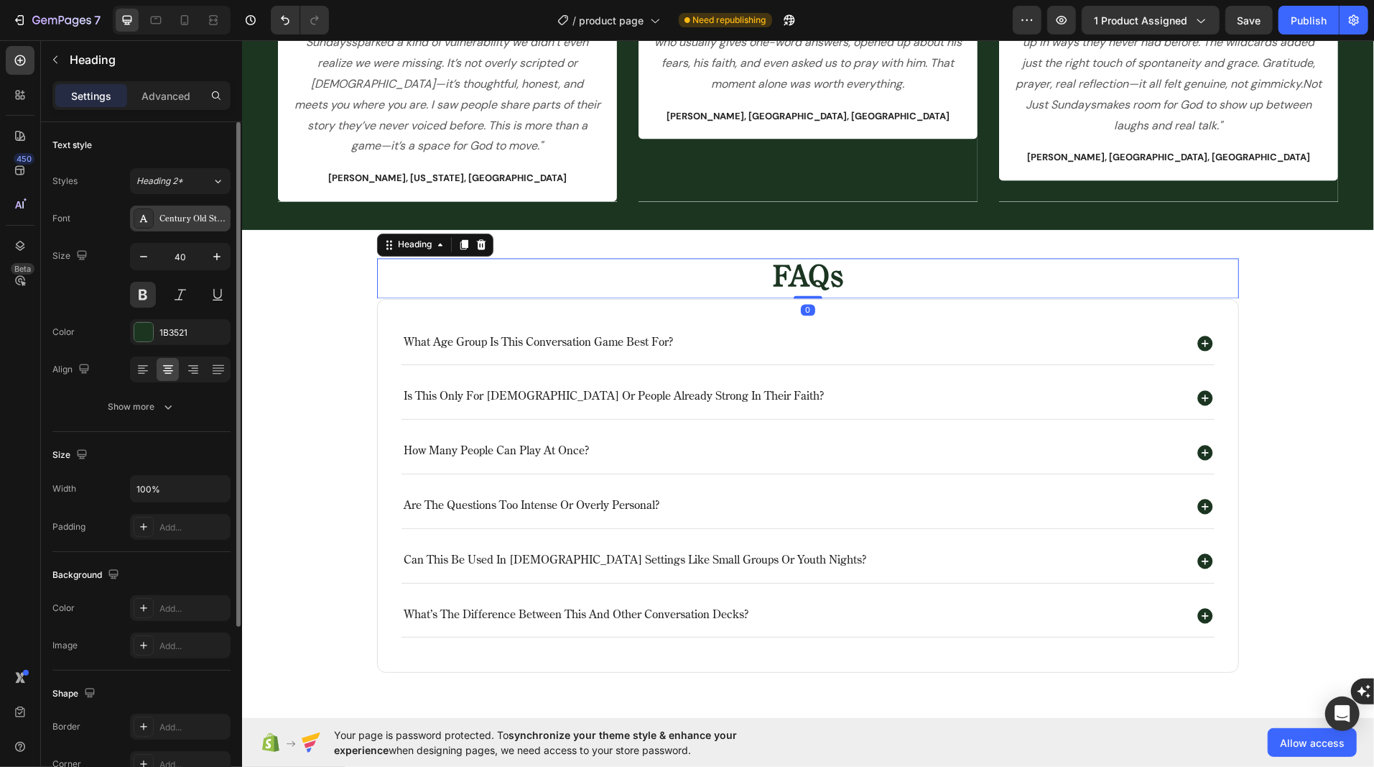
click at [184, 218] on div "Century Old Style Std Regular" at bounding box center [193, 219] width 68 height 13
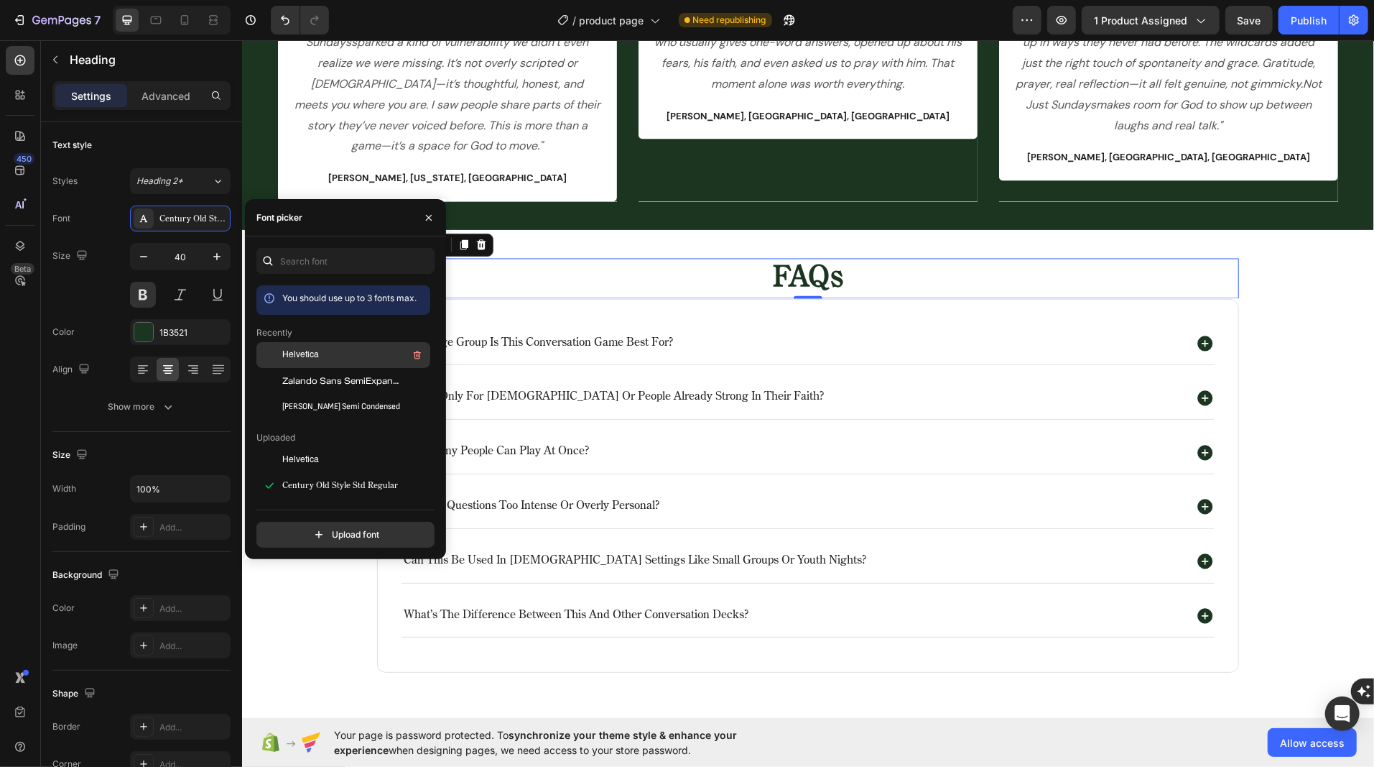
click at [287, 352] on span "Helvetica" at bounding box center [300, 354] width 37 height 13
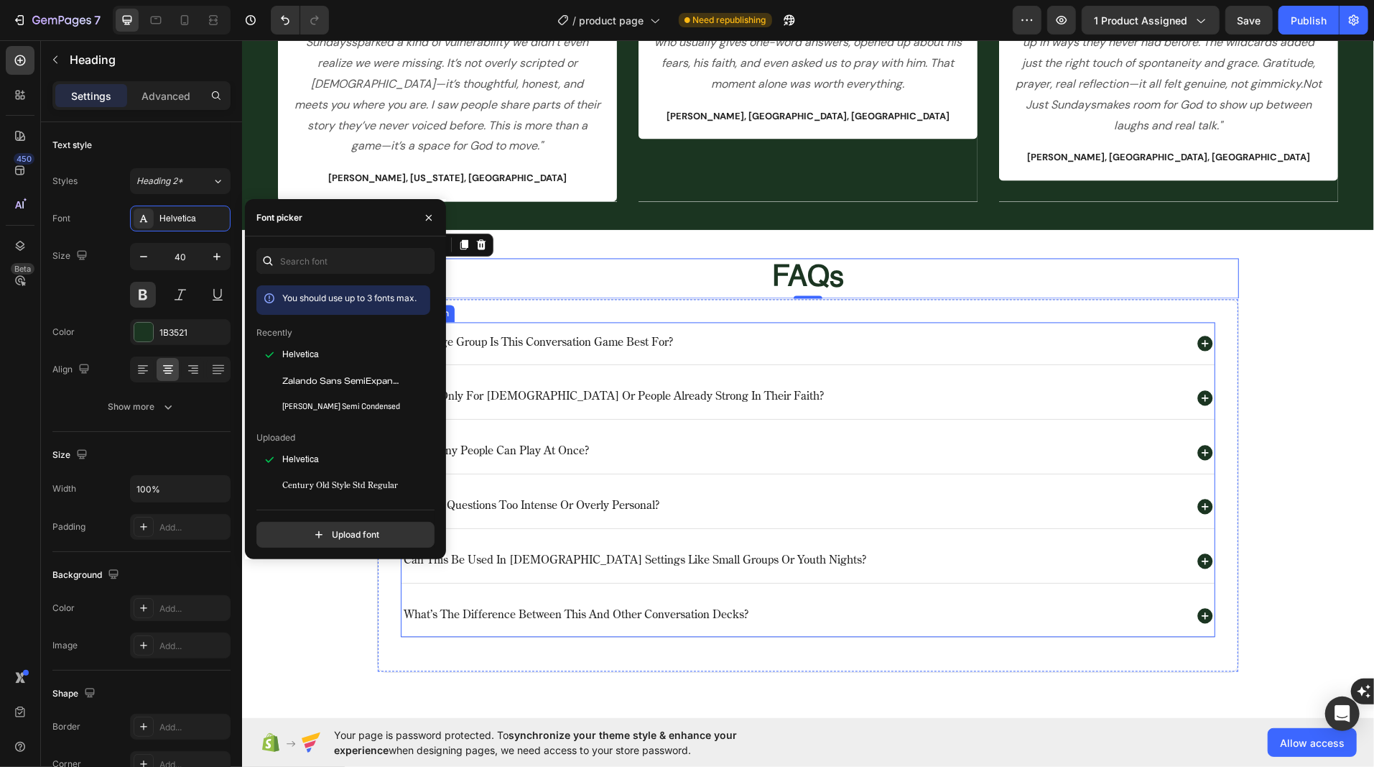
click at [562, 335] on p "what age group is this conversation game best for?" at bounding box center [537, 342] width 269 height 15
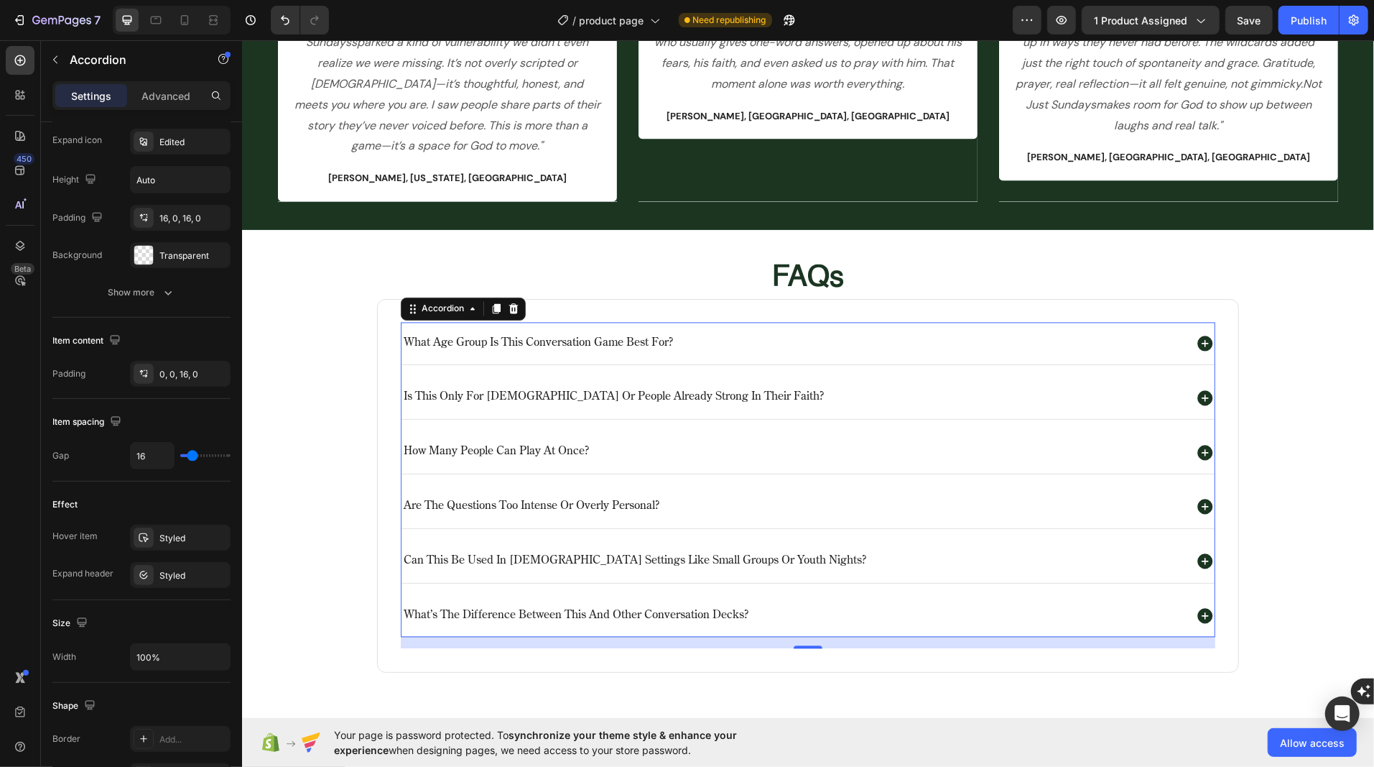
scroll to position [0, 0]
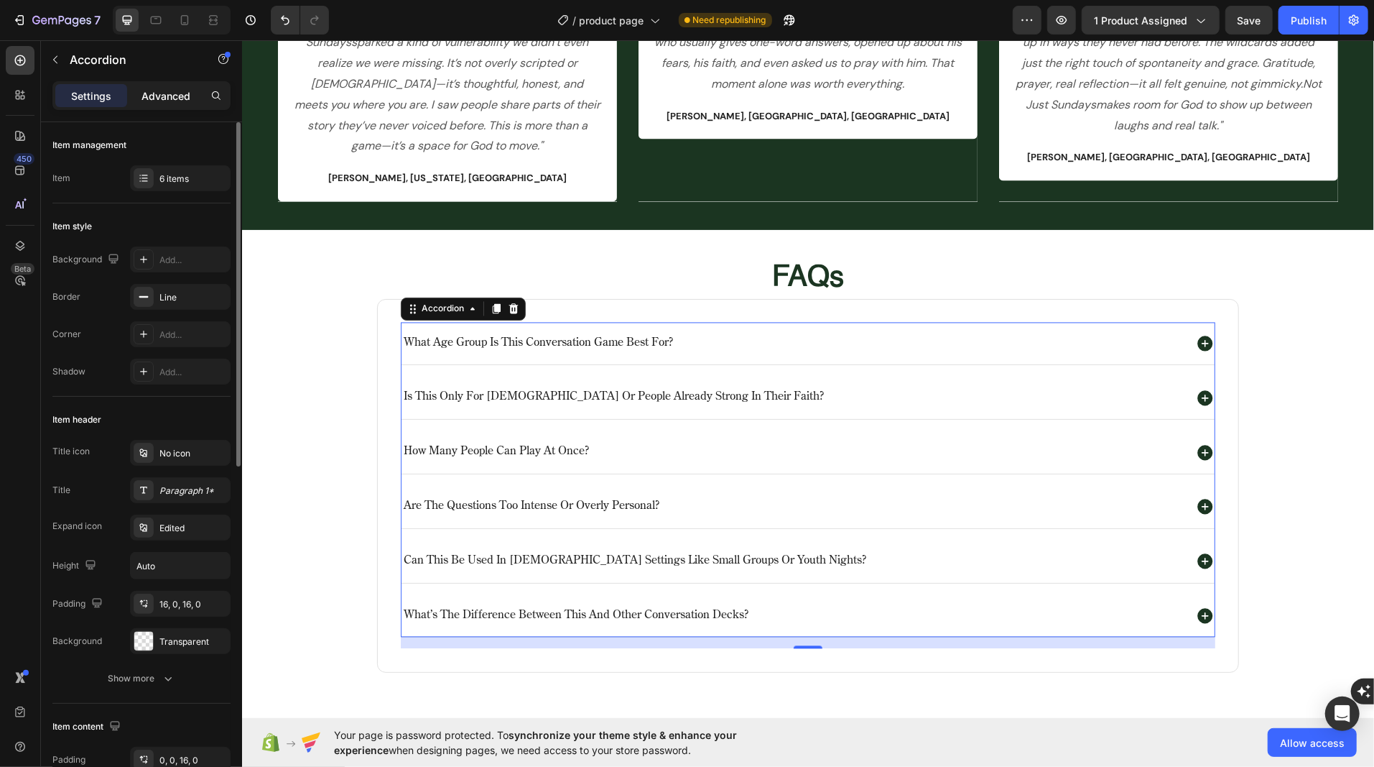
click at [163, 92] on p "Advanced" at bounding box center [166, 95] width 49 height 15
type input "100%"
type input "100"
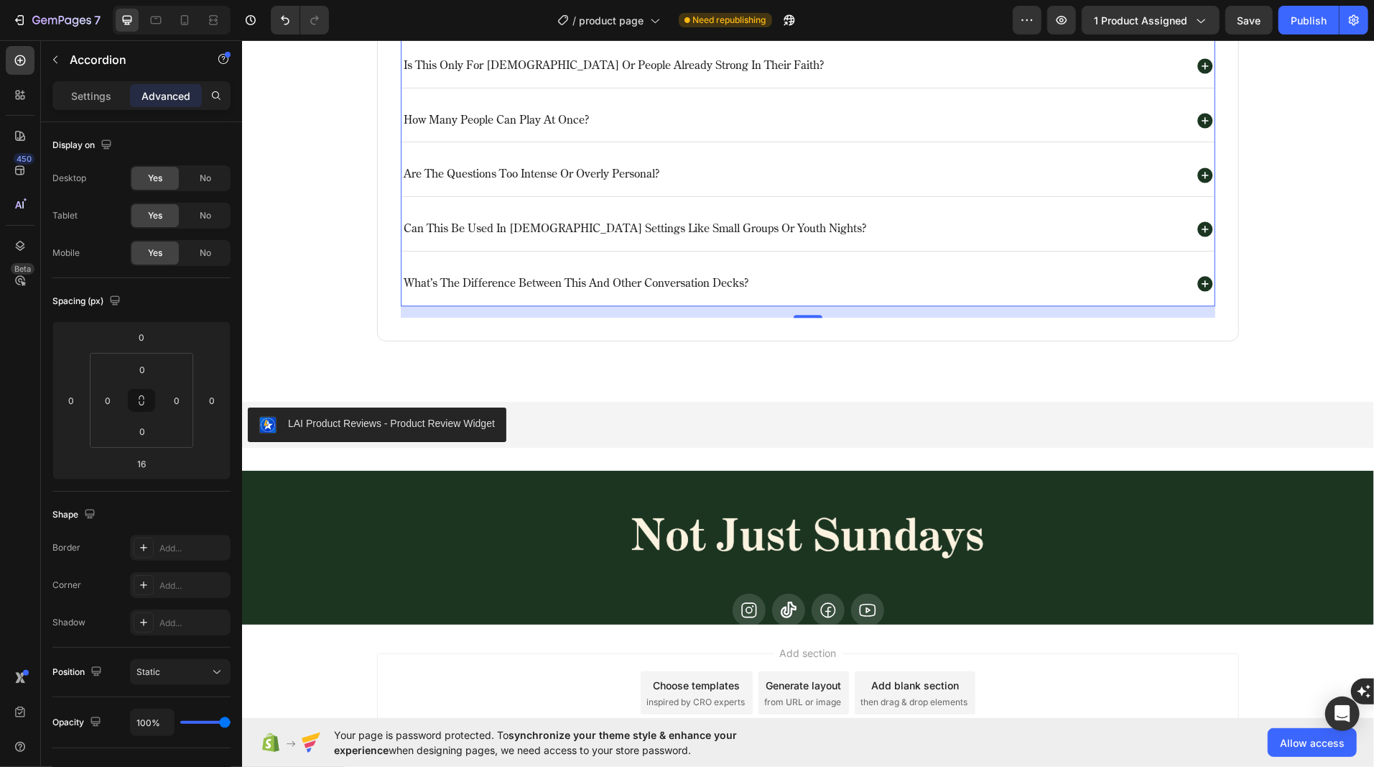
scroll to position [2500, 0]
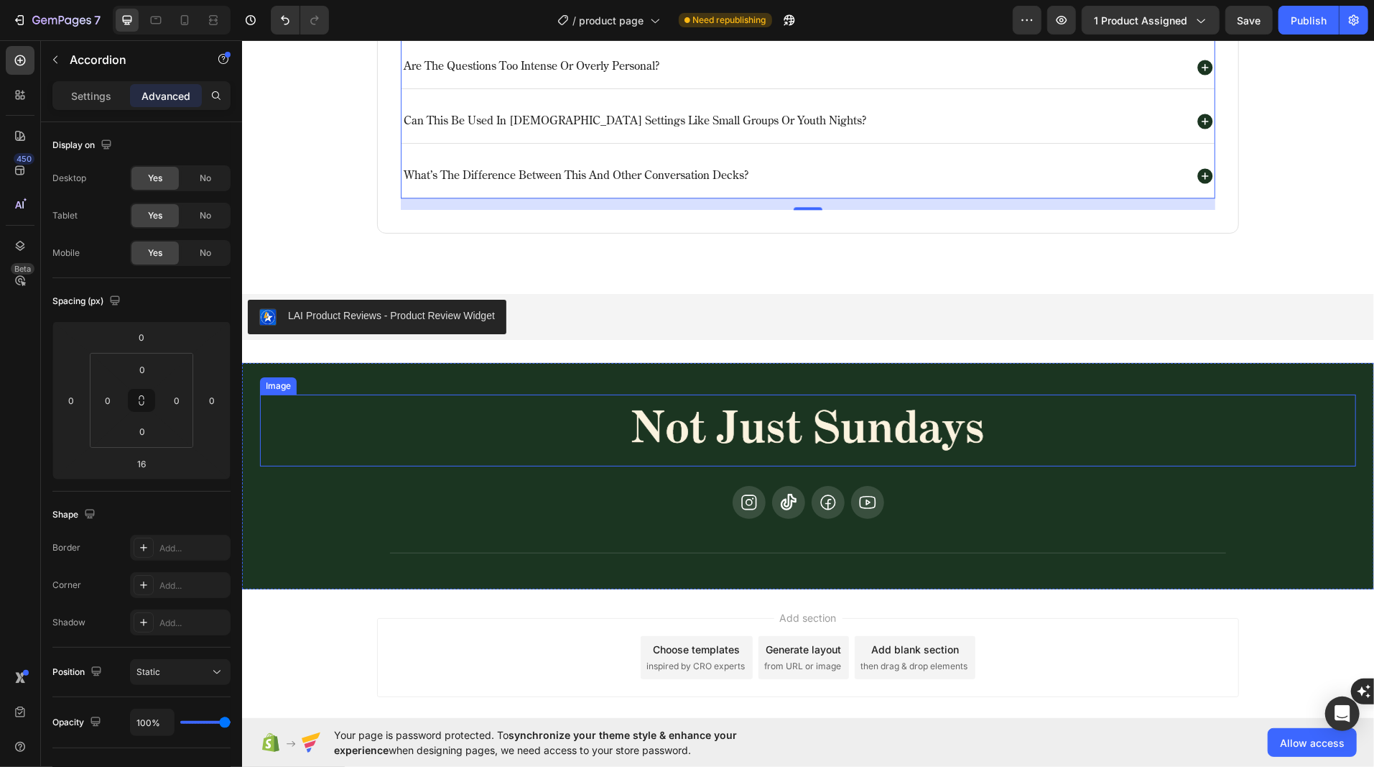
click at [342, 403] on div at bounding box center [807, 430] width 1096 height 72
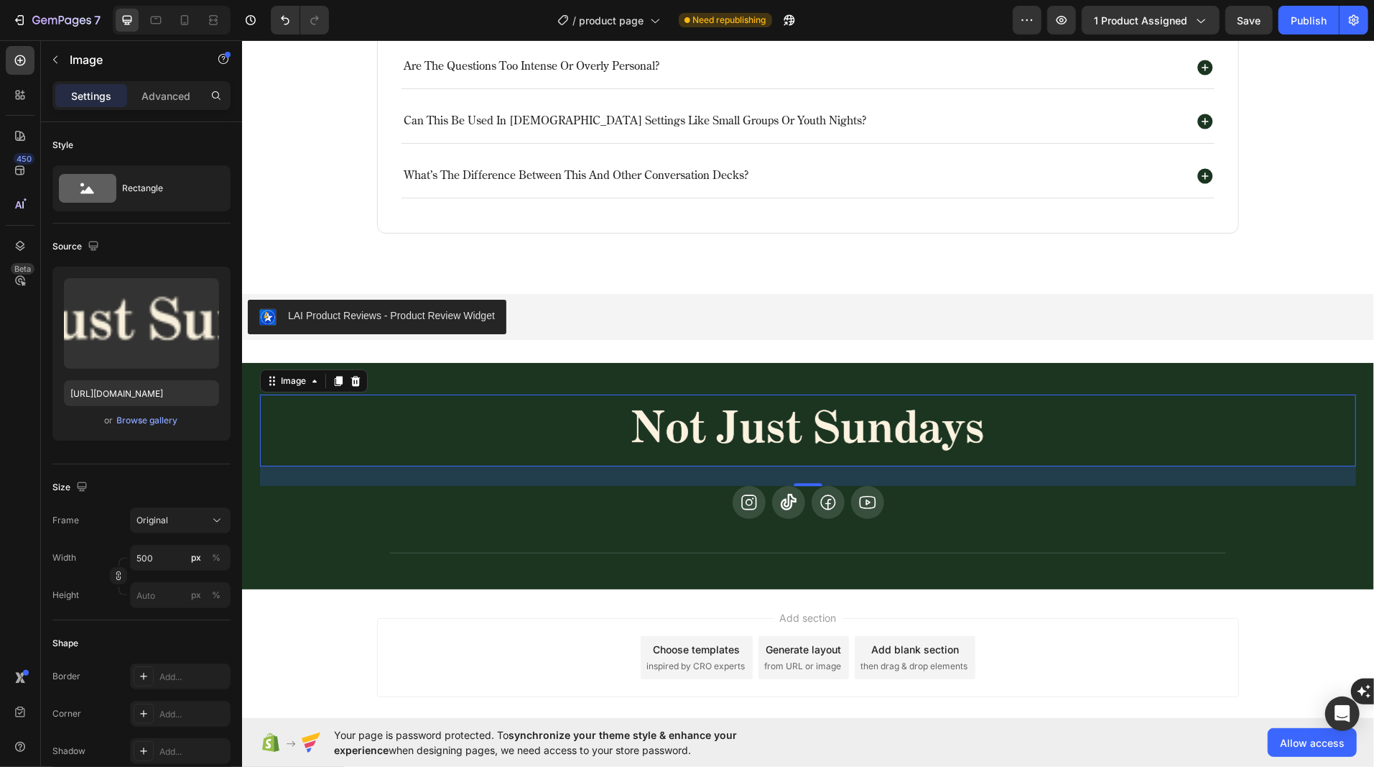
click at [537, 416] on div at bounding box center [807, 430] width 1096 height 72
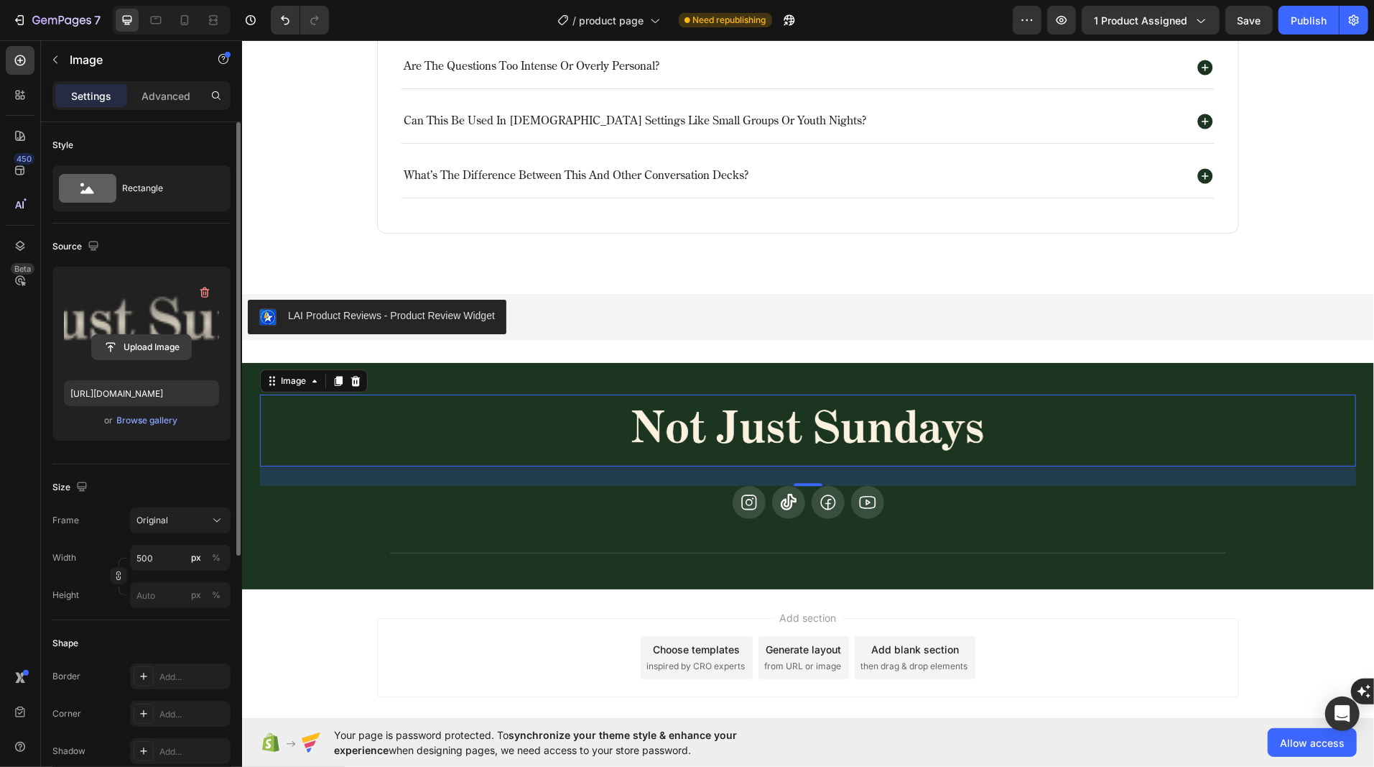
click at [134, 346] on input "file" at bounding box center [141, 347] width 99 height 24
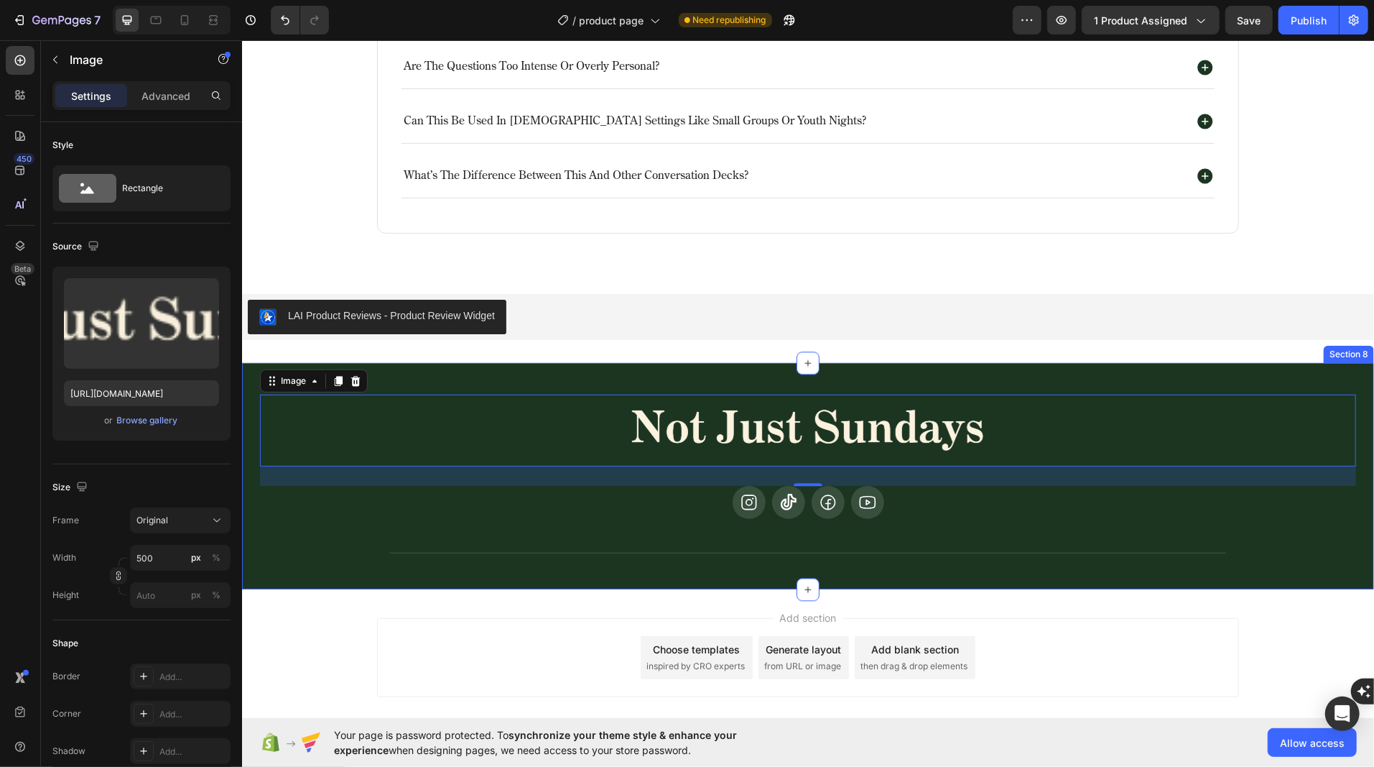
click at [409, 373] on div "Image 27 Icon Icon Icon Icon Row Title Line Section 8" at bounding box center [807, 475] width 1132 height 226
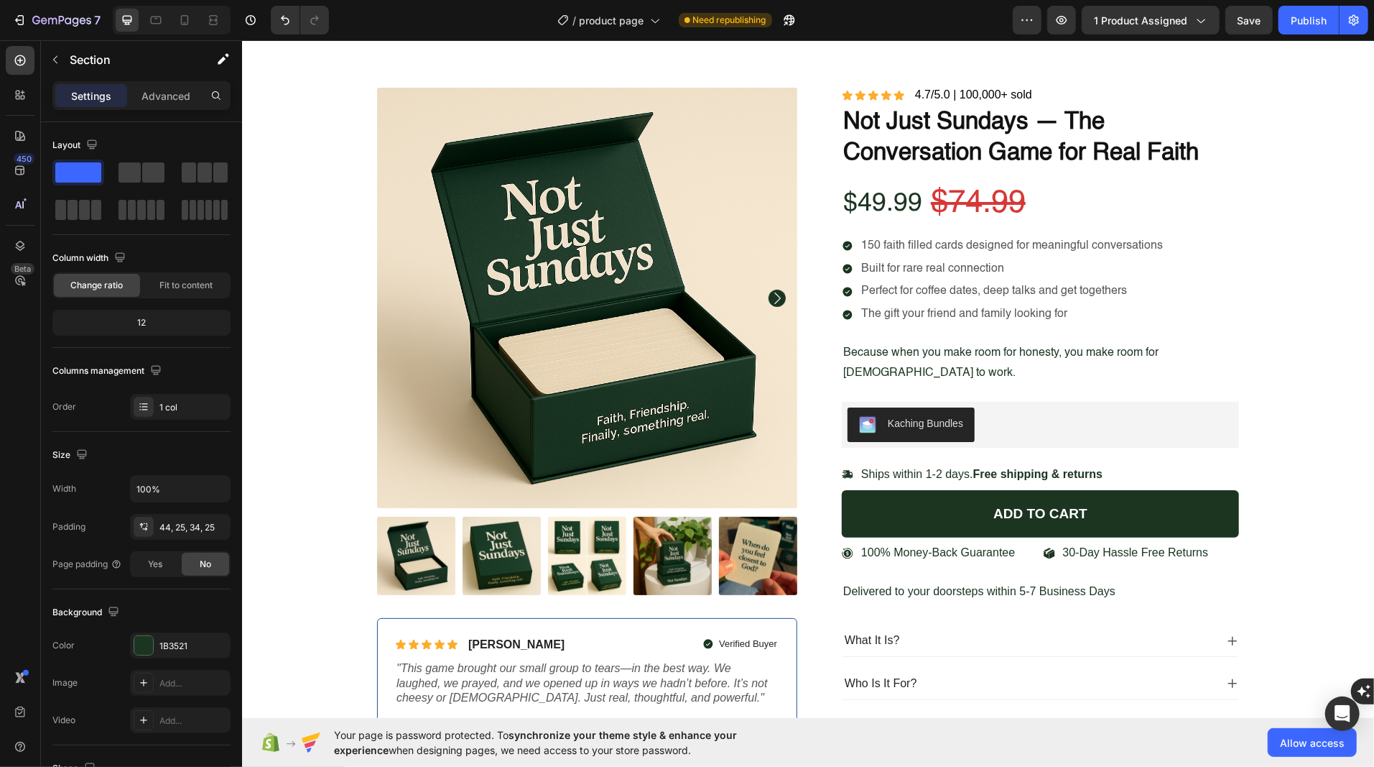
scroll to position [0, 0]
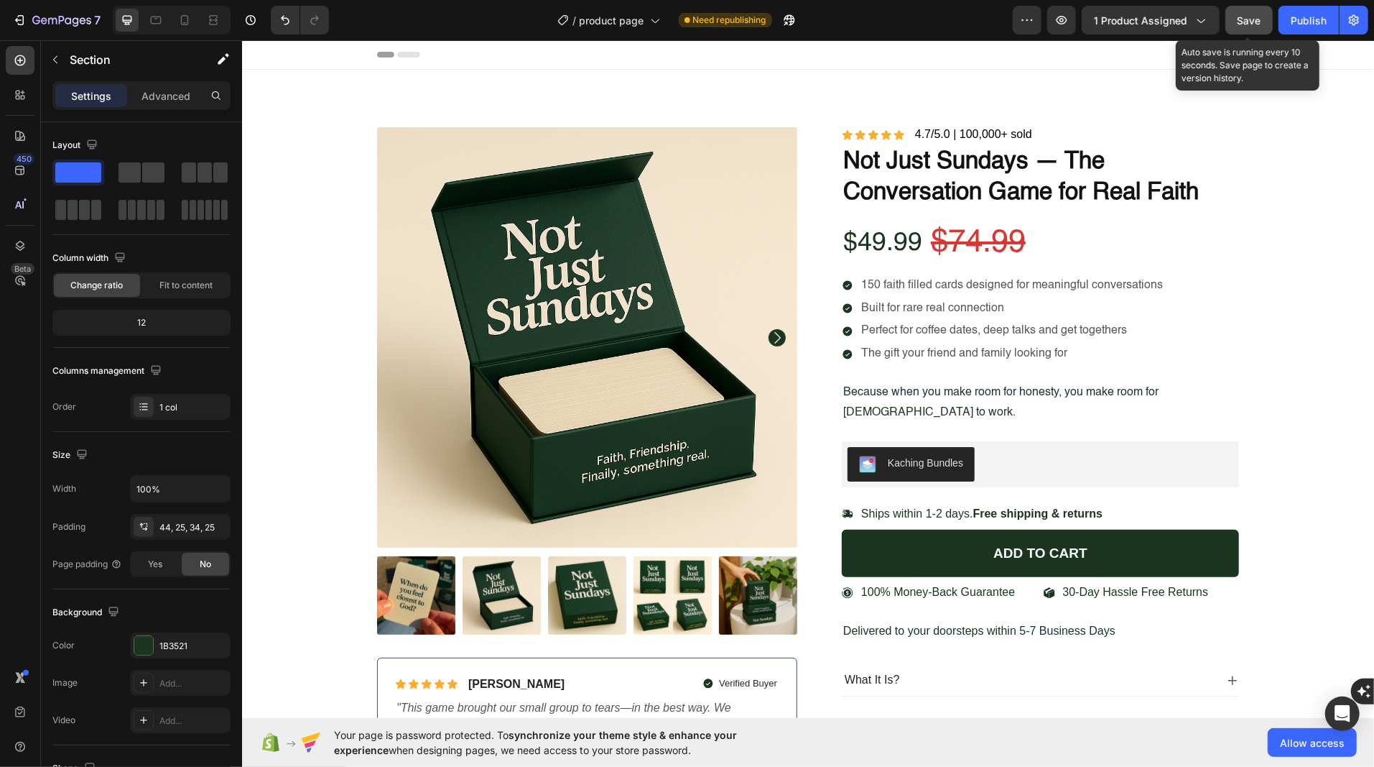
click at [1250, 22] on span "Save" at bounding box center [1250, 20] width 24 height 12
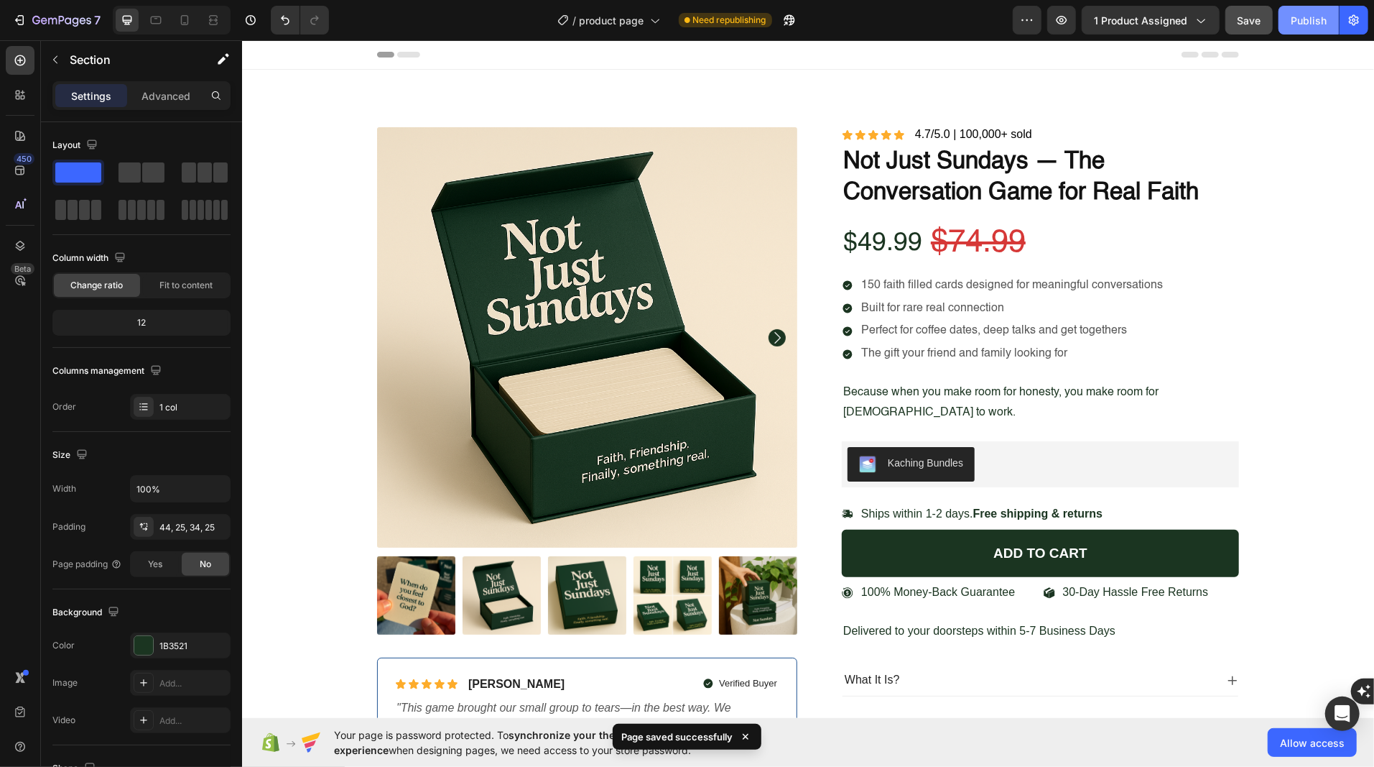
click at [1310, 21] on div "Publish" at bounding box center [1309, 20] width 36 height 15
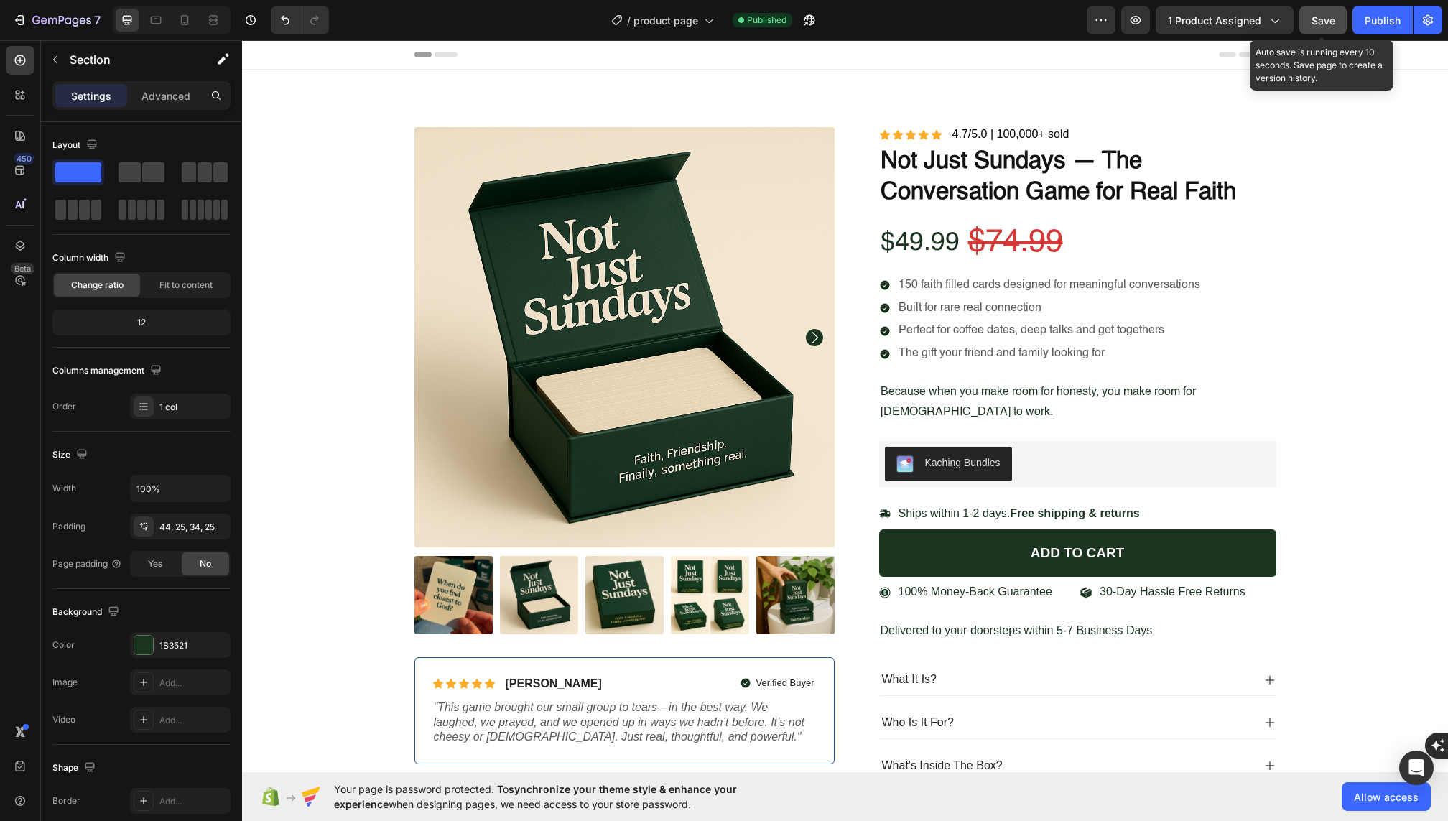
click at [1315, 21] on span "Save" at bounding box center [1324, 20] width 24 height 12
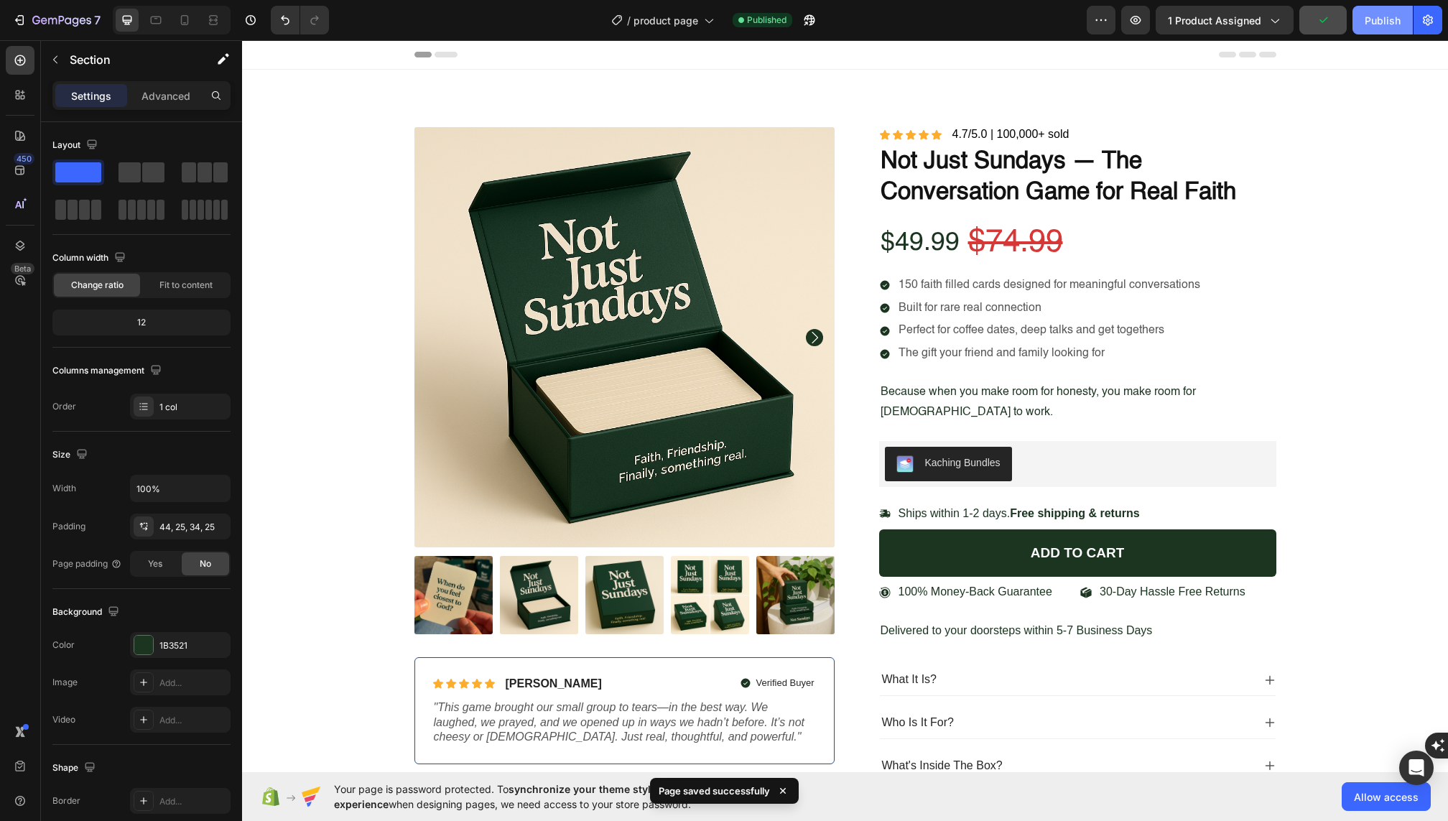
click at [1366, 21] on div "Publish" at bounding box center [1383, 20] width 36 height 15
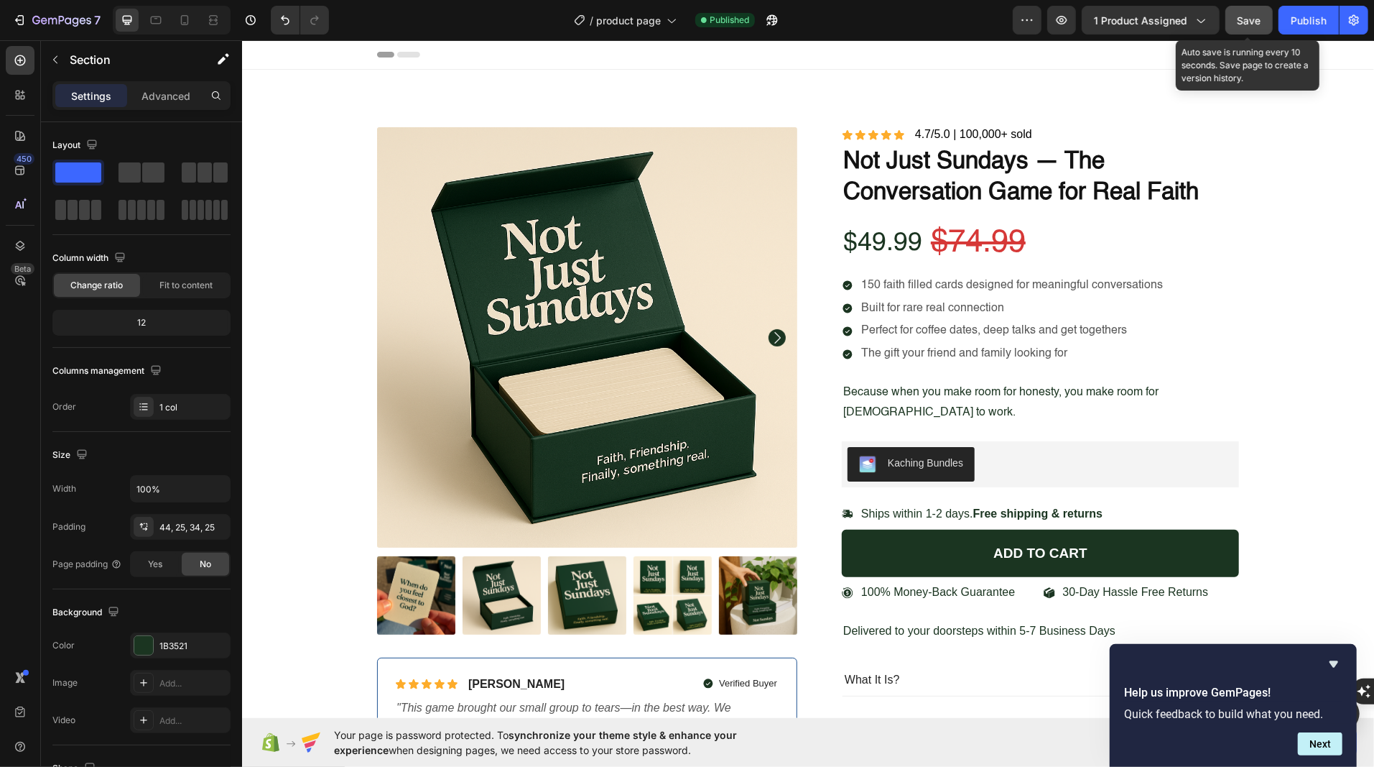
click at [1246, 26] on div "Save" at bounding box center [1250, 20] width 24 height 15
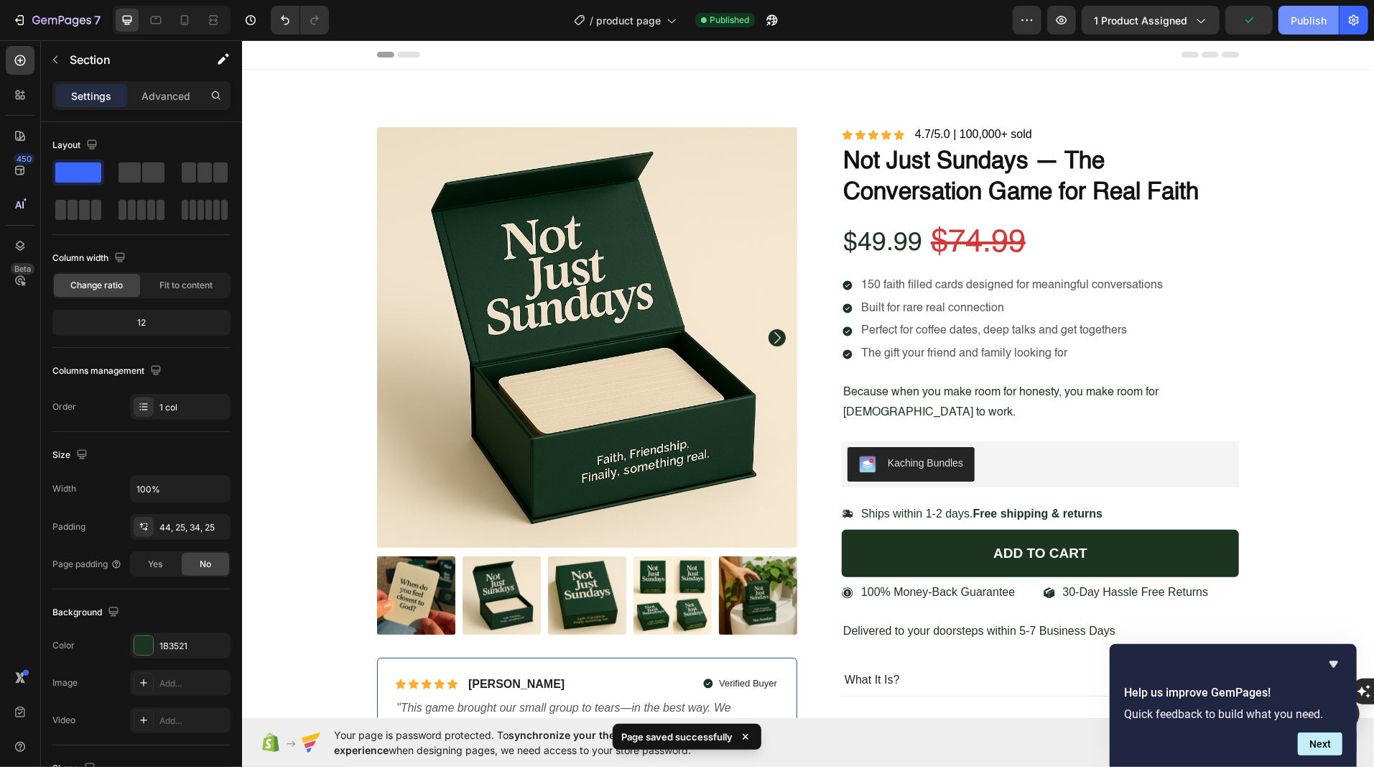
click at [1300, 26] on div "Publish" at bounding box center [1309, 20] width 36 height 15
click at [70, 16] on icon "button" at bounding box center [61, 21] width 59 height 12
